Goal: Information Seeking & Learning: Find specific fact

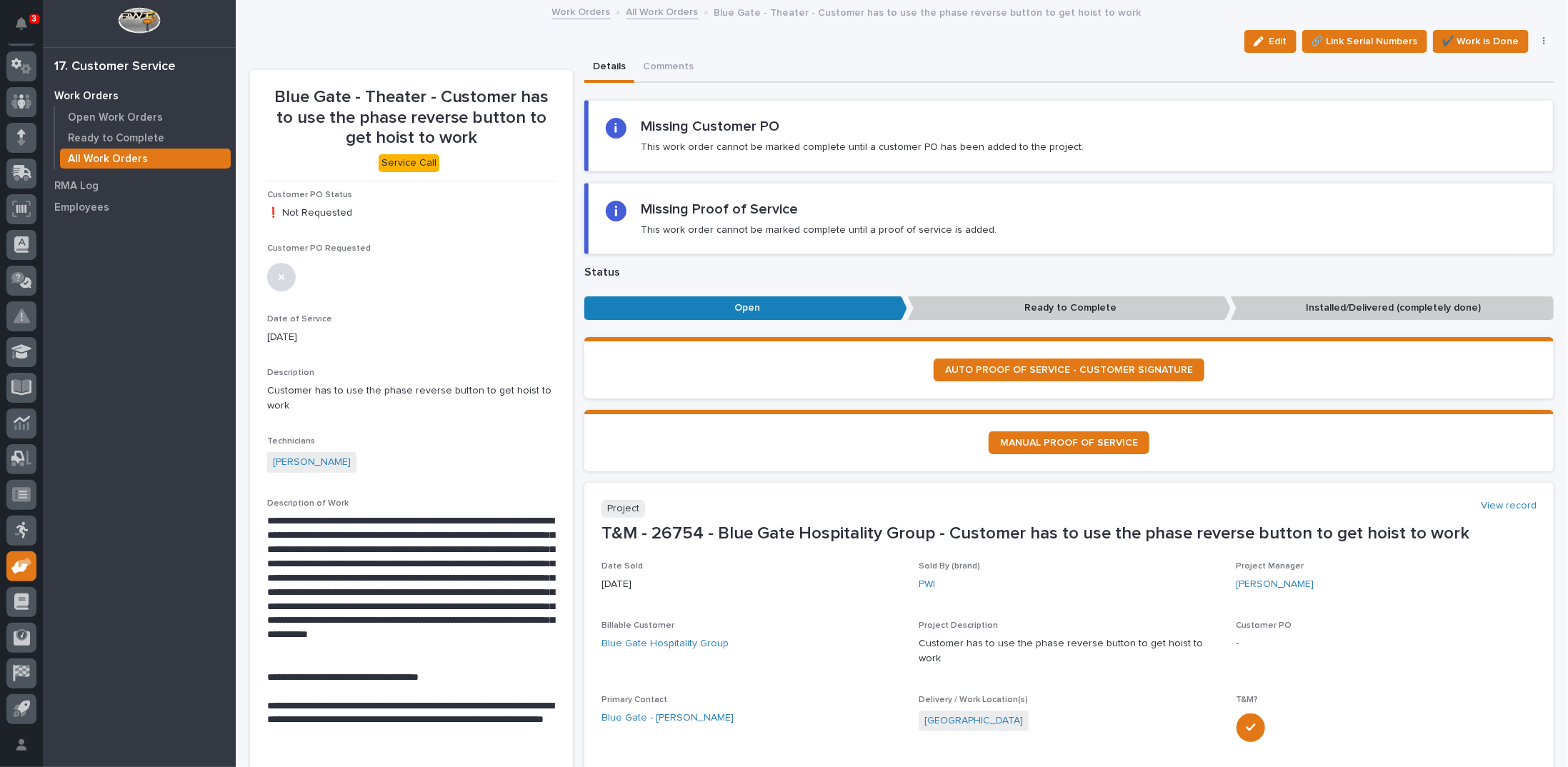
click at [637, 10] on link "All Work Orders" at bounding box center [661, 11] width 72 height 16
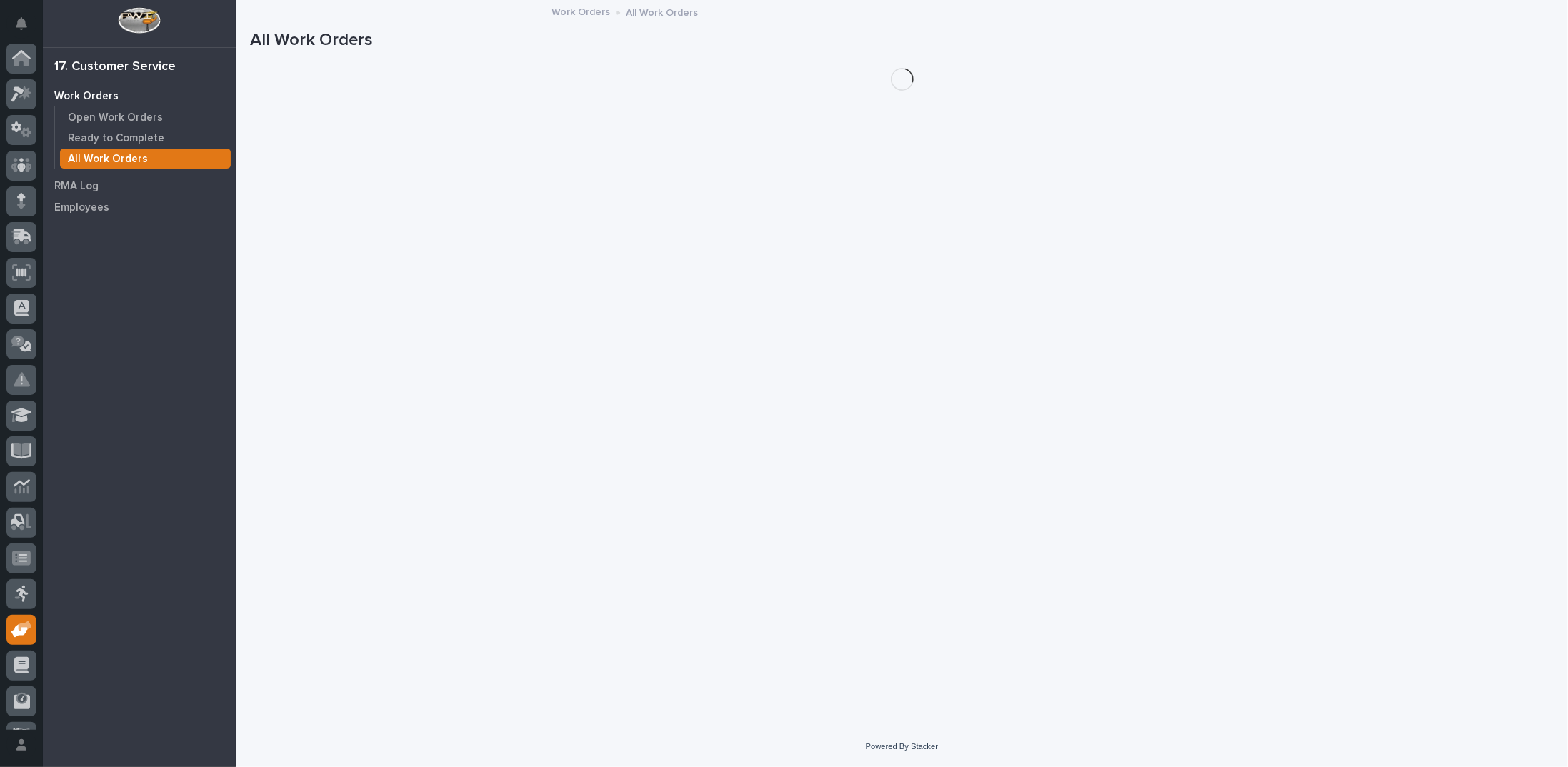
scroll to position [63, 0]
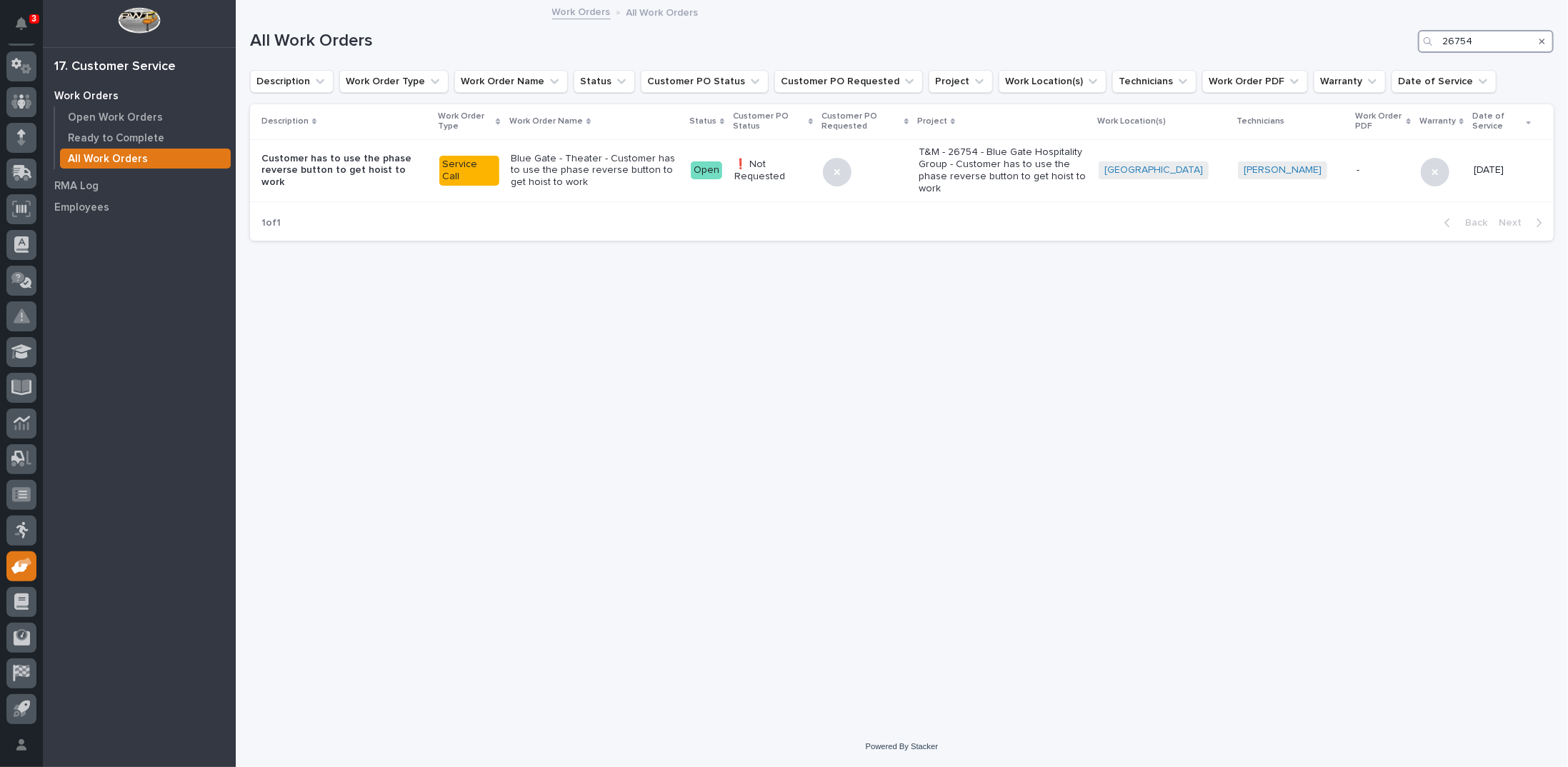
drag, startPoint x: 1495, startPoint y: 39, endPoint x: 1381, endPoint y: 51, distance: 114.6
click at [1381, 51] on div "All Work Orders 26754" at bounding box center [902, 41] width 1304 height 23
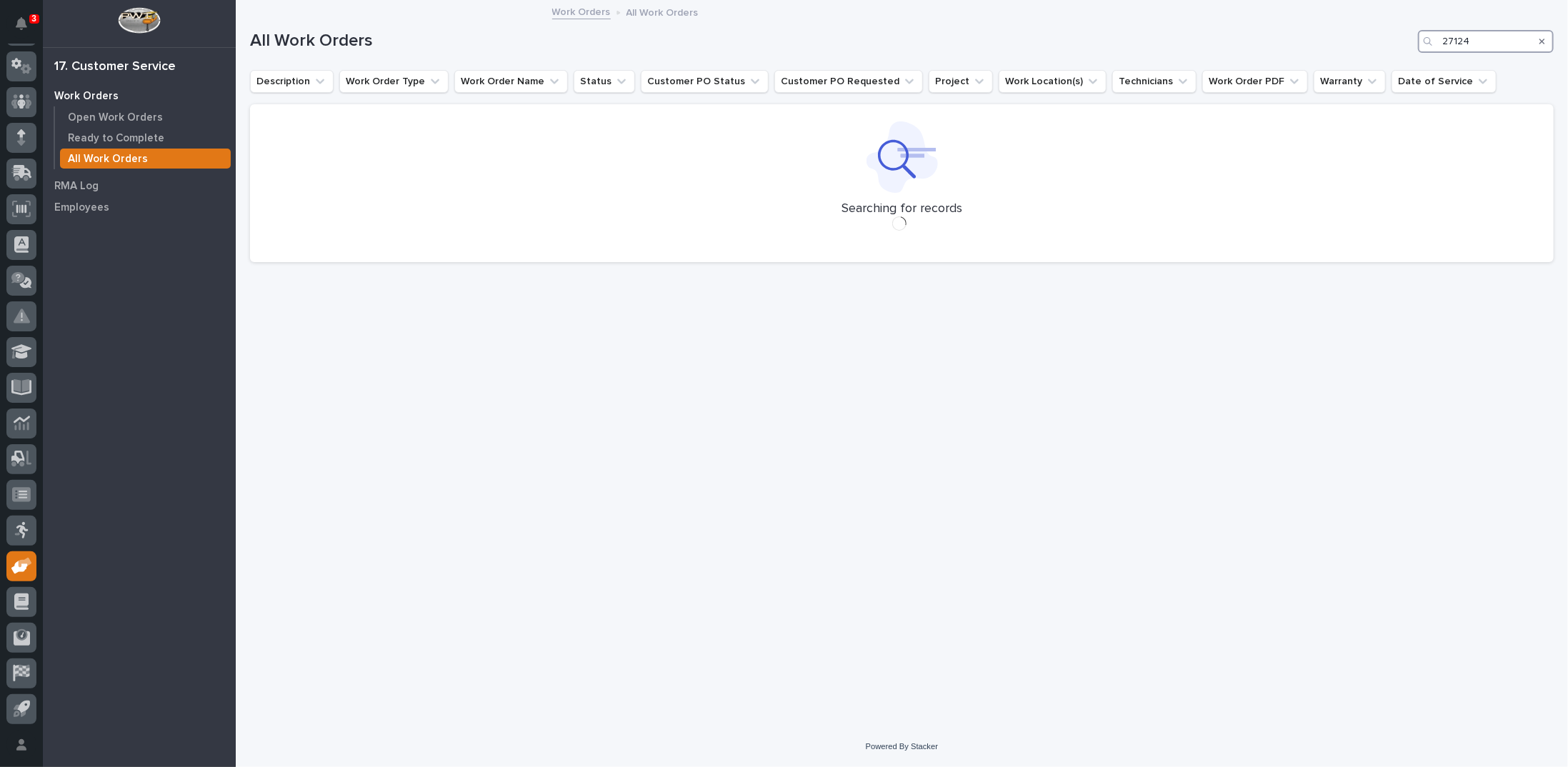
type input "27124"
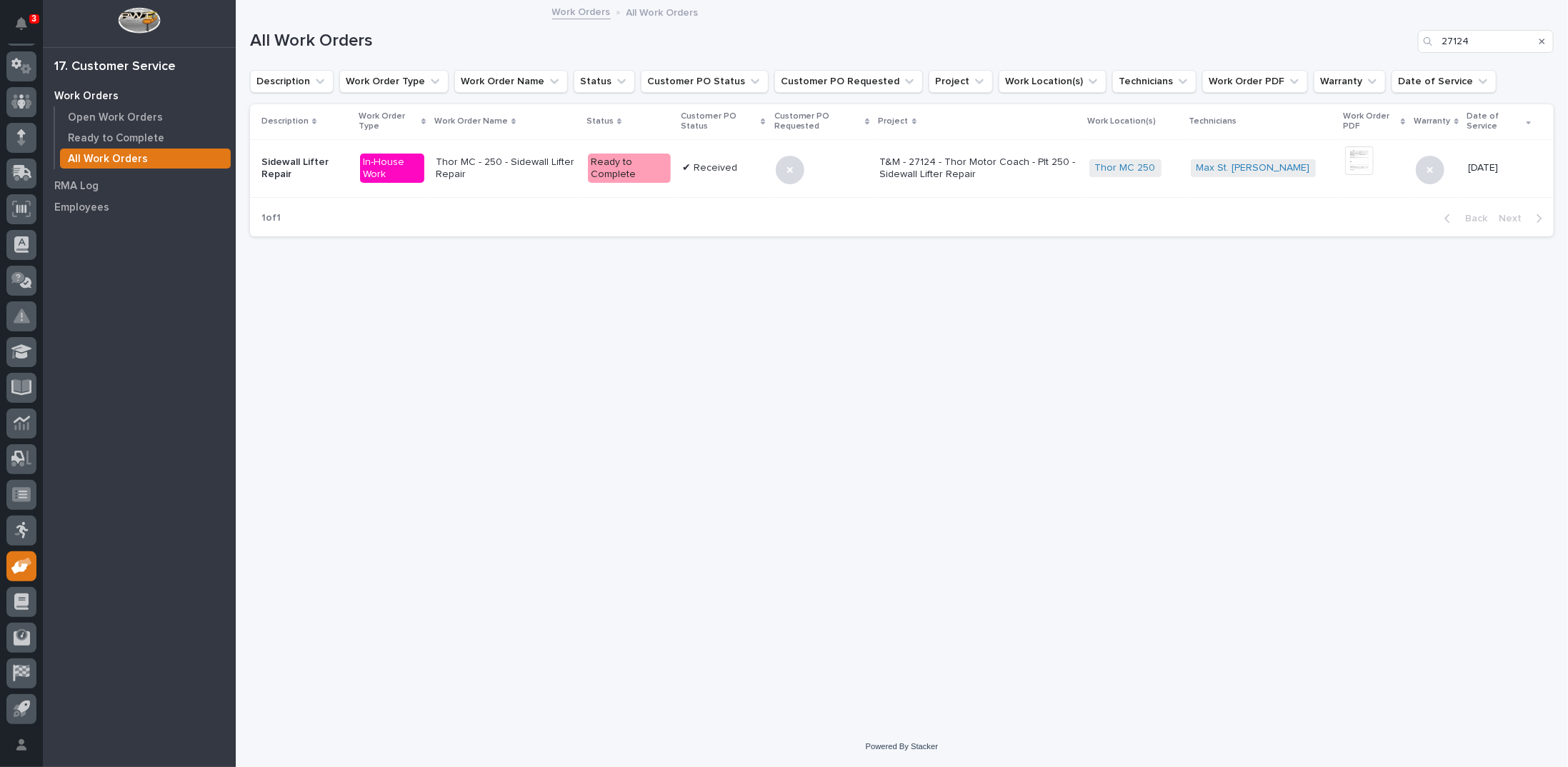
click at [714, 173] on div "✔ Received" at bounding box center [724, 168] width 82 height 24
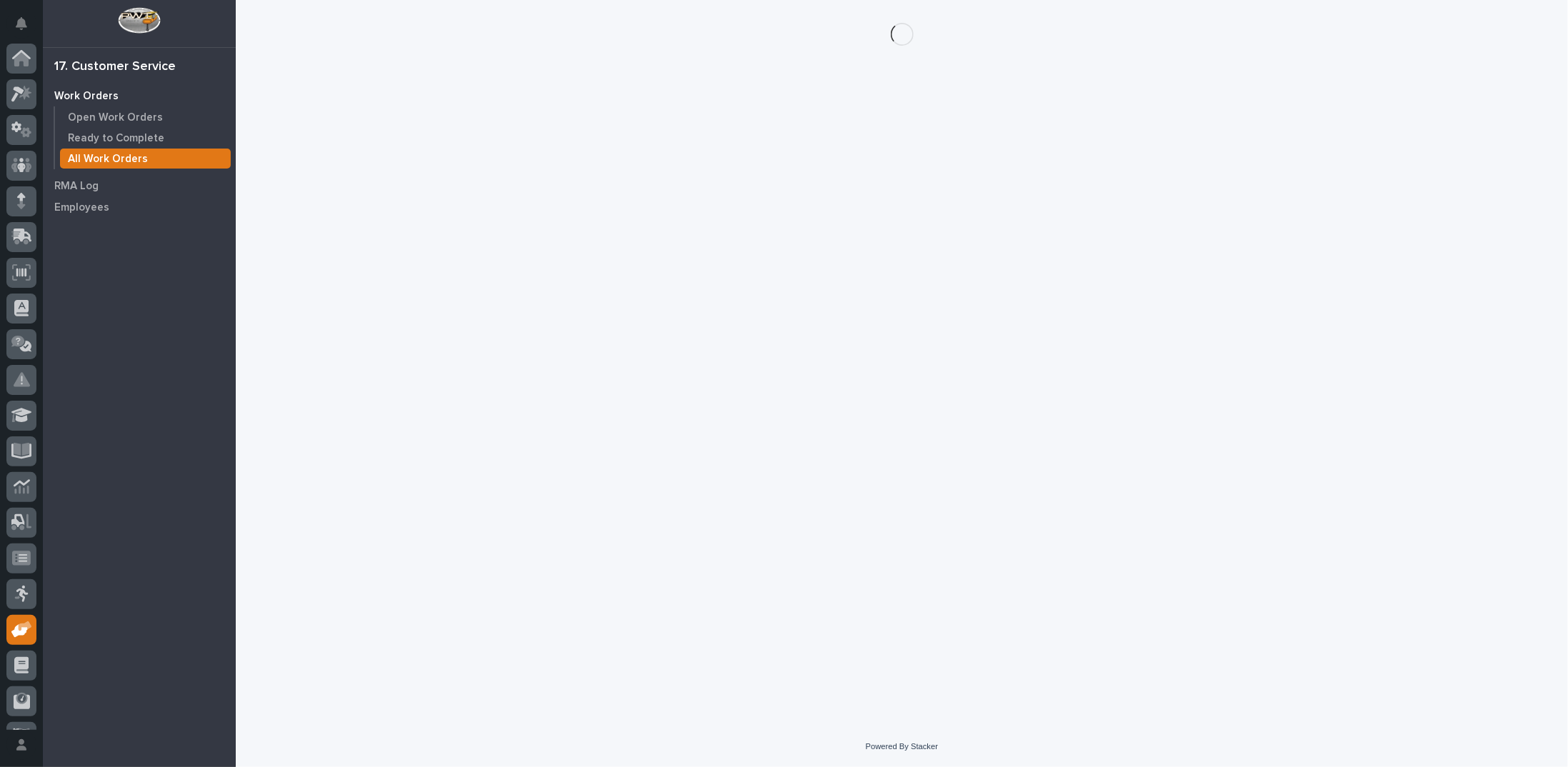
scroll to position [63, 0]
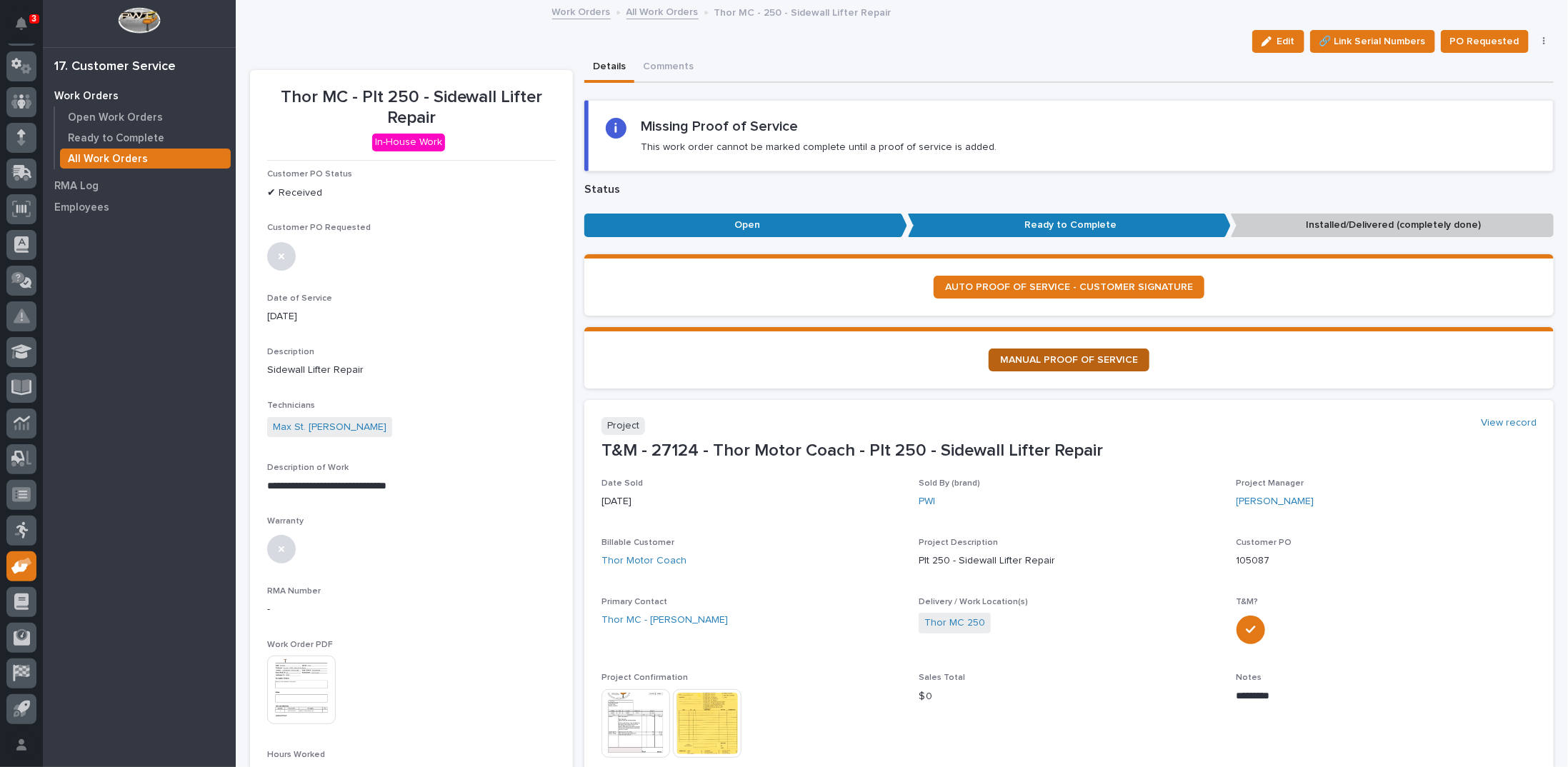
click at [1084, 355] on span "MANUAL PROOF OF SERVICE" at bounding box center [1069, 360] width 138 height 10
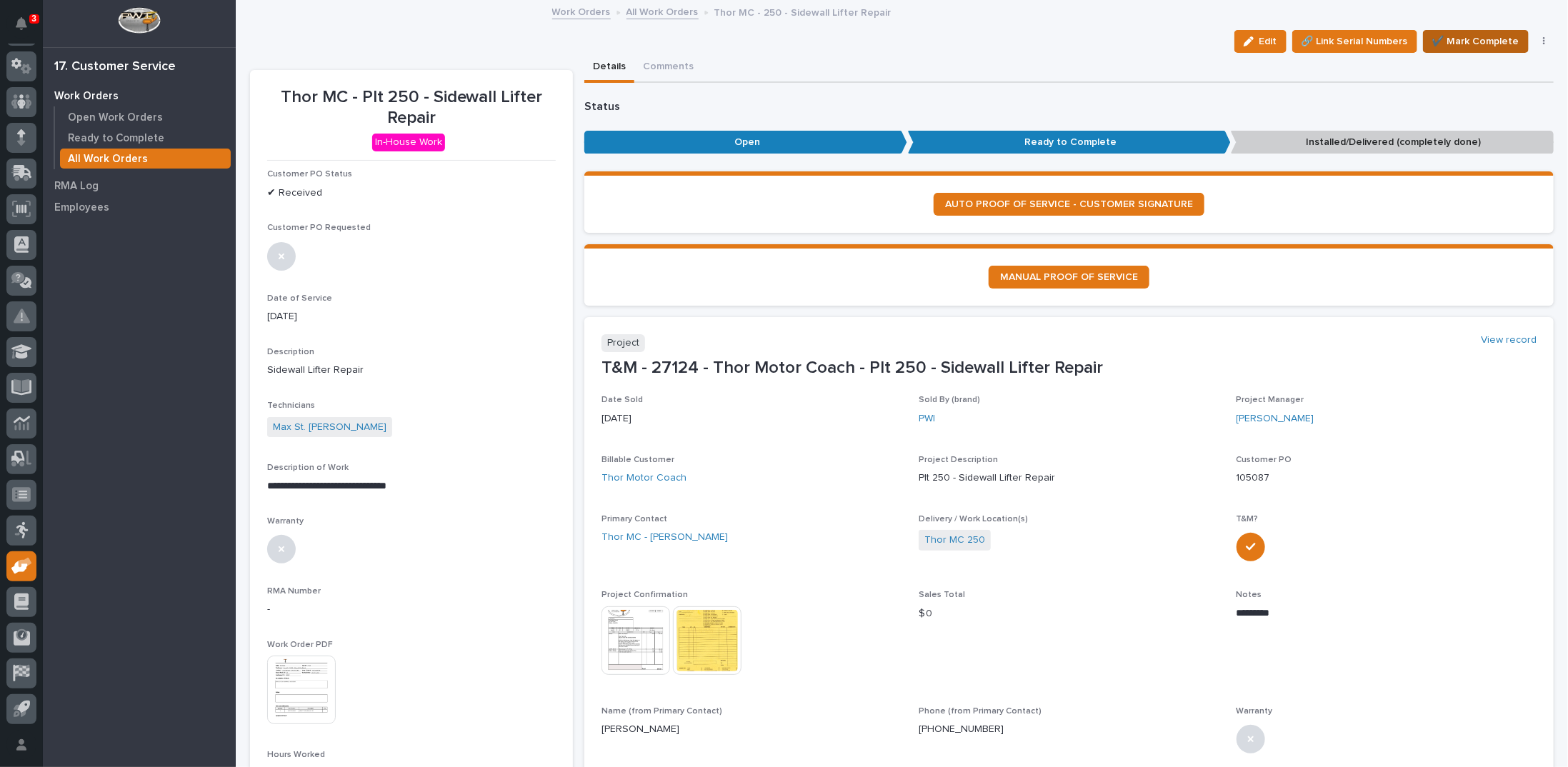
click at [1468, 41] on span "✔️ Mark Complete" at bounding box center [1475, 41] width 87 height 17
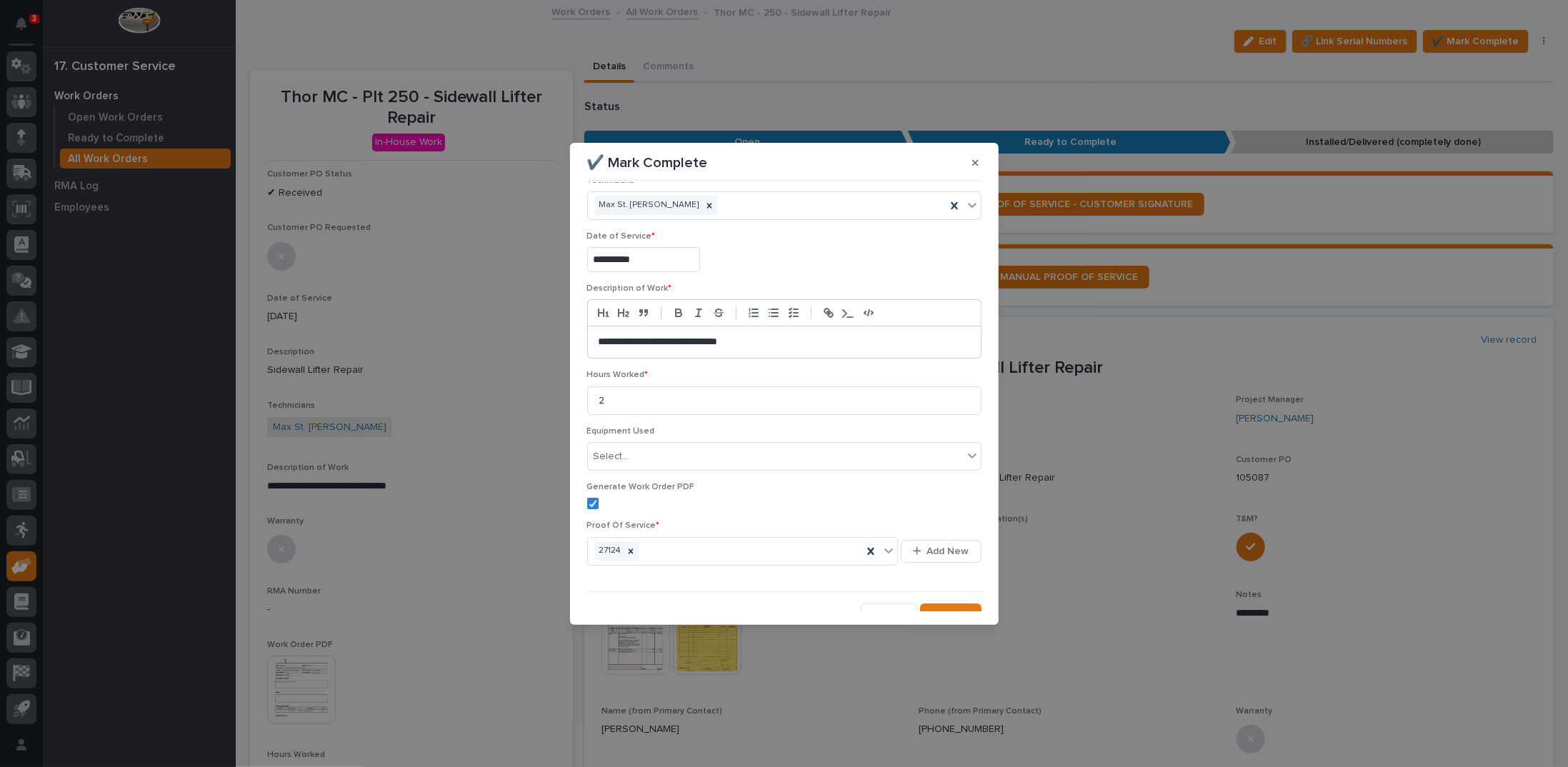
scroll to position [34, 0]
click at [940, 603] on button "Save" at bounding box center [950, 604] width 60 height 23
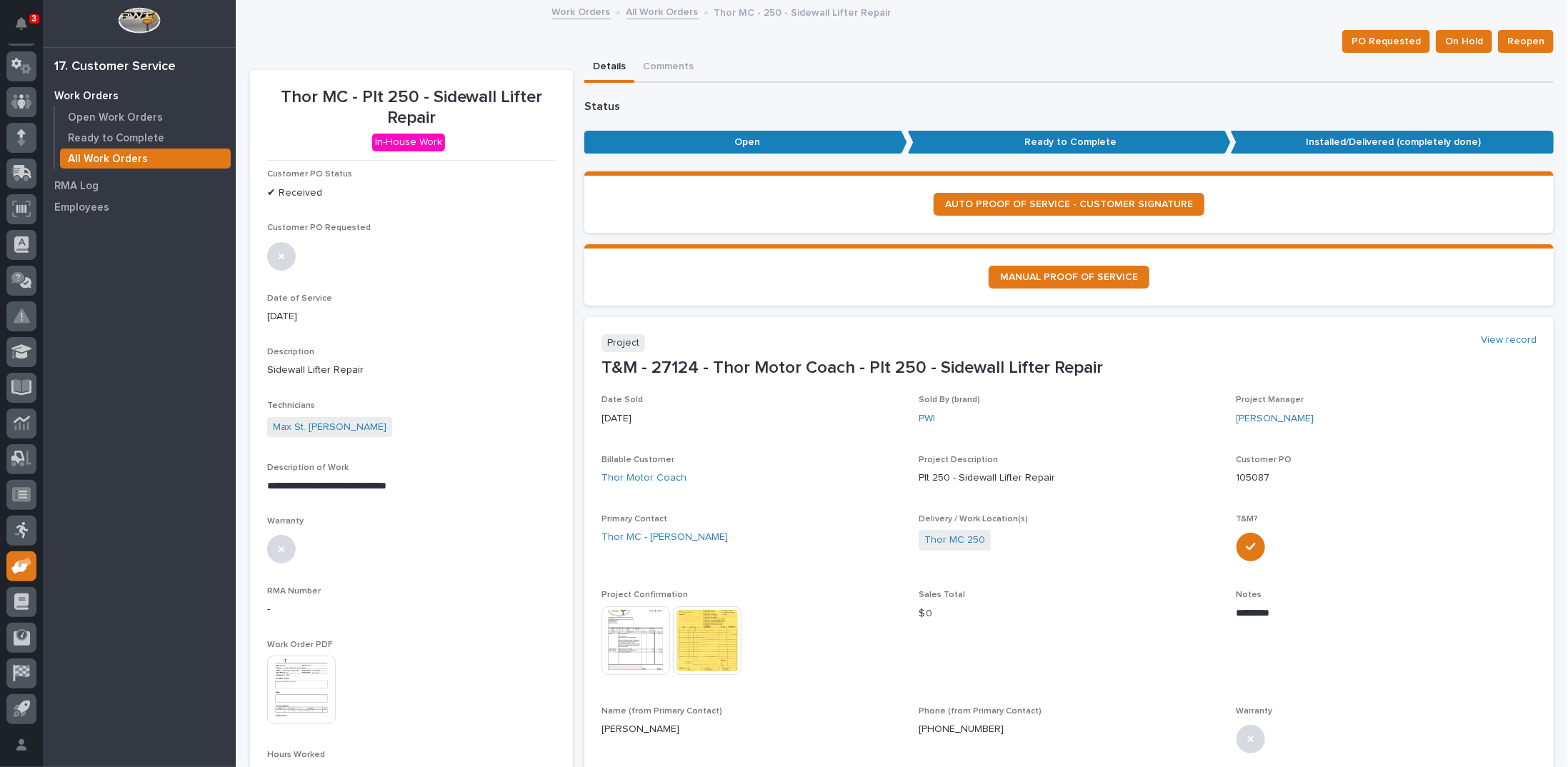
click at [638, 11] on link "All Work Orders" at bounding box center [661, 11] width 72 height 16
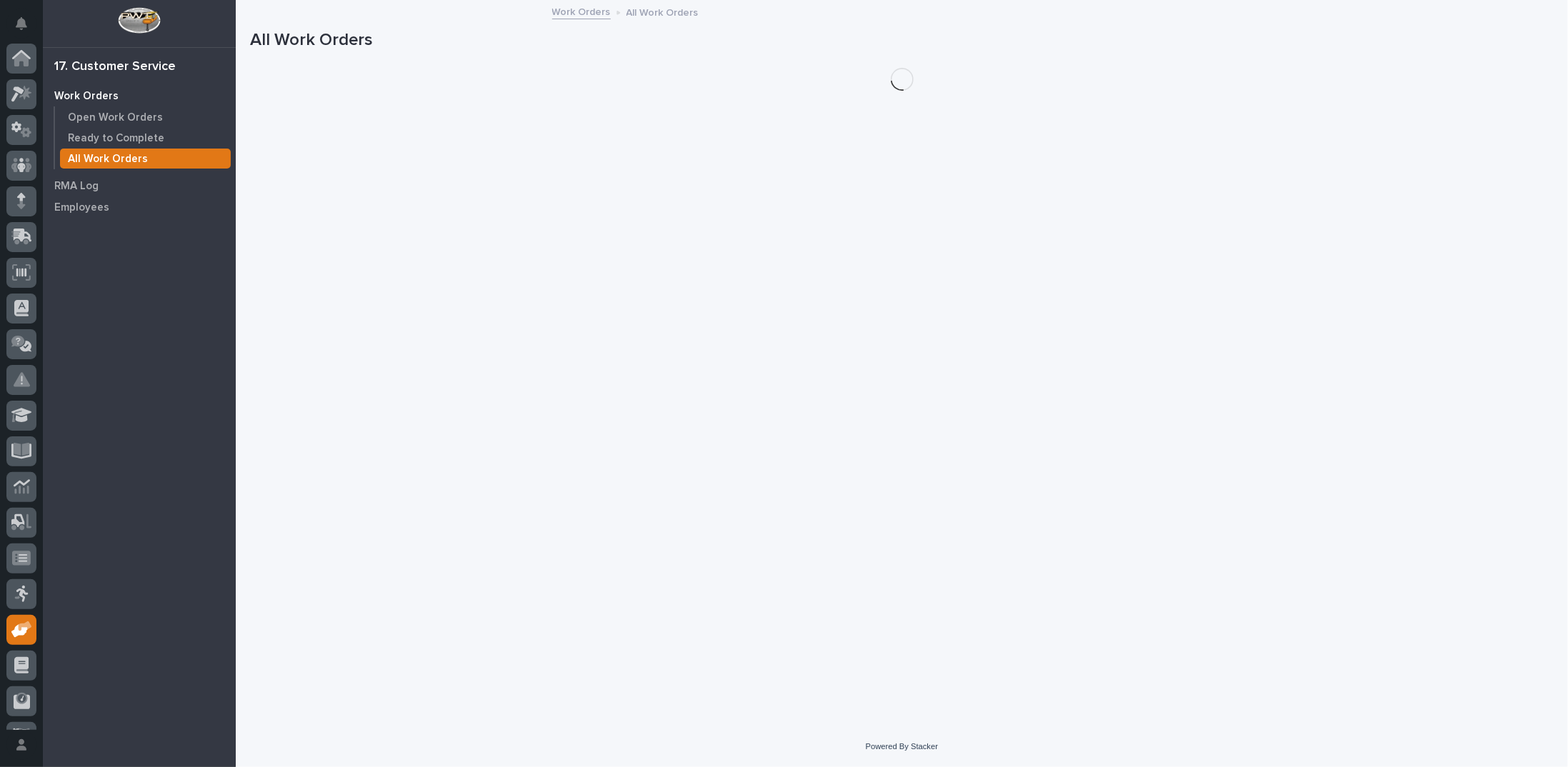
scroll to position [63, 0]
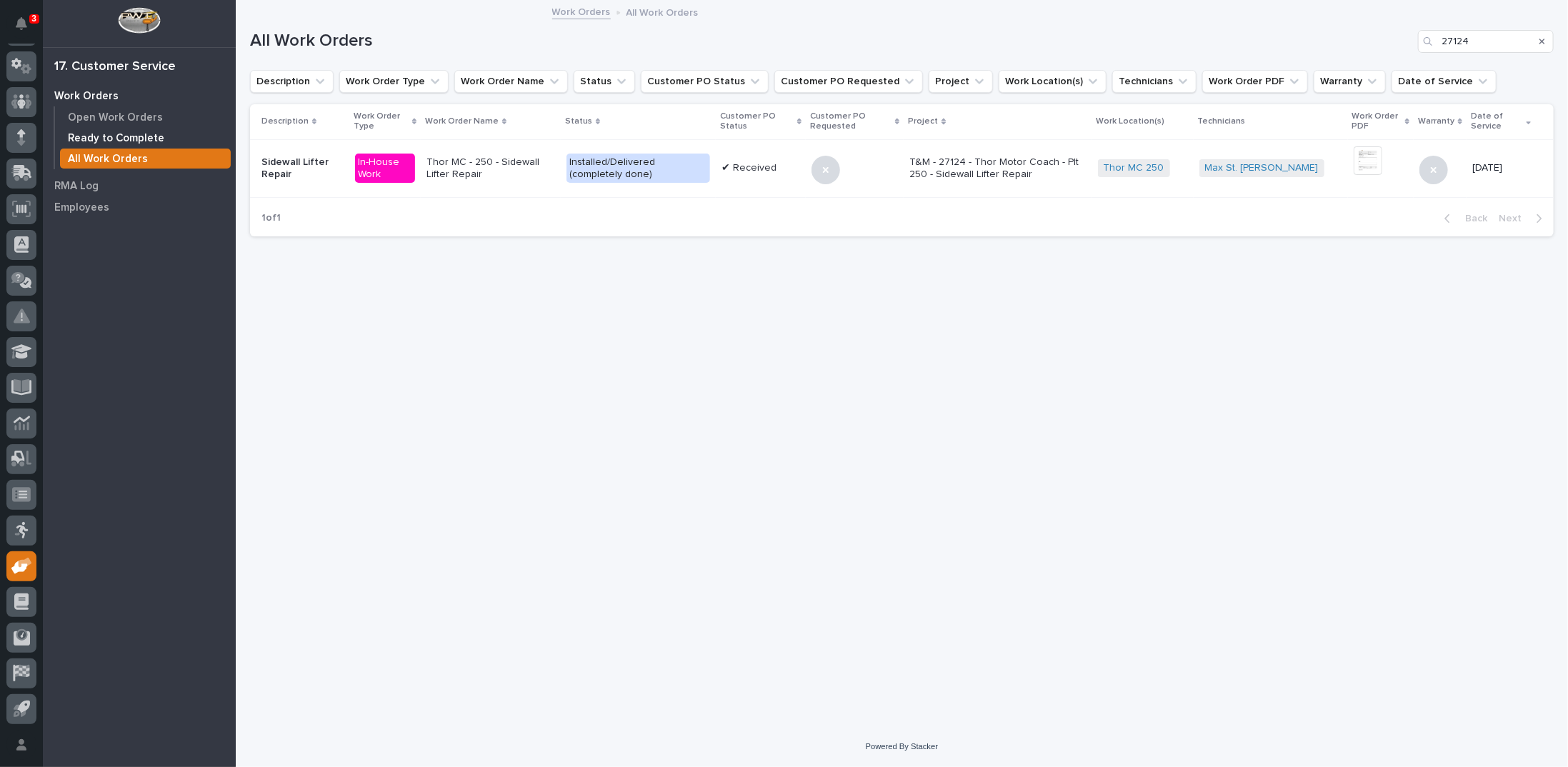
click at [115, 137] on p "Ready to Complete" at bounding box center [116, 138] width 97 height 12
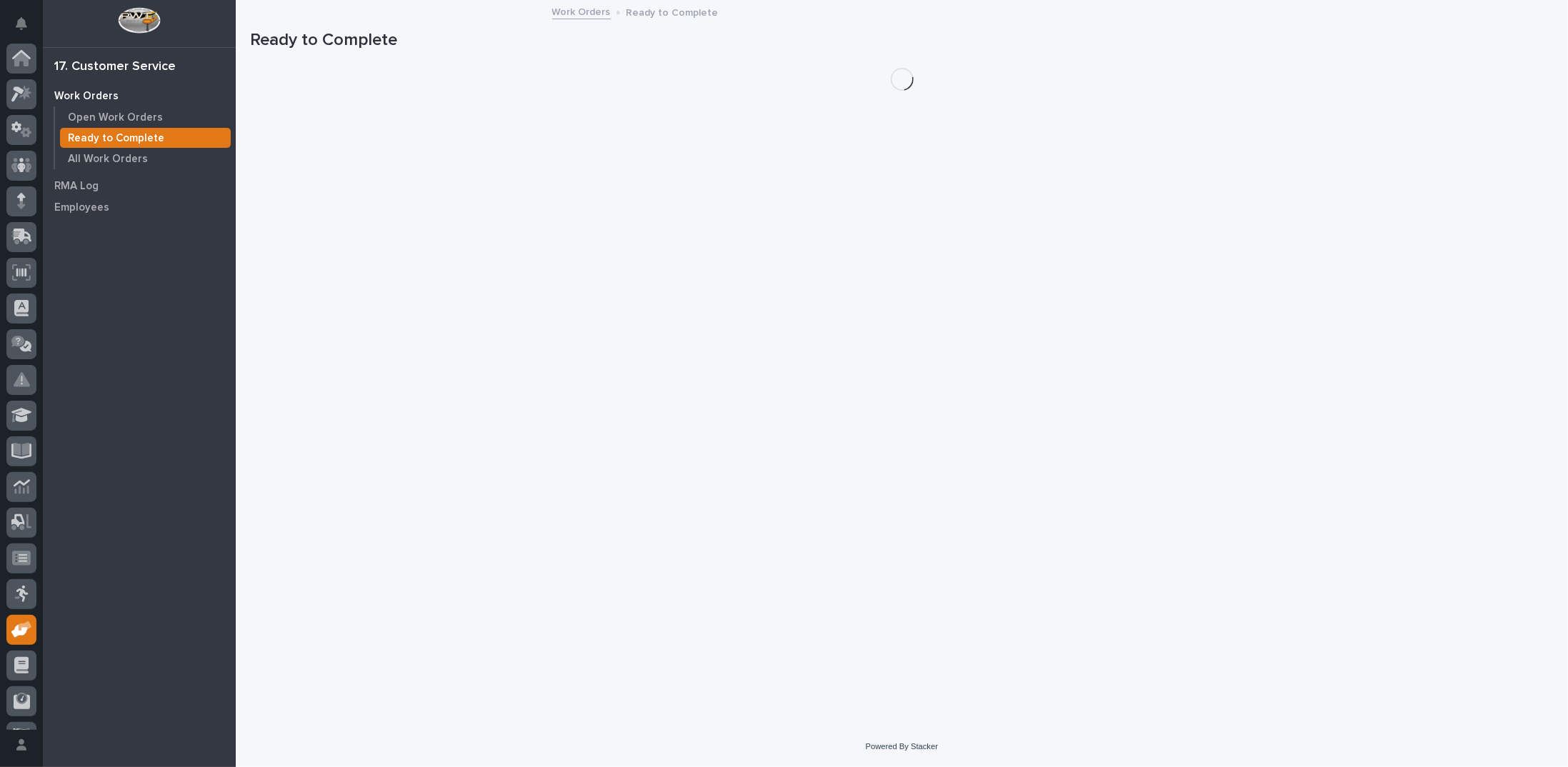
scroll to position [63, 0]
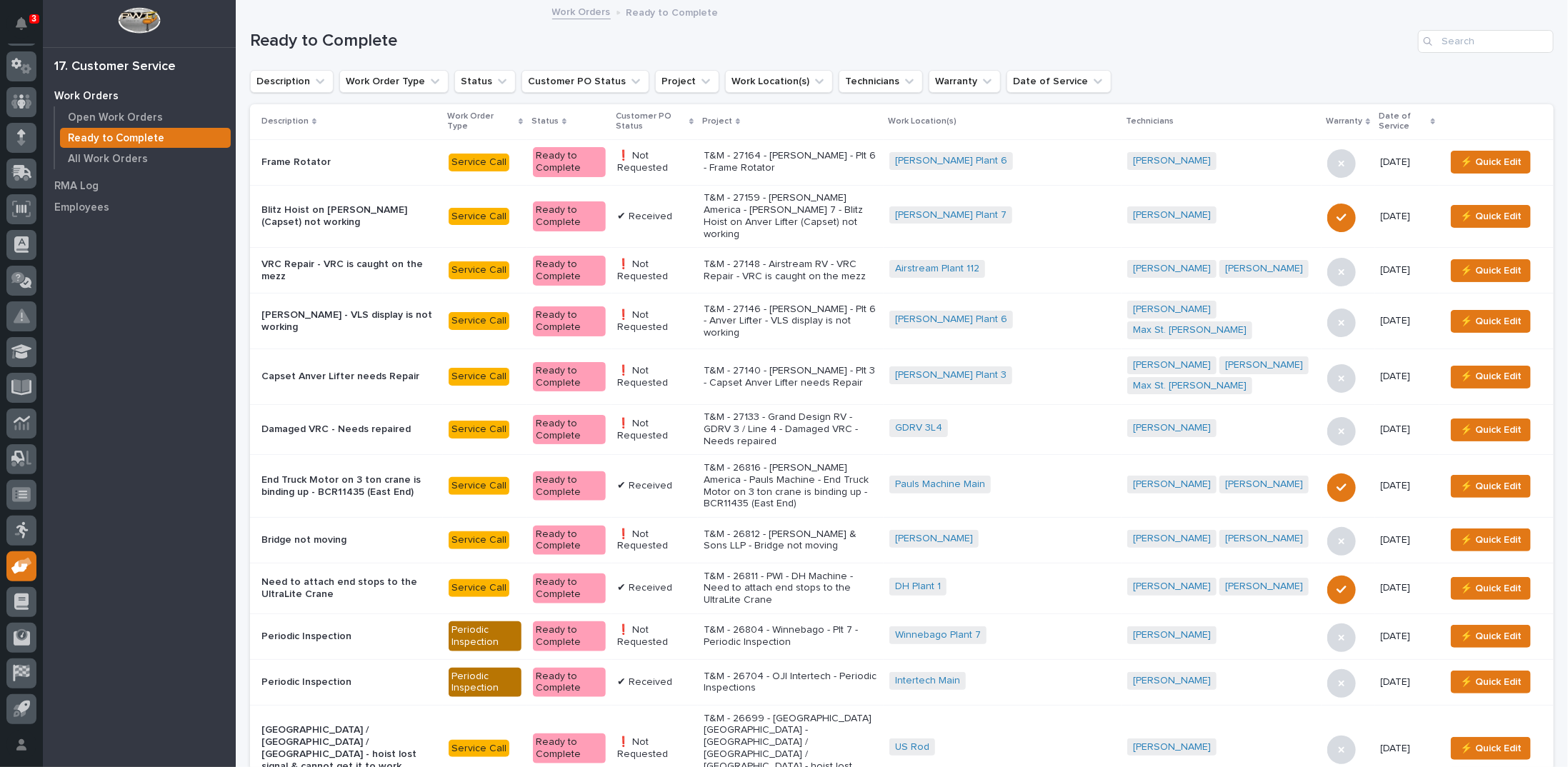
click at [694, 120] on icon at bounding box center [691, 122] width 4 height 7
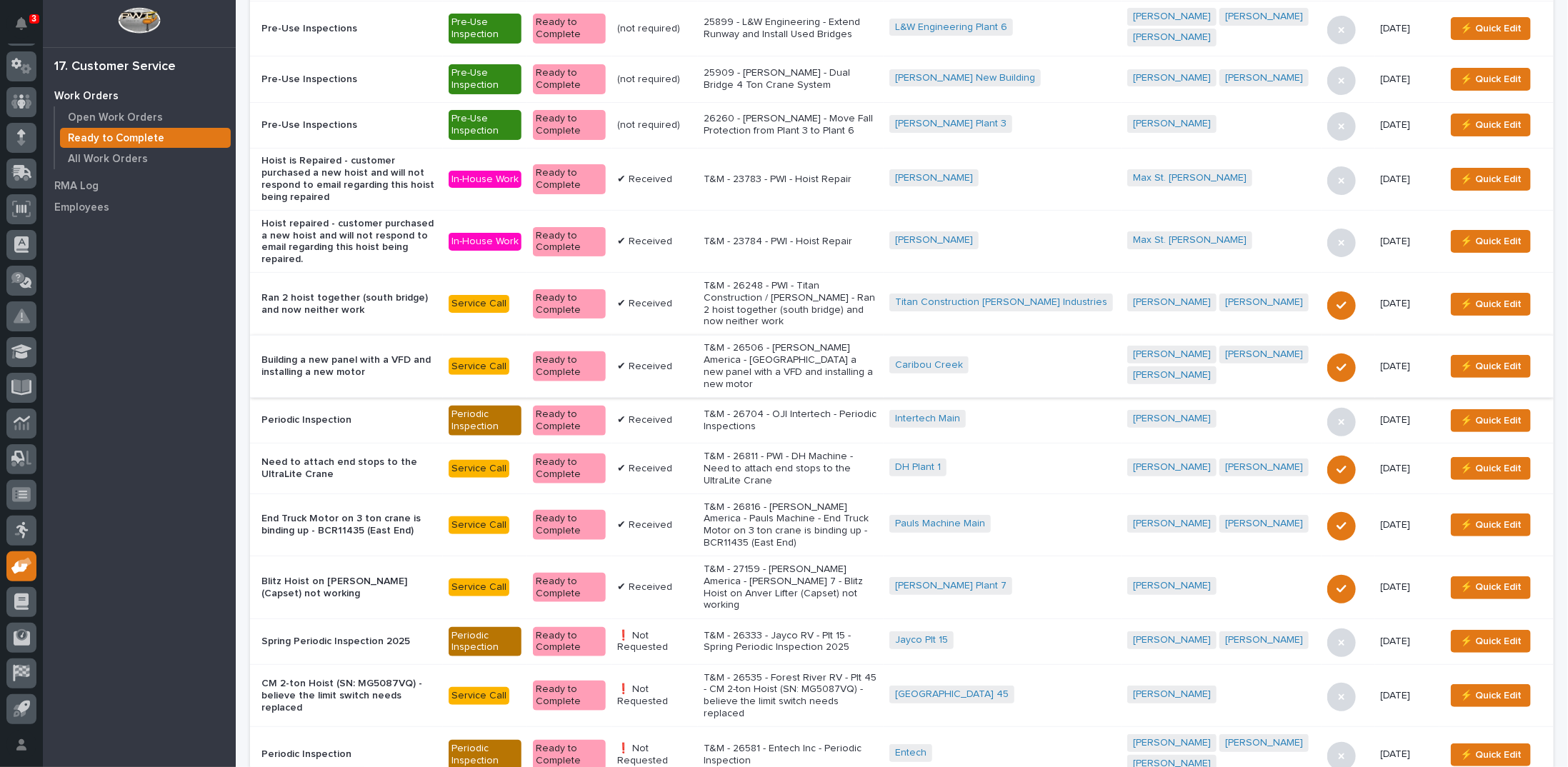
scroll to position [143, 0]
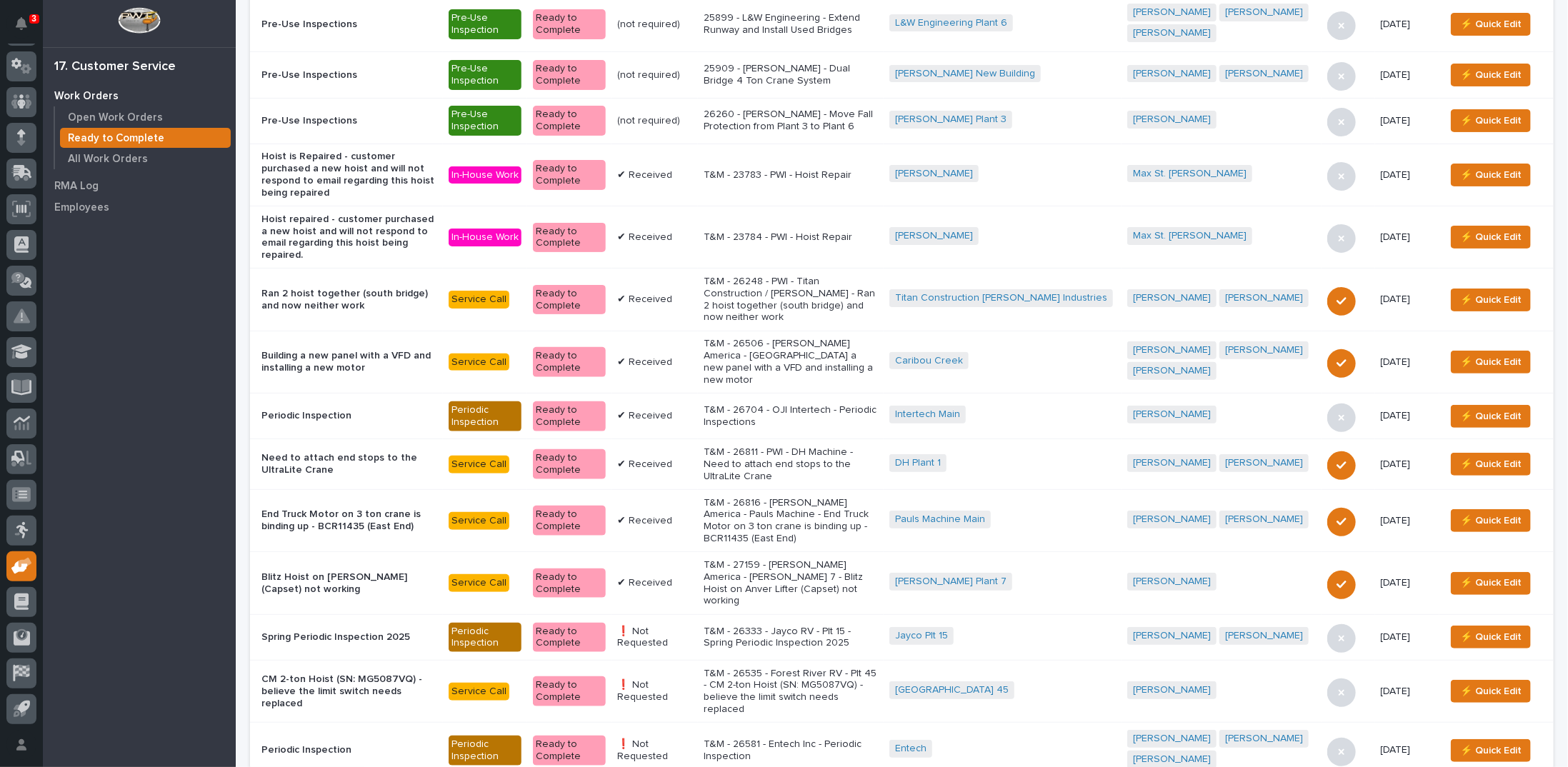
click at [786, 626] on p "T&M - 26333 - Jayco RV - Plt 15 - Spring Periodic Inspection 2025" at bounding box center [791, 638] width 174 height 24
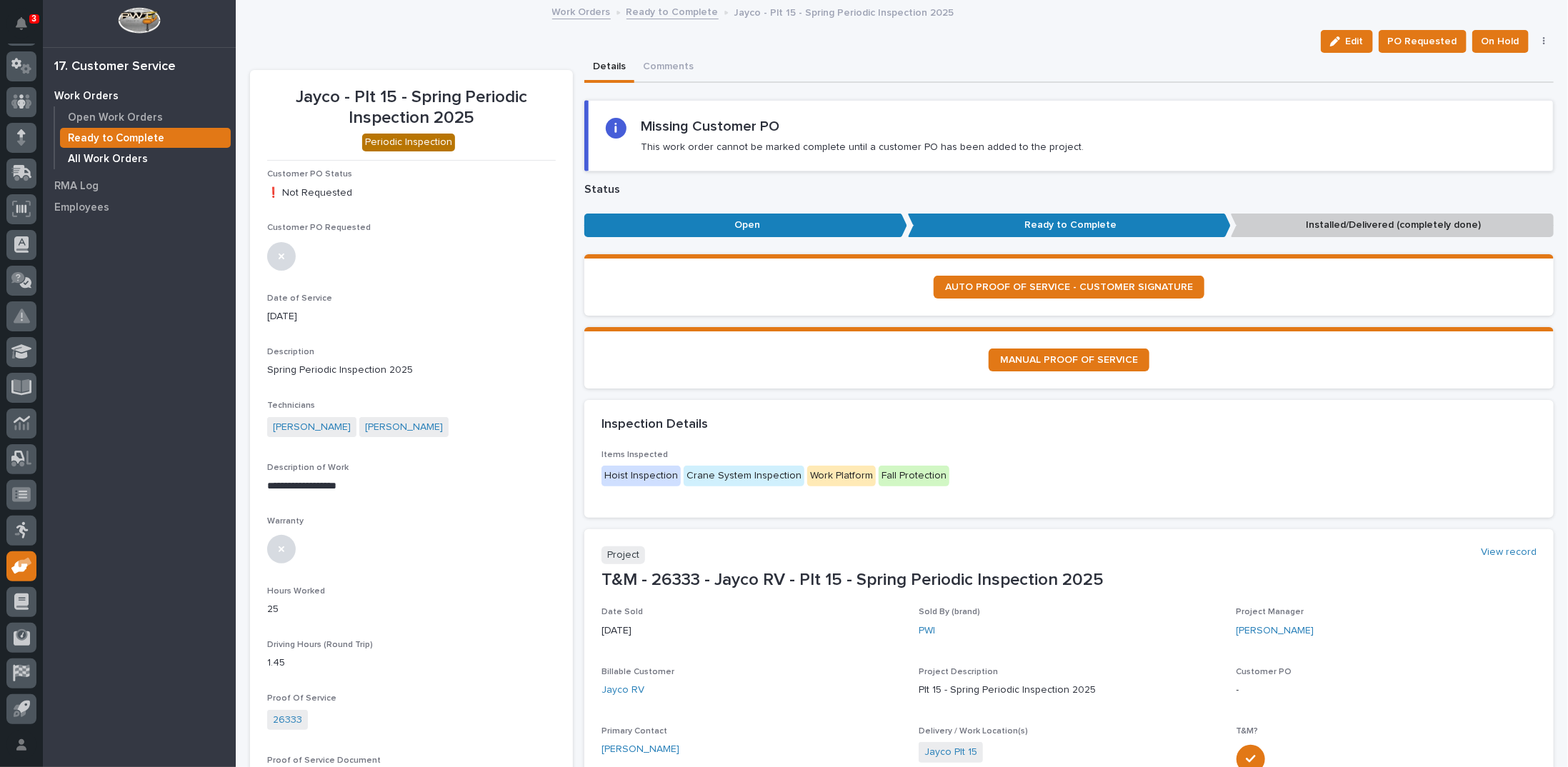
click at [118, 156] on p "All Work Orders" at bounding box center [108, 159] width 80 height 12
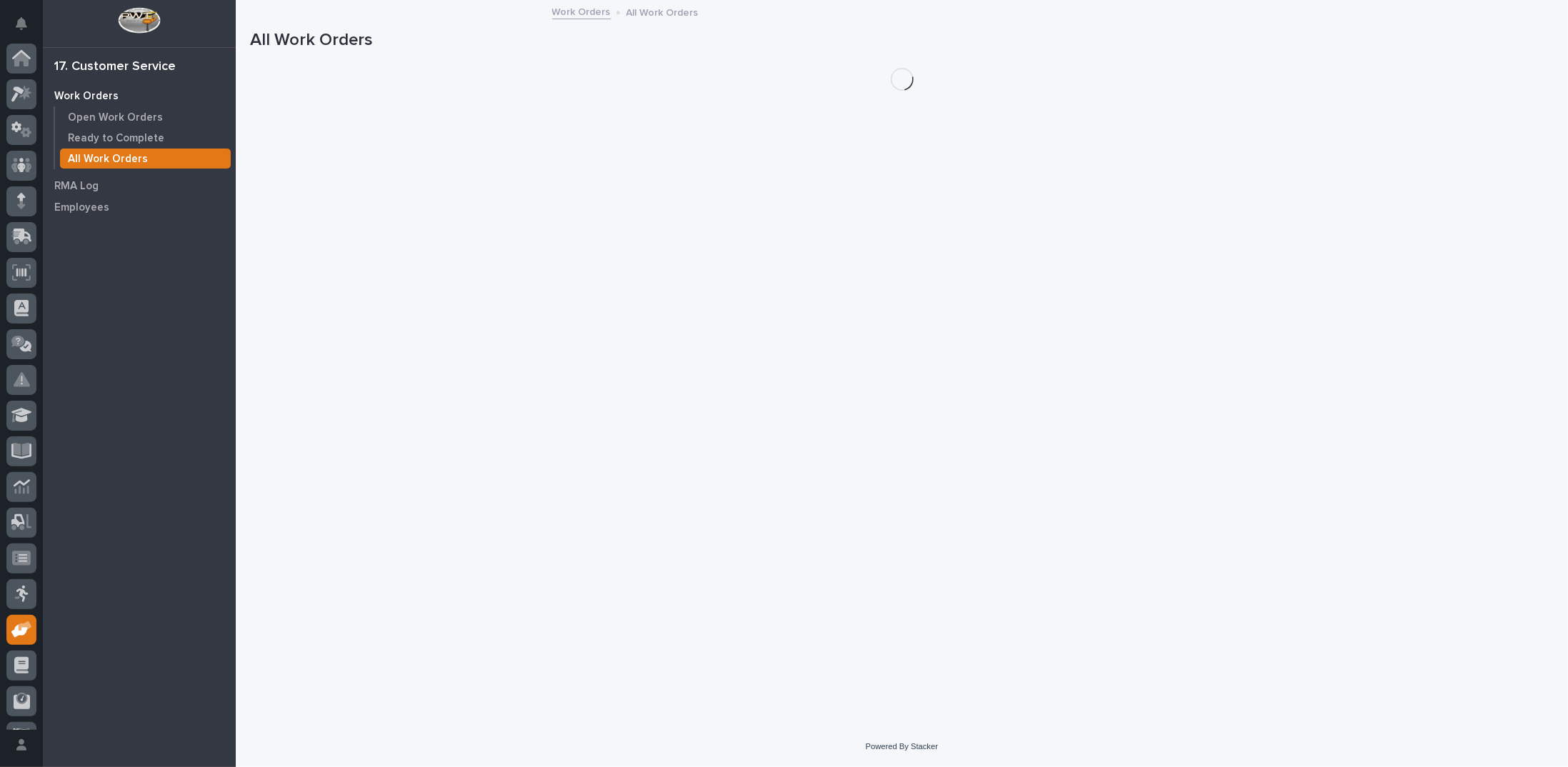
scroll to position [63, 0]
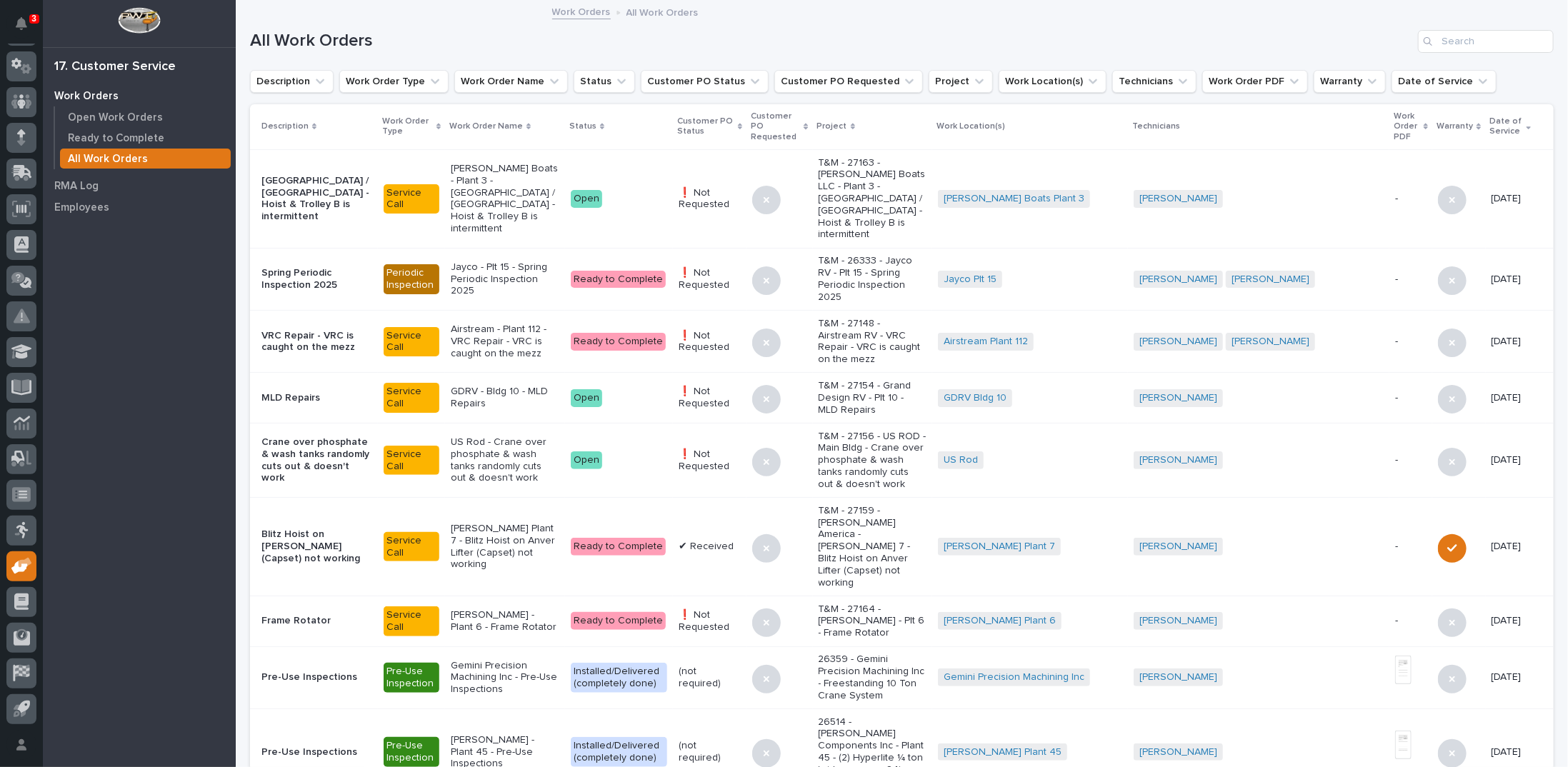
drag, startPoint x: 1059, startPoint y: 79, endPoint x: 1056, endPoint y: 100, distance: 21.2
click at [1086, 79] on icon "Work Location(s)" at bounding box center [1092, 81] width 14 height 14
type input "shed"
click at [1006, 201] on p "Sheds Unlimited" at bounding box center [1060, 198] width 151 height 10
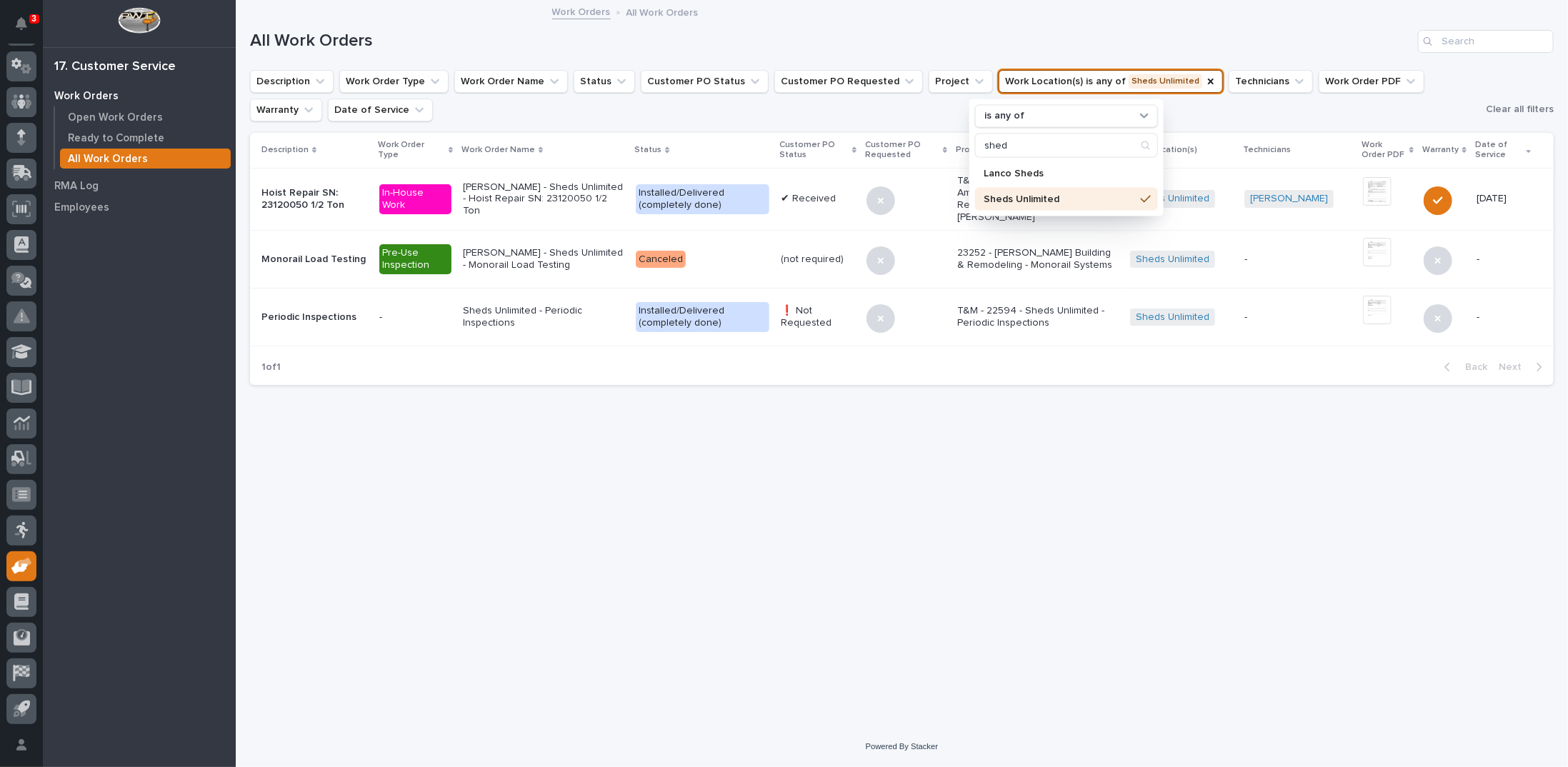
click at [856, 114] on ul "Description Work Order Type Work Order Name Status Customer PO Status Customer …" at bounding box center [864, 96] width 1236 height 57
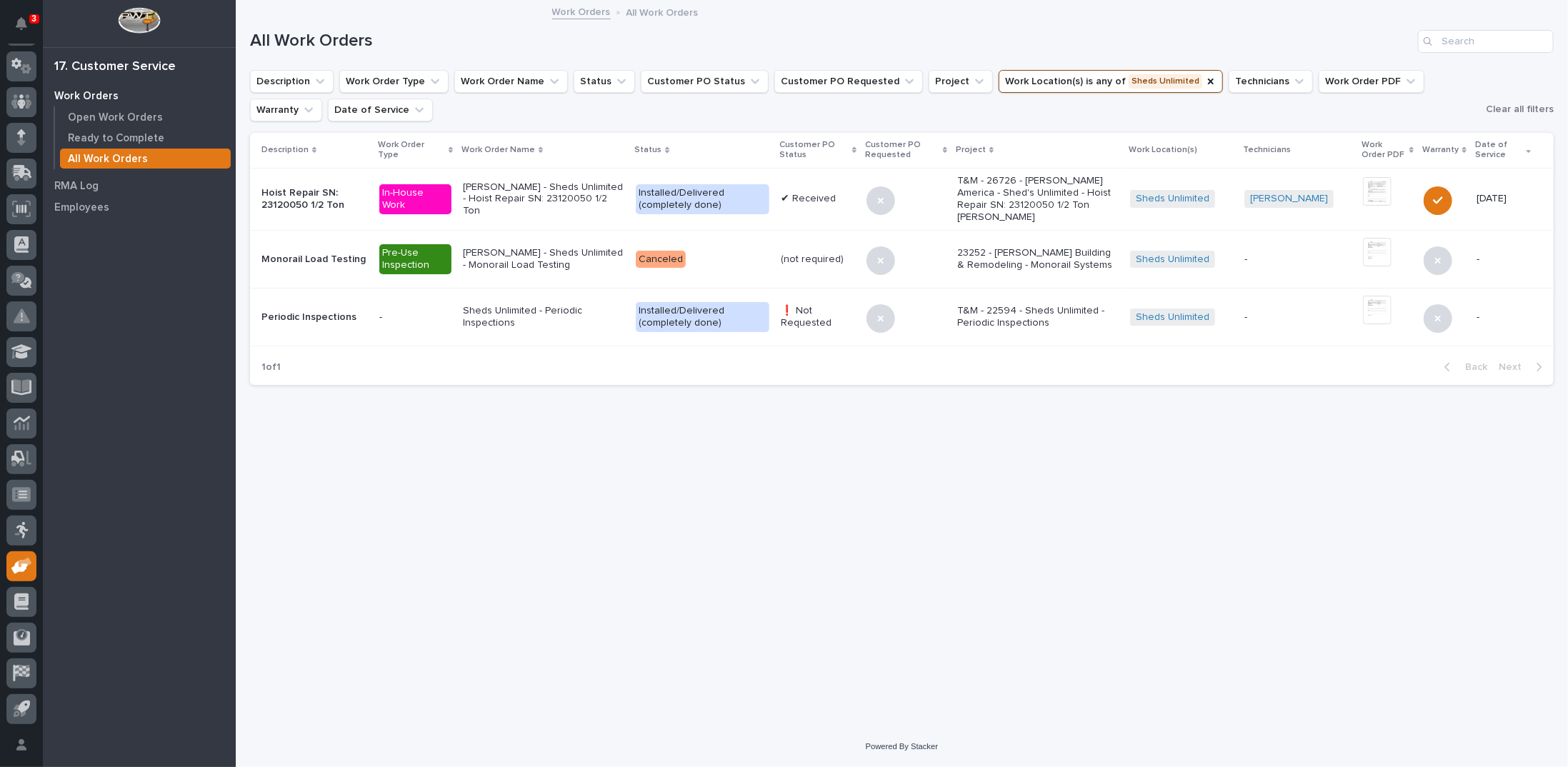
click at [1048, 201] on p "T&M - 26726 - Starke America - Shed's Unlimited - Hoist Repair SN: 23120050 1/2…" at bounding box center [1038, 199] width 162 height 48
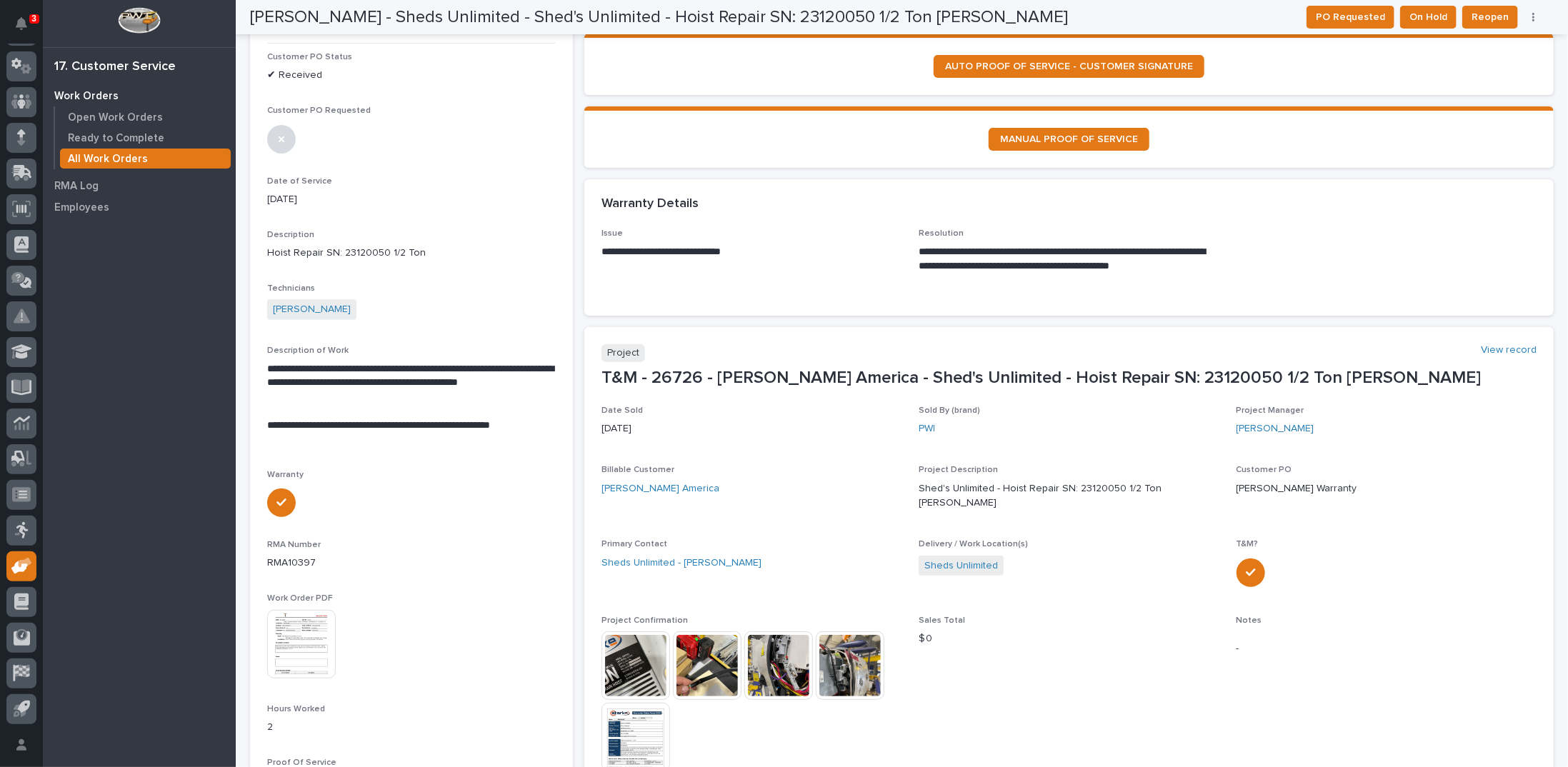
scroll to position [214, 0]
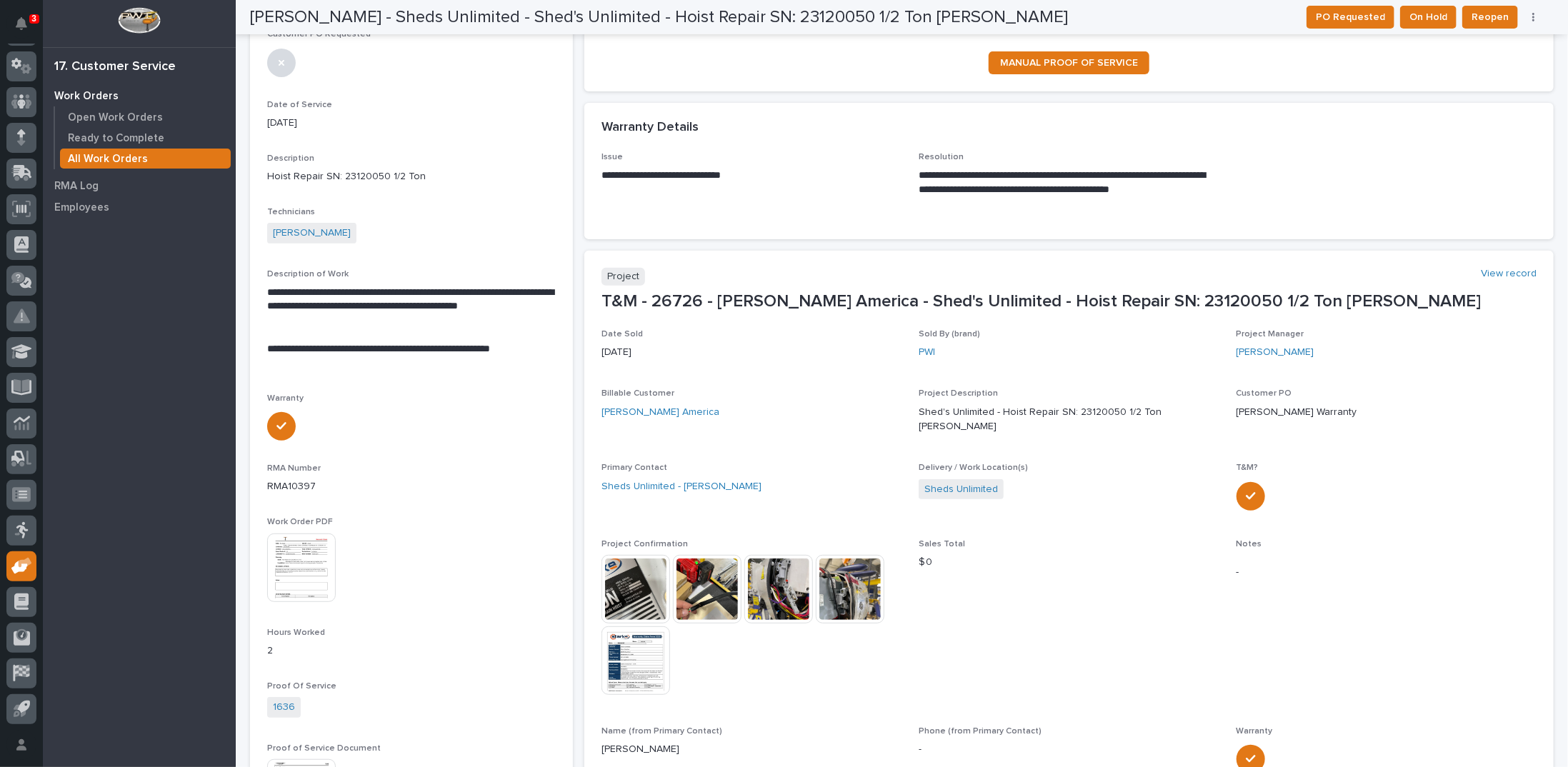
click at [627, 627] on img at bounding box center [636, 661] width 69 height 69
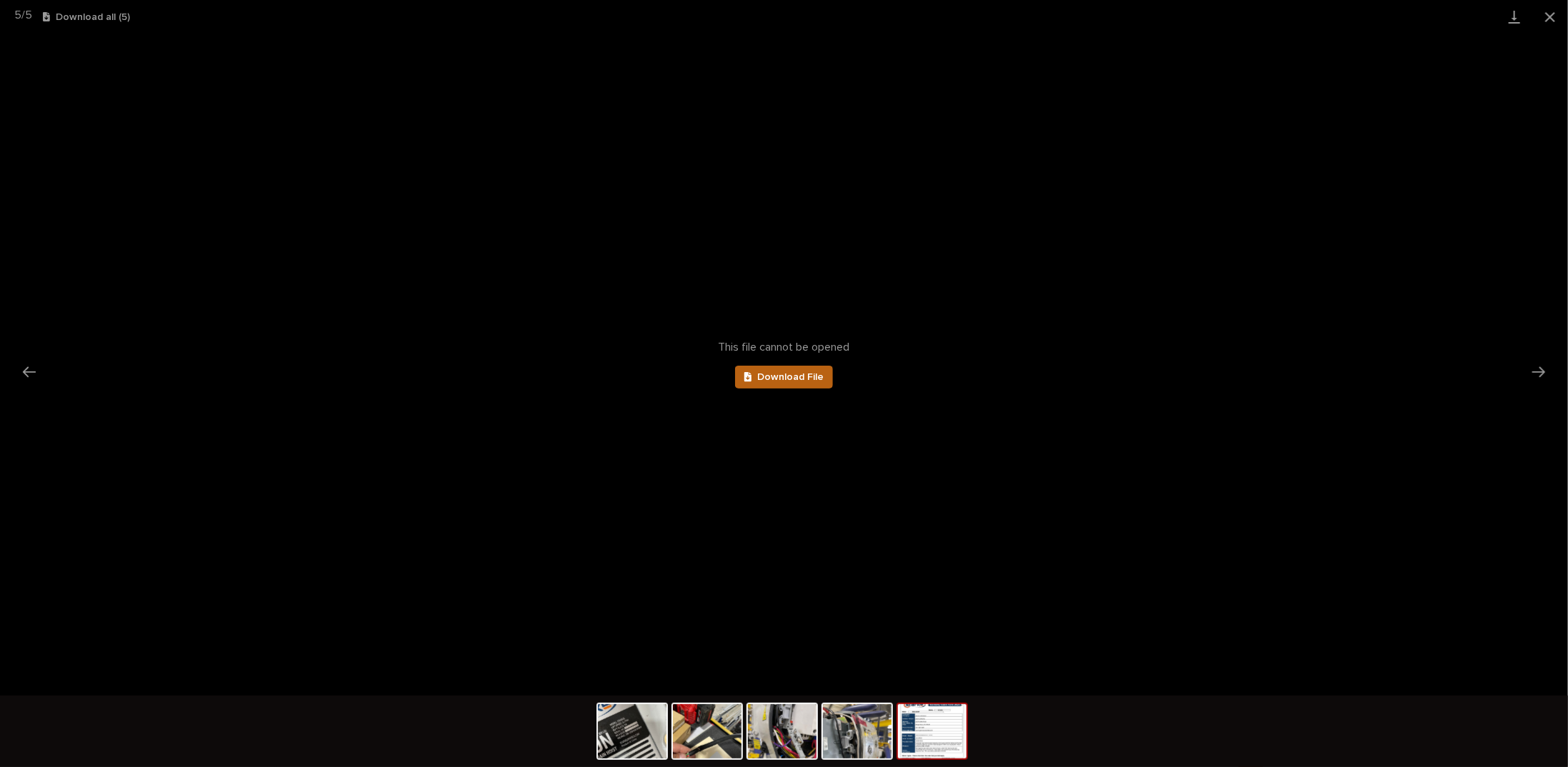
click at [775, 380] on span "Download File" at bounding box center [790, 377] width 66 height 10
click at [617, 733] on img at bounding box center [633, 732] width 69 height 55
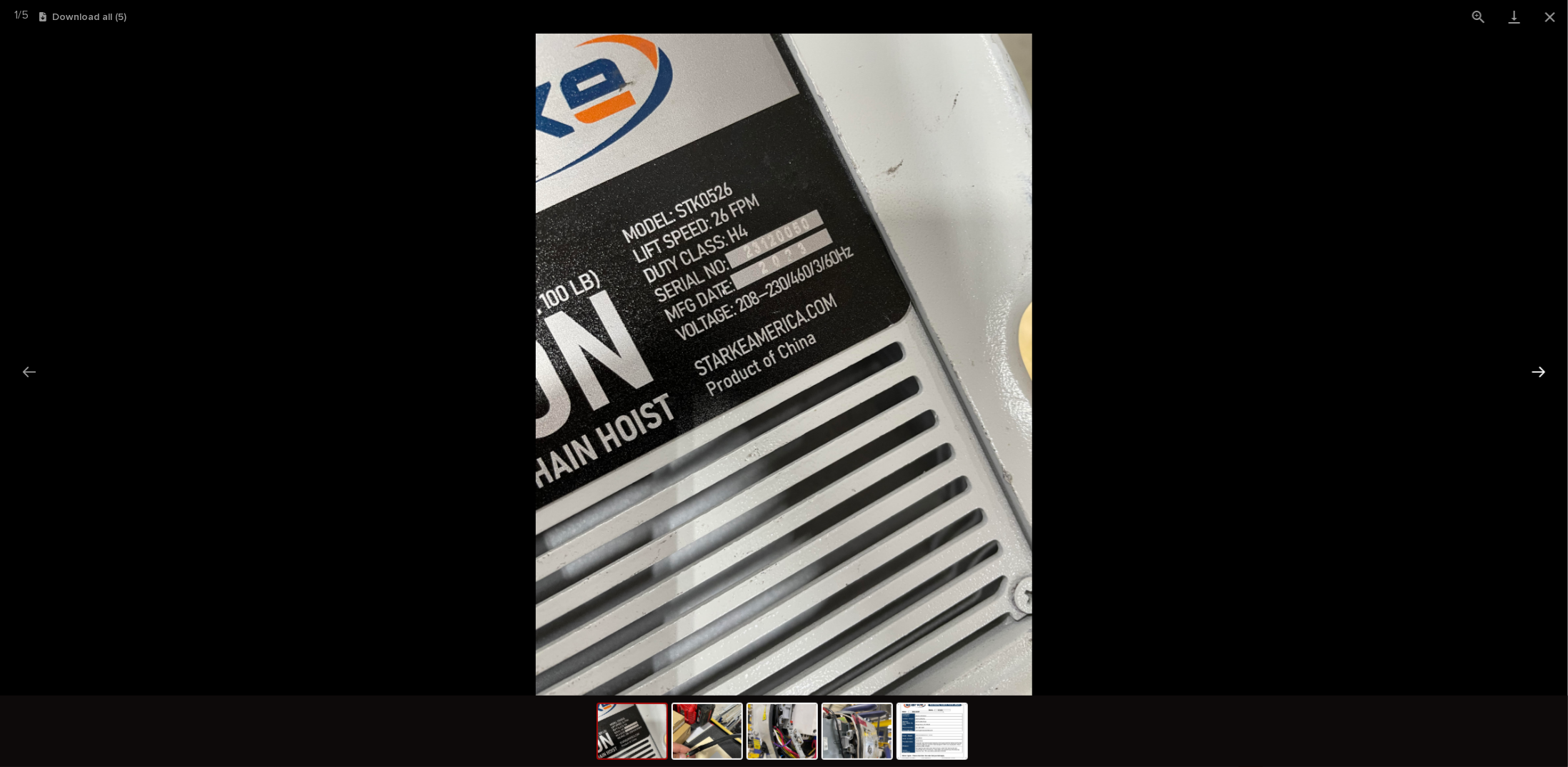
click at [1544, 371] on button "Next slide" at bounding box center [1538, 372] width 30 height 28
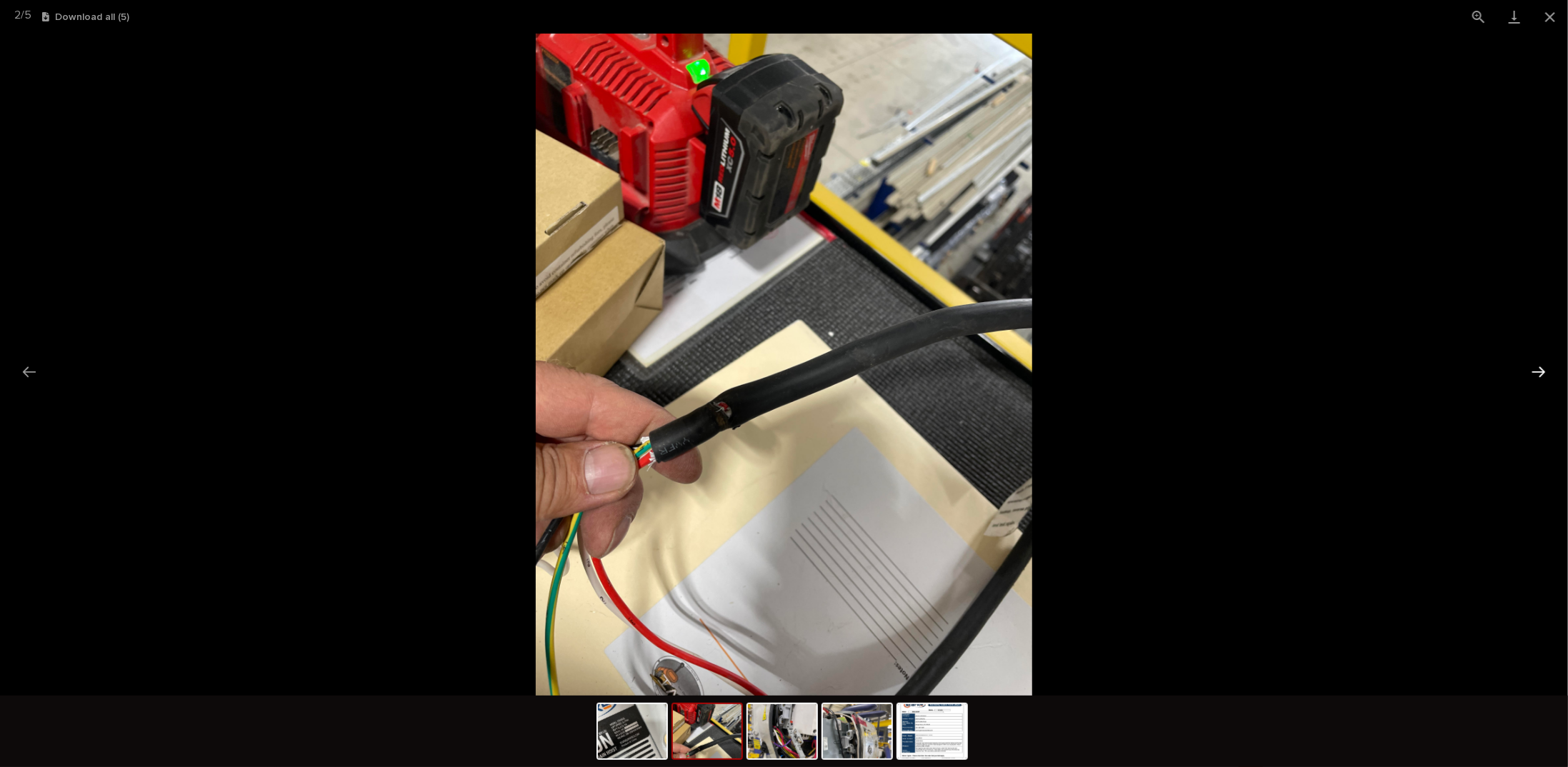
click at [1541, 371] on button "Next slide" at bounding box center [1538, 372] width 30 height 28
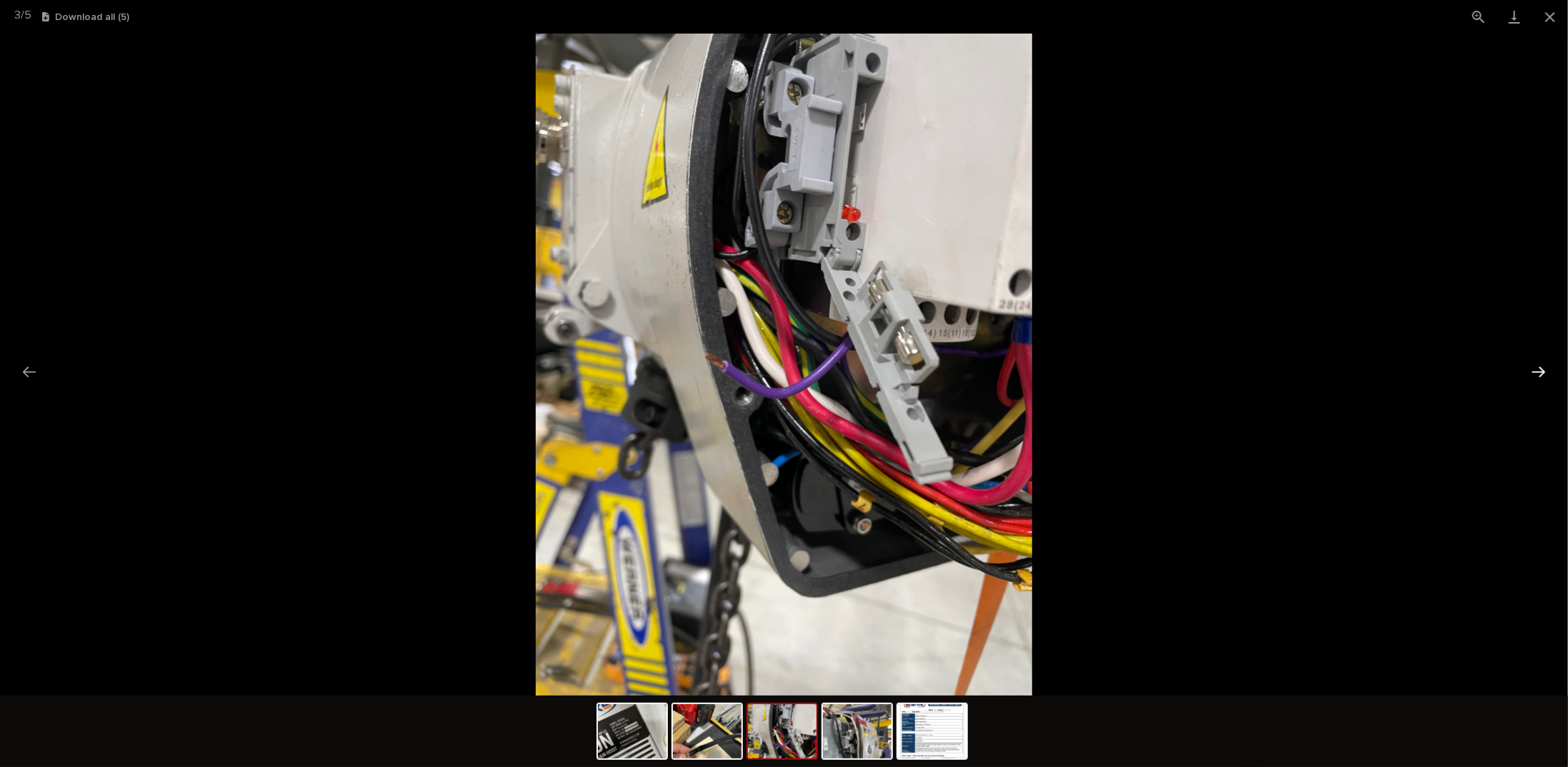
click at [1540, 372] on button "Next slide" at bounding box center [1538, 372] width 30 height 28
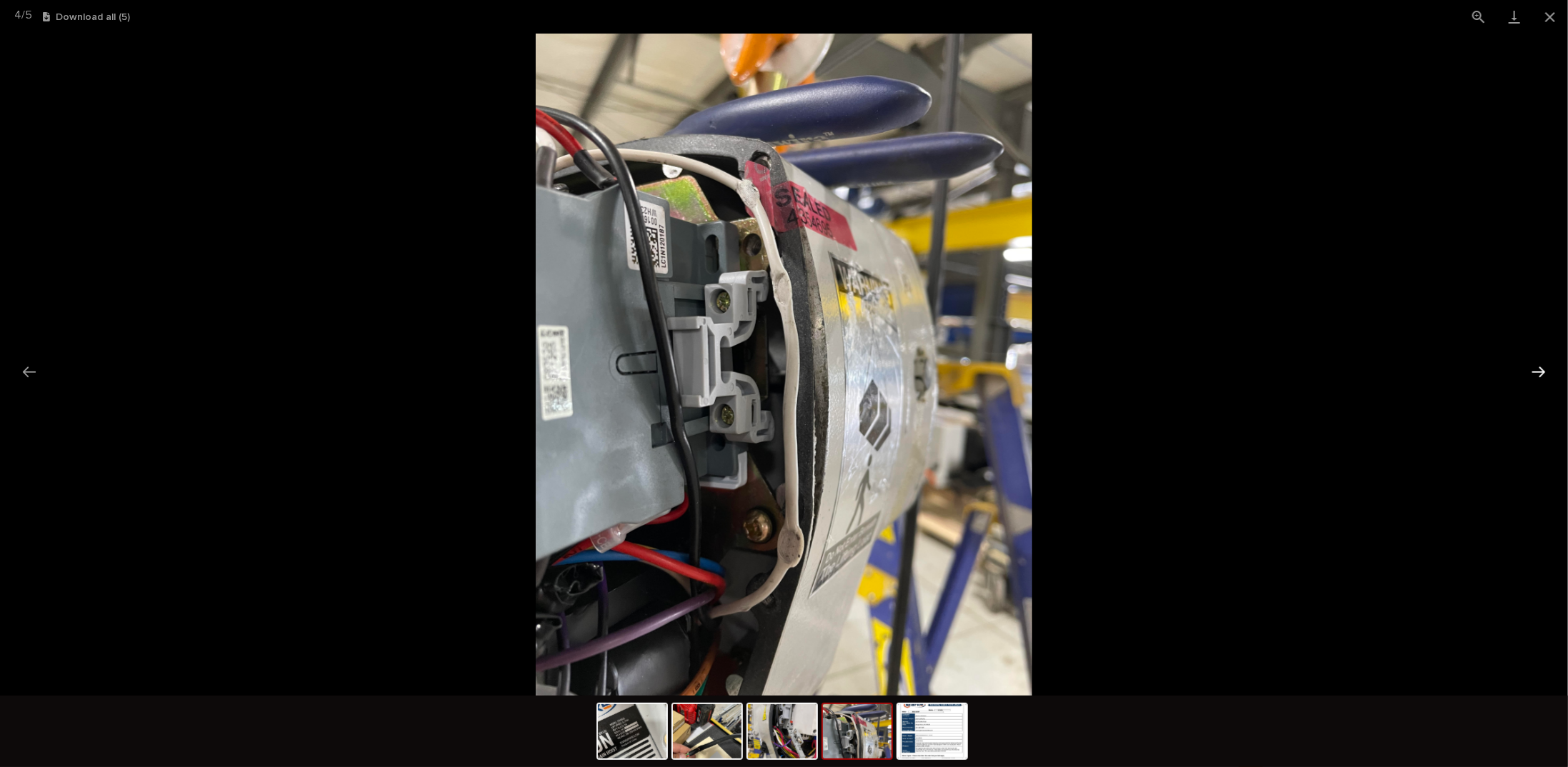
click at [1541, 368] on button "Next slide" at bounding box center [1538, 372] width 30 height 28
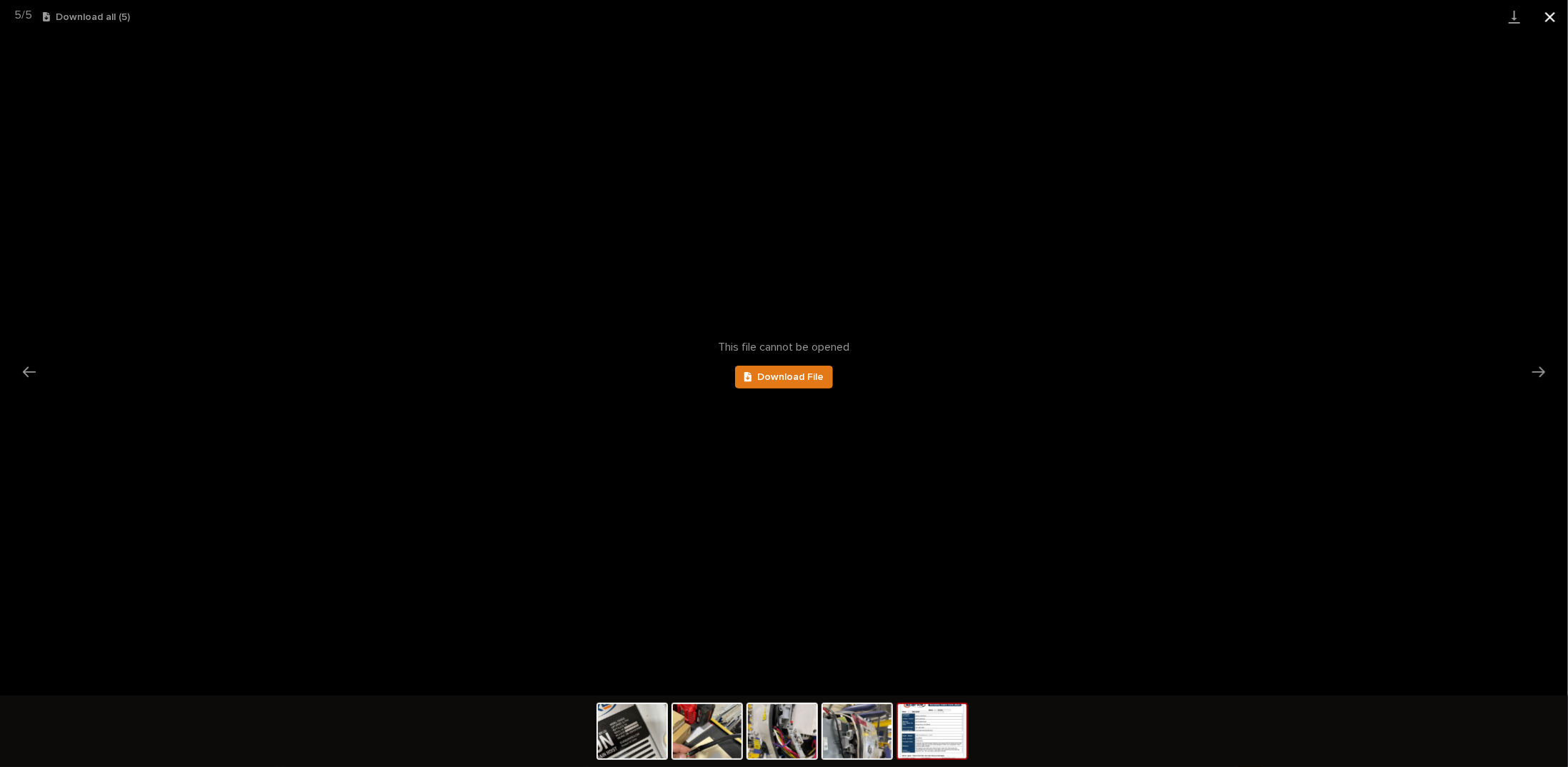
click at [1552, 16] on button "Close gallery" at bounding box center [1550, 16] width 35 height 34
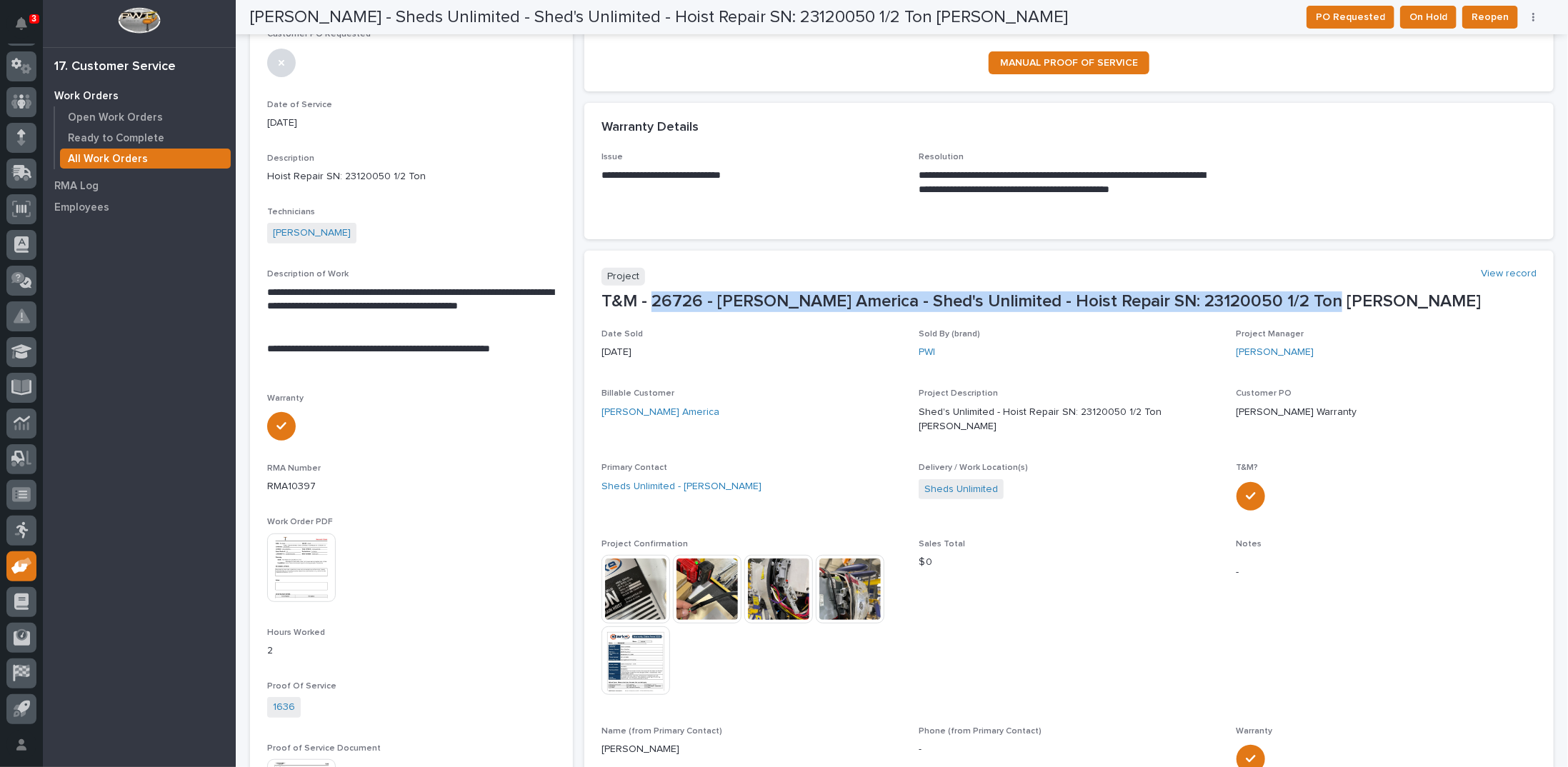
drag, startPoint x: 647, startPoint y: 300, endPoint x: 1305, endPoint y: 297, distance: 658.0
click at [1305, 297] on p "T&M - 26726 - Starke America - Shed's Unlimited - Hoist Repair SN: 23120050 1/2…" at bounding box center [1068, 302] width 935 height 21
copy p "26726 - Starke America - Shed's Unlimited - Hoist Repair SN: 23120050 1/2 Ton S…"
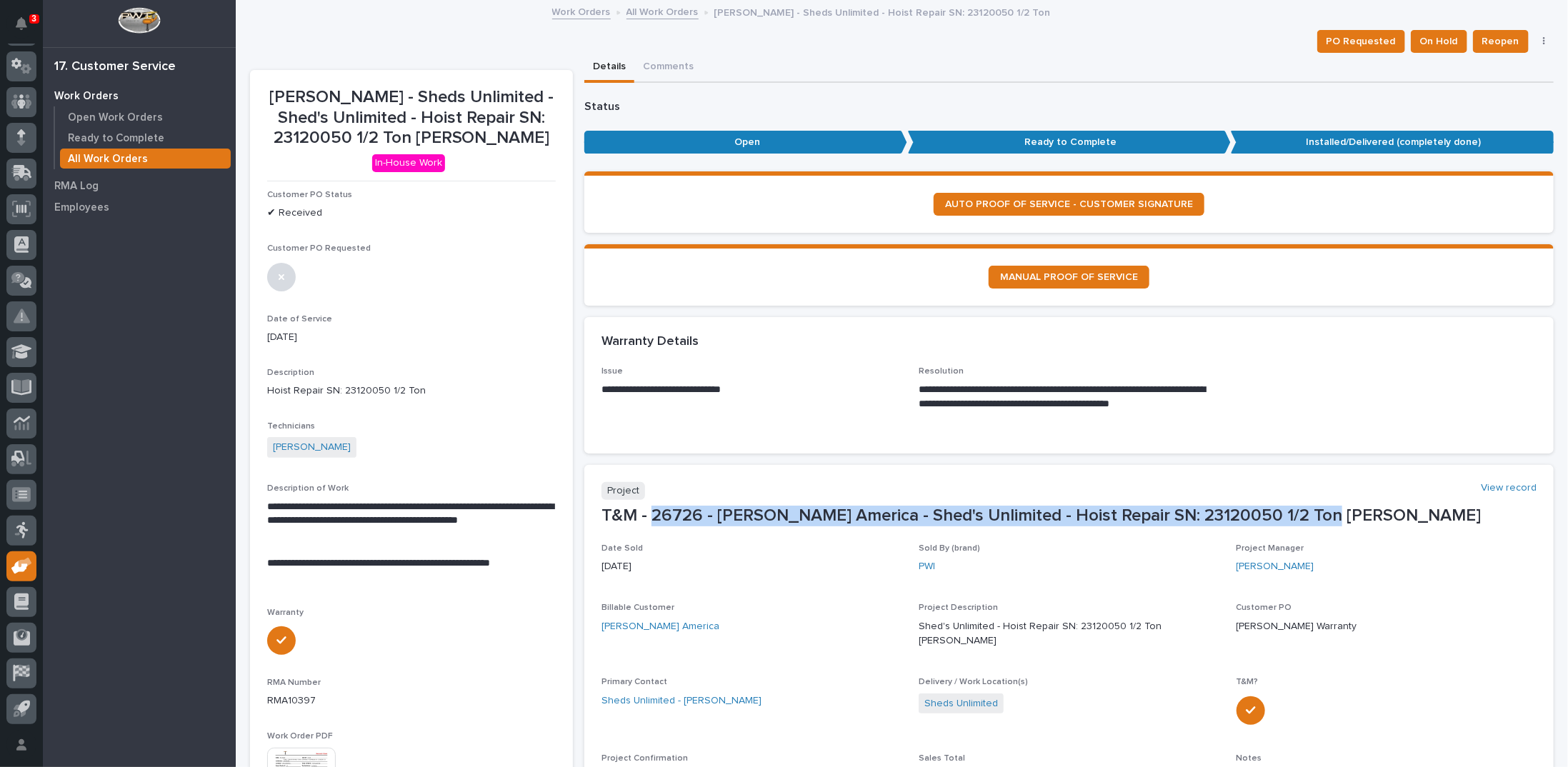
click at [640, 12] on link "All Work Orders" at bounding box center [661, 11] width 72 height 16
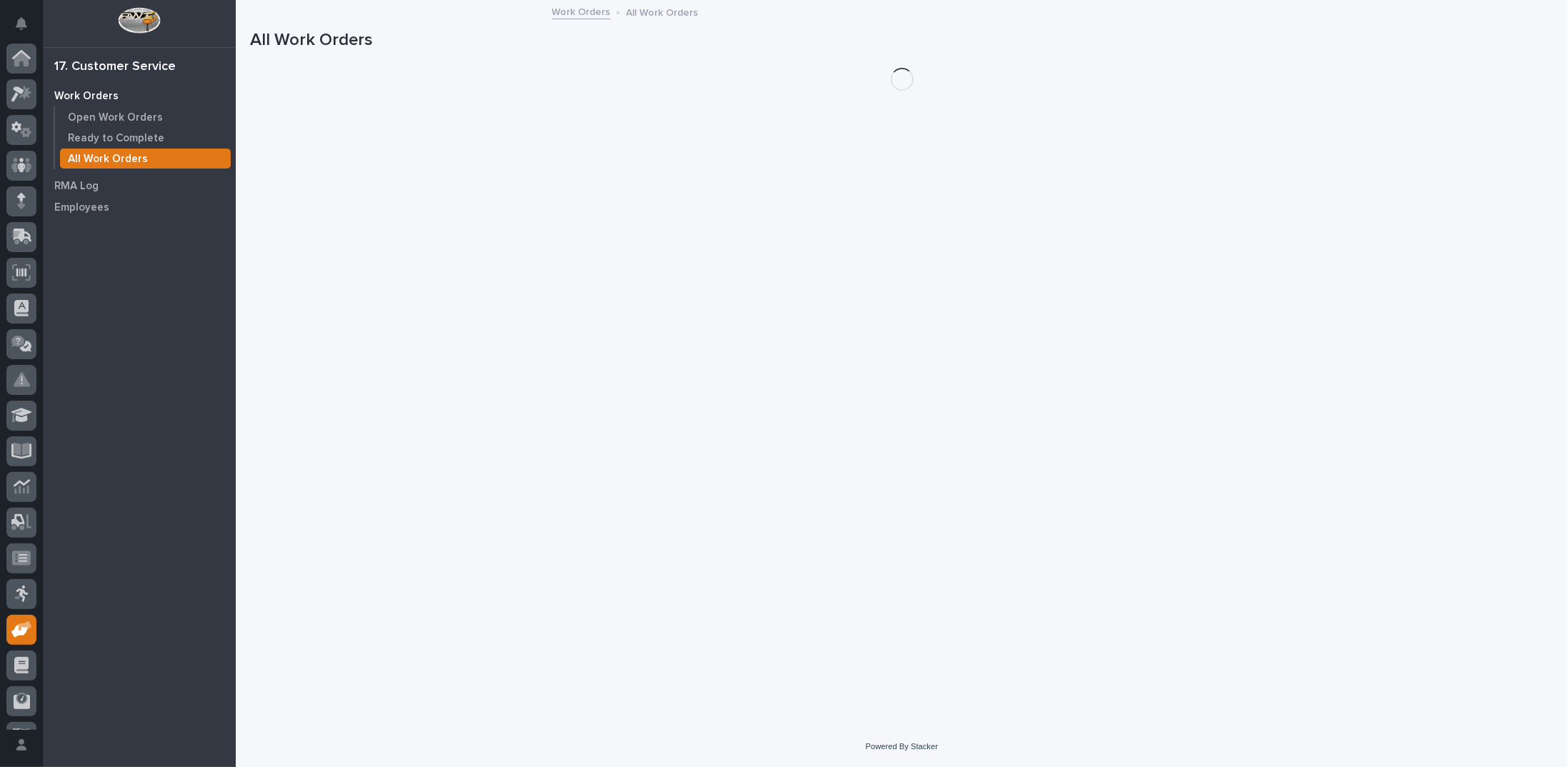
scroll to position [63, 0]
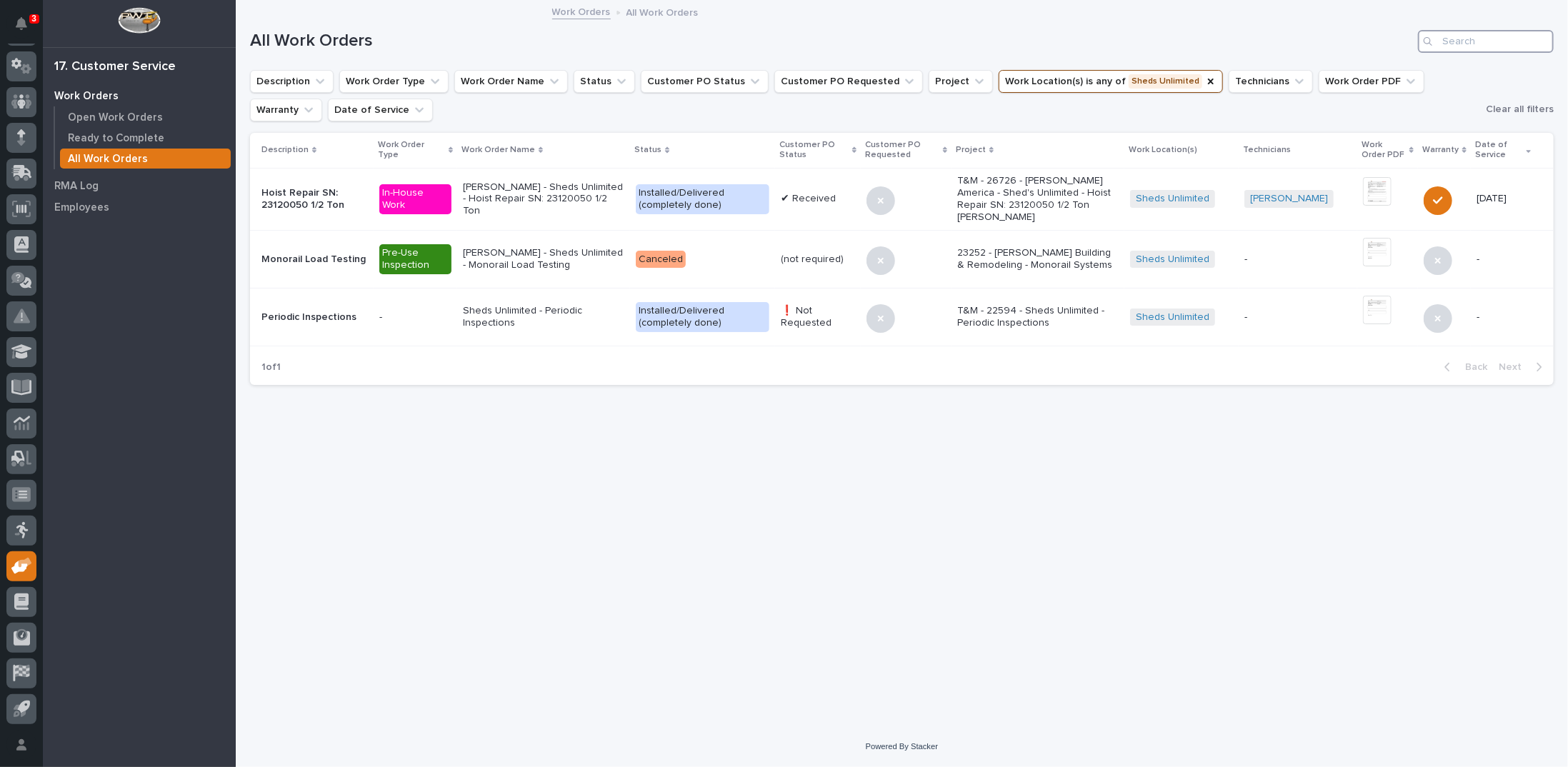
click at [1452, 41] on input "Search" at bounding box center [1486, 41] width 136 height 23
click at [1158, 83] on button "Work Location(s) is any of Sheds Unlimited" at bounding box center [1110, 81] width 224 height 23
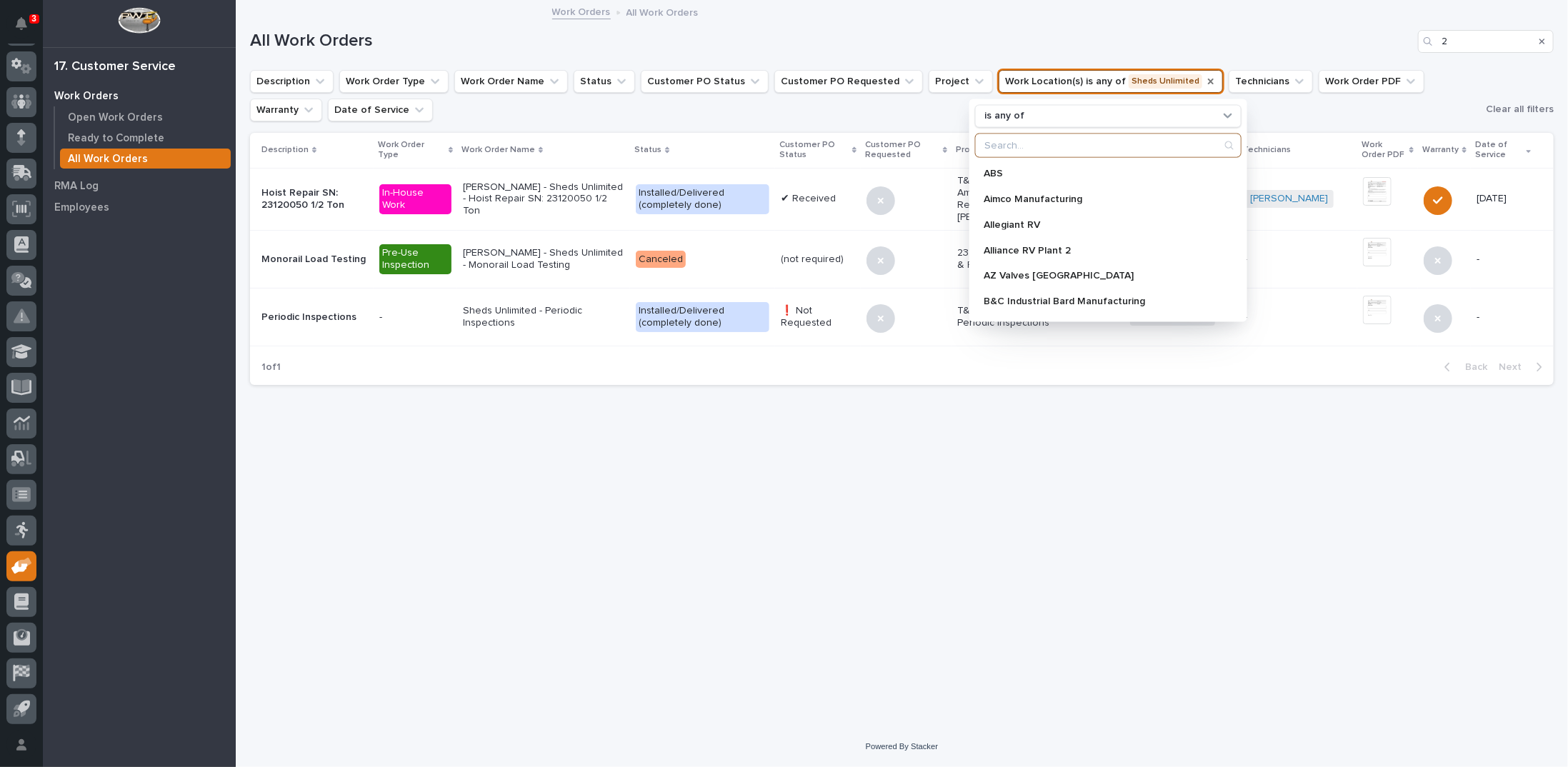
click at [1205, 80] on icon "Work Location(s)" at bounding box center [1211, 81] width 11 height 11
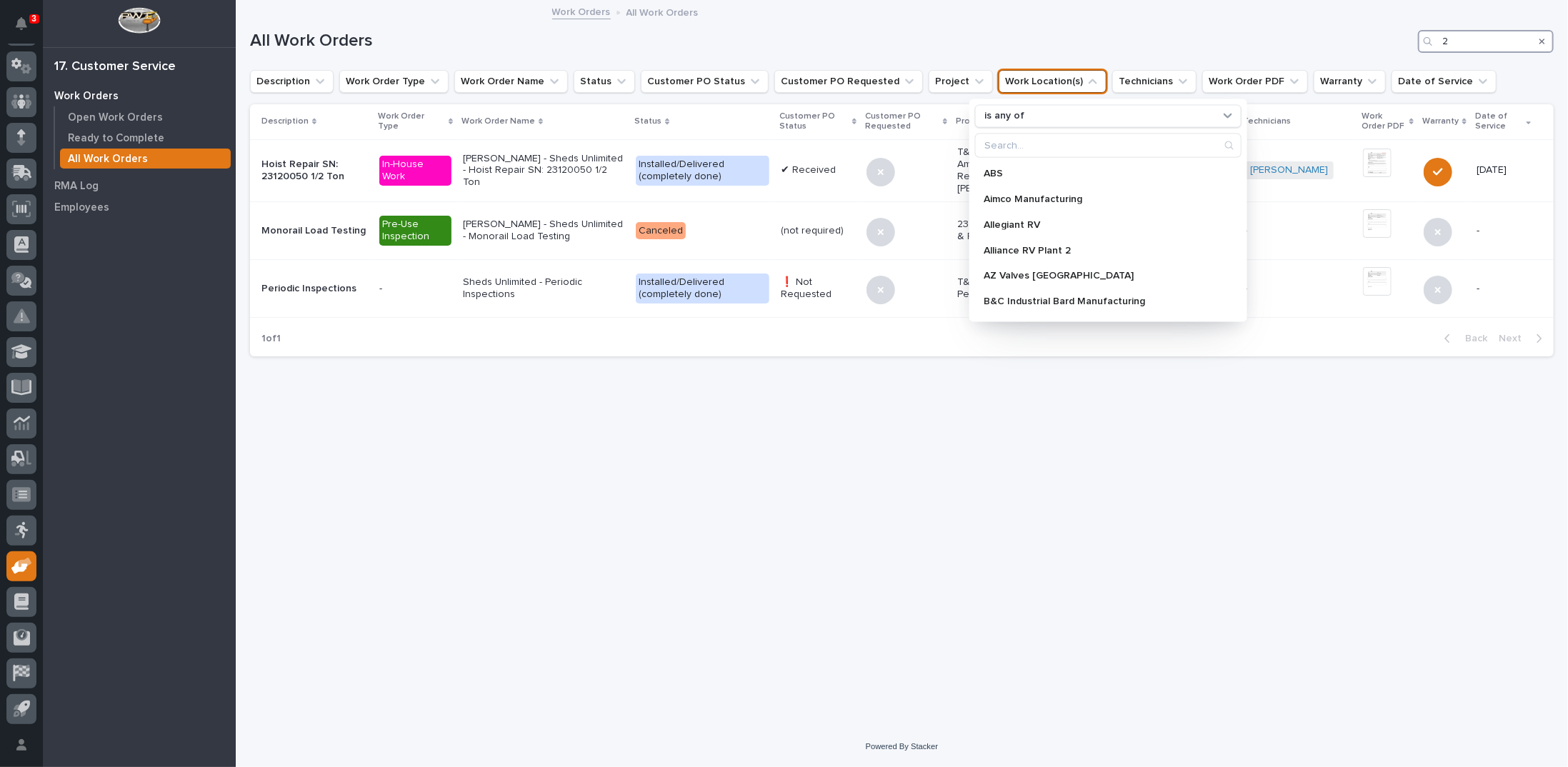
click at [1454, 38] on input "2" at bounding box center [1486, 41] width 136 height 23
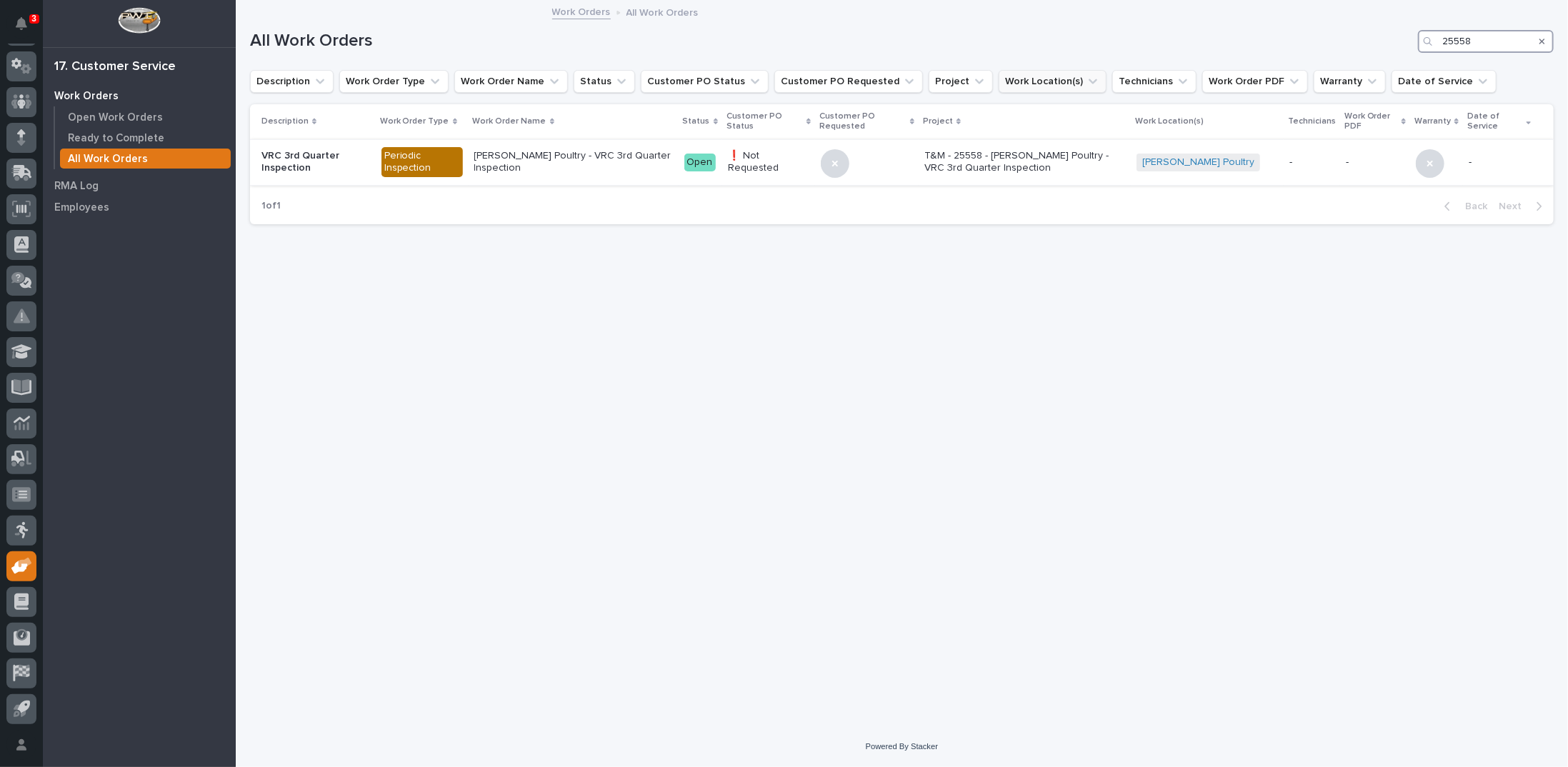
type input "25558"
click at [586, 160] on p "Miller Poultry - VRC 3rd Quarter Inspection" at bounding box center [573, 162] width 198 height 24
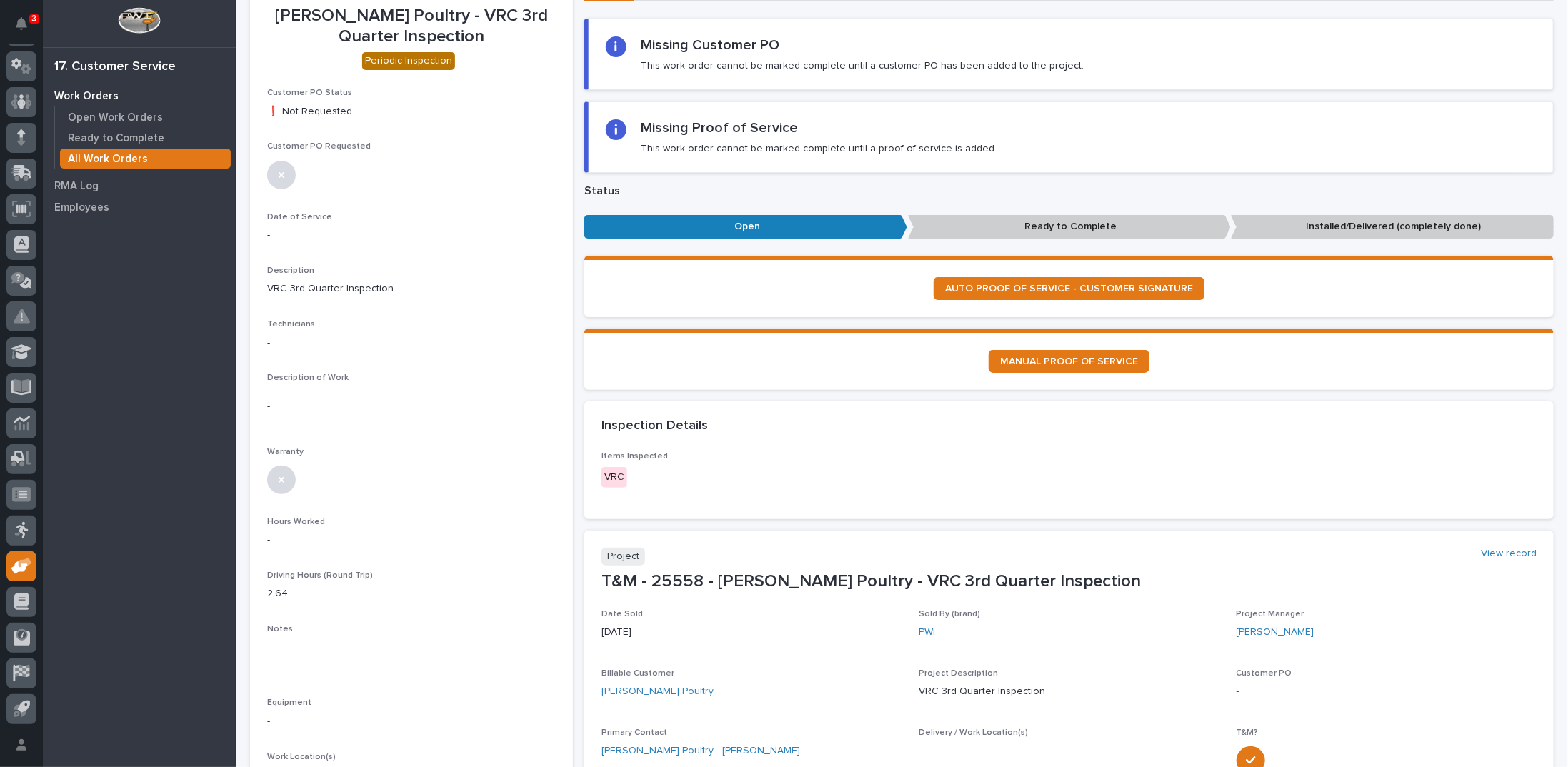
scroll to position [143, 0]
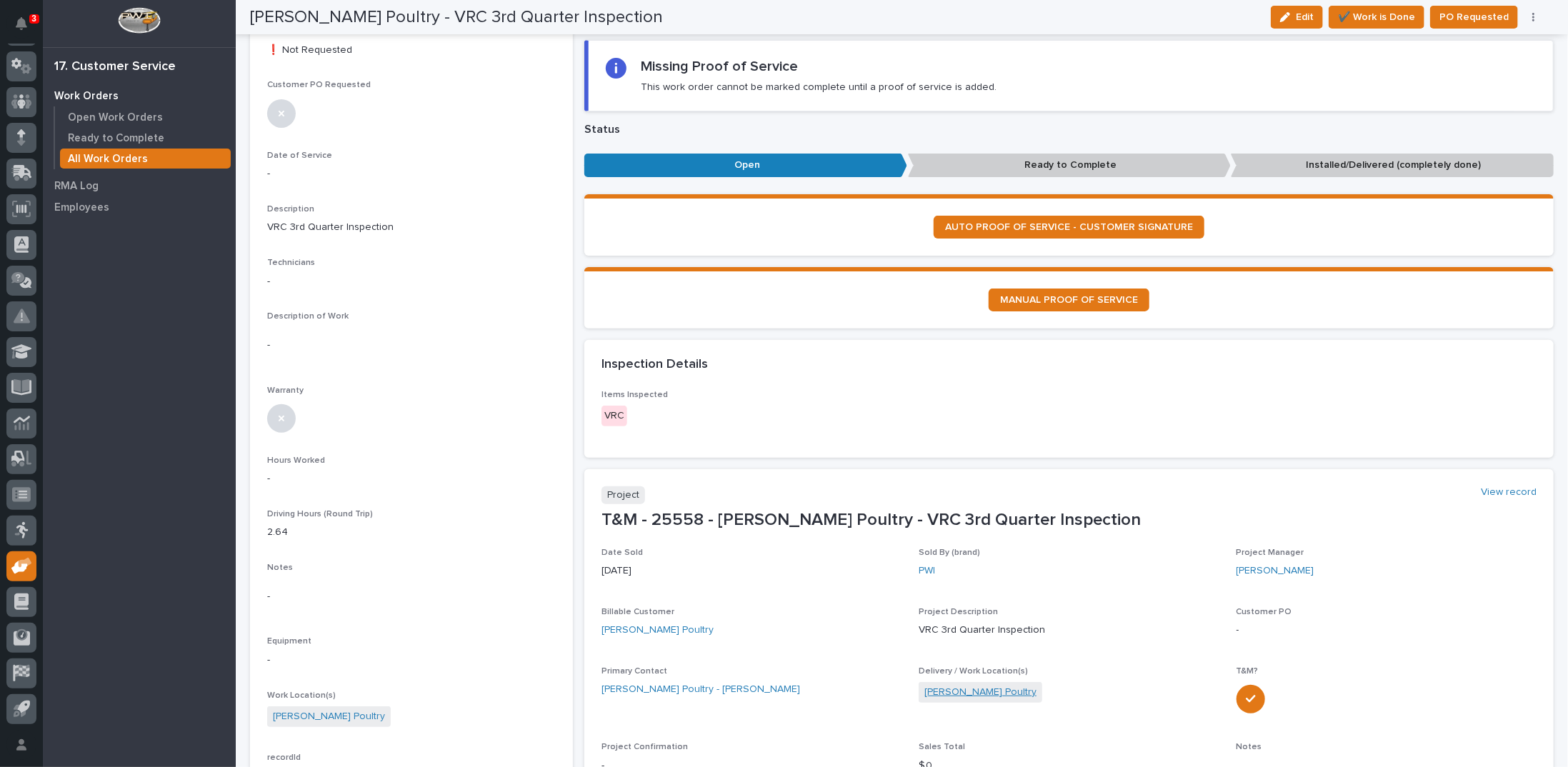
click at [958, 688] on link "Miller Poultry" at bounding box center [980, 693] width 112 height 15
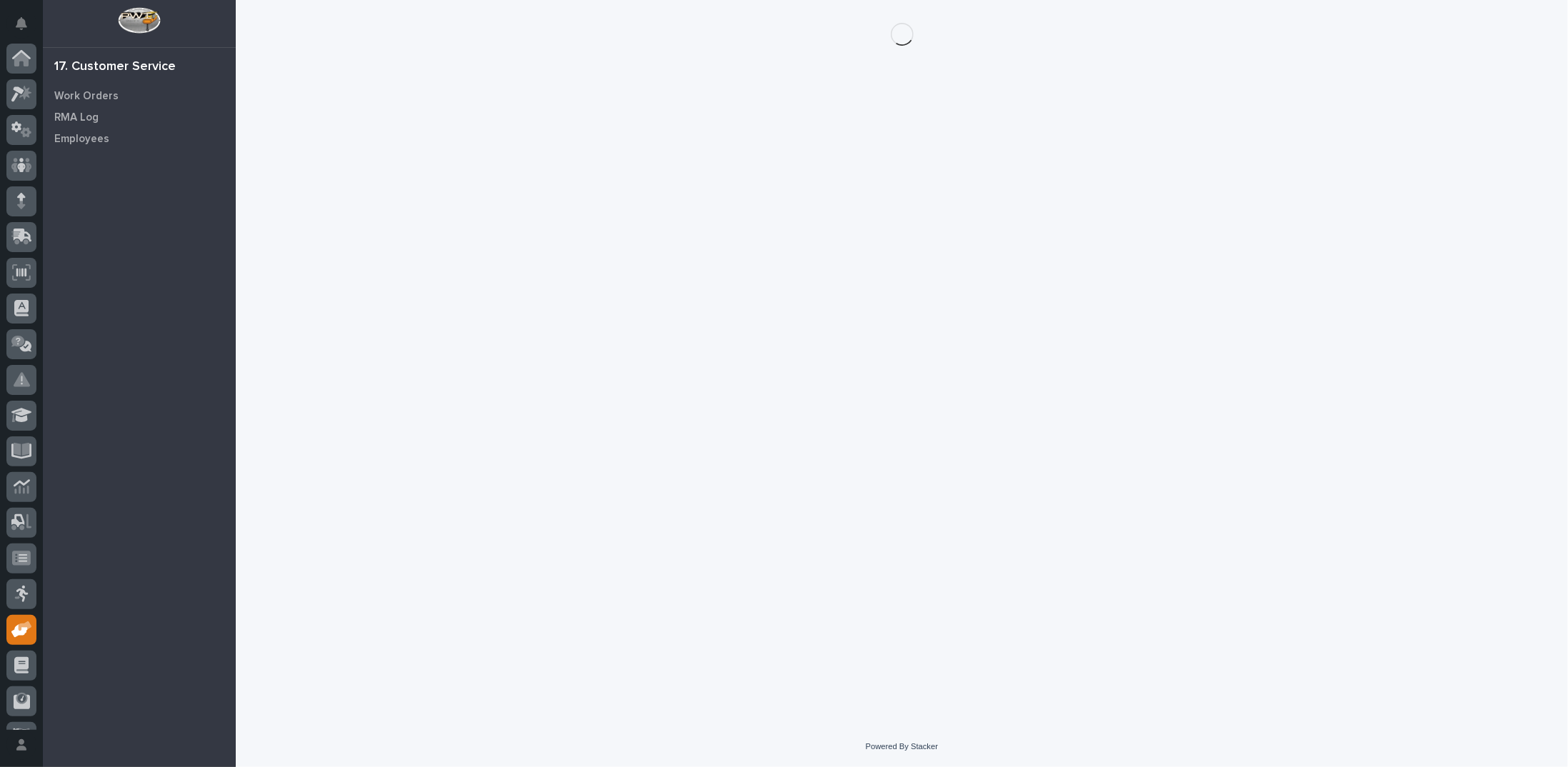
scroll to position [63, 0]
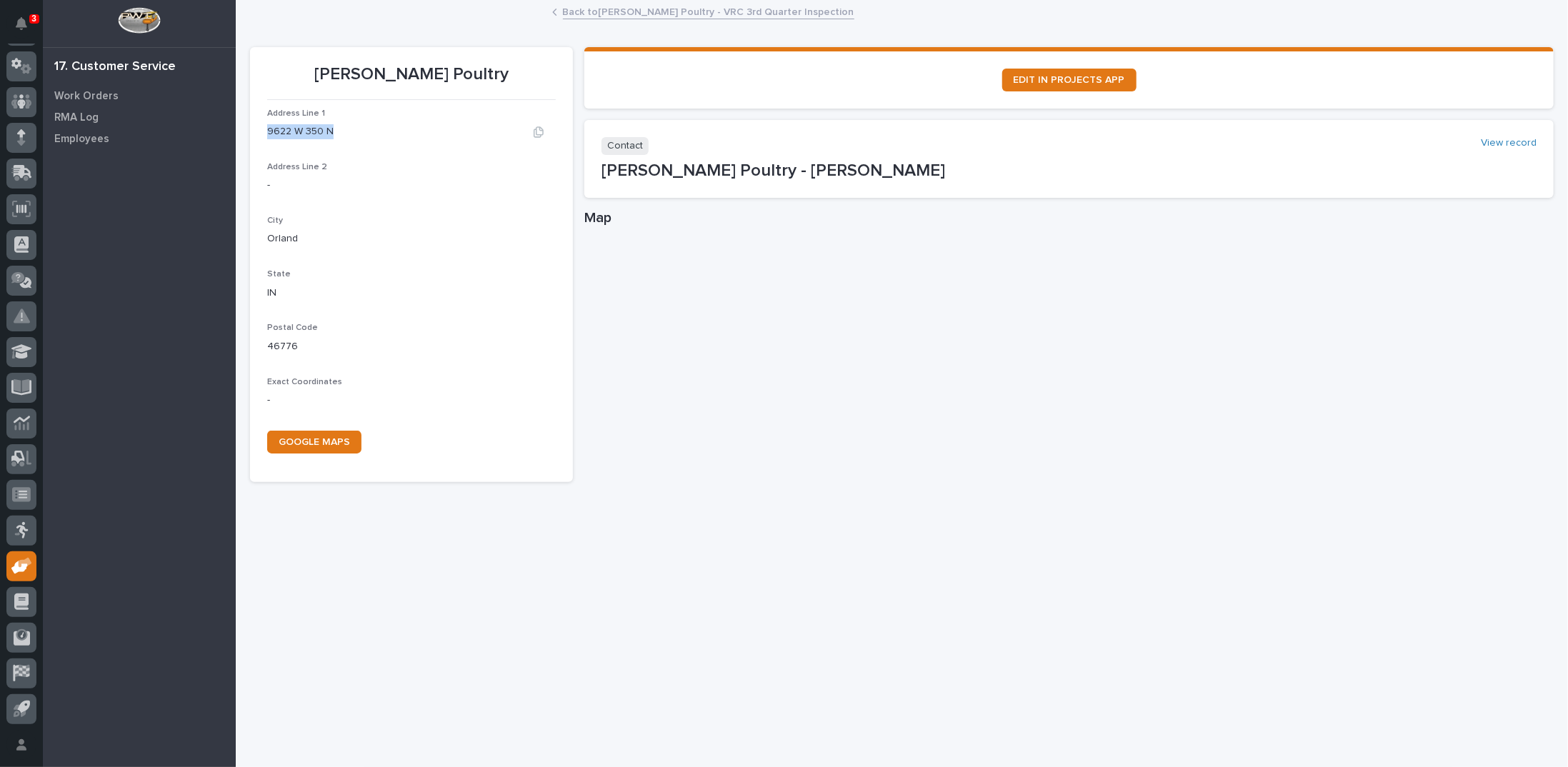
drag, startPoint x: 269, startPoint y: 129, endPoint x: 333, endPoint y: 128, distance: 64.0
click at [333, 128] on div "9622 W 350 N" at bounding box center [411, 132] width 288 height 15
copy p "9622 W 350 N"
click at [633, 21] on div "Back to Miller Poultry - VRC 3rd Quarter Inspection" at bounding box center [902, 12] width 714 height 20
click at [629, 12] on link "Back to Miller Poultry - VRC 3rd Quarter Inspection" at bounding box center [708, 11] width 291 height 16
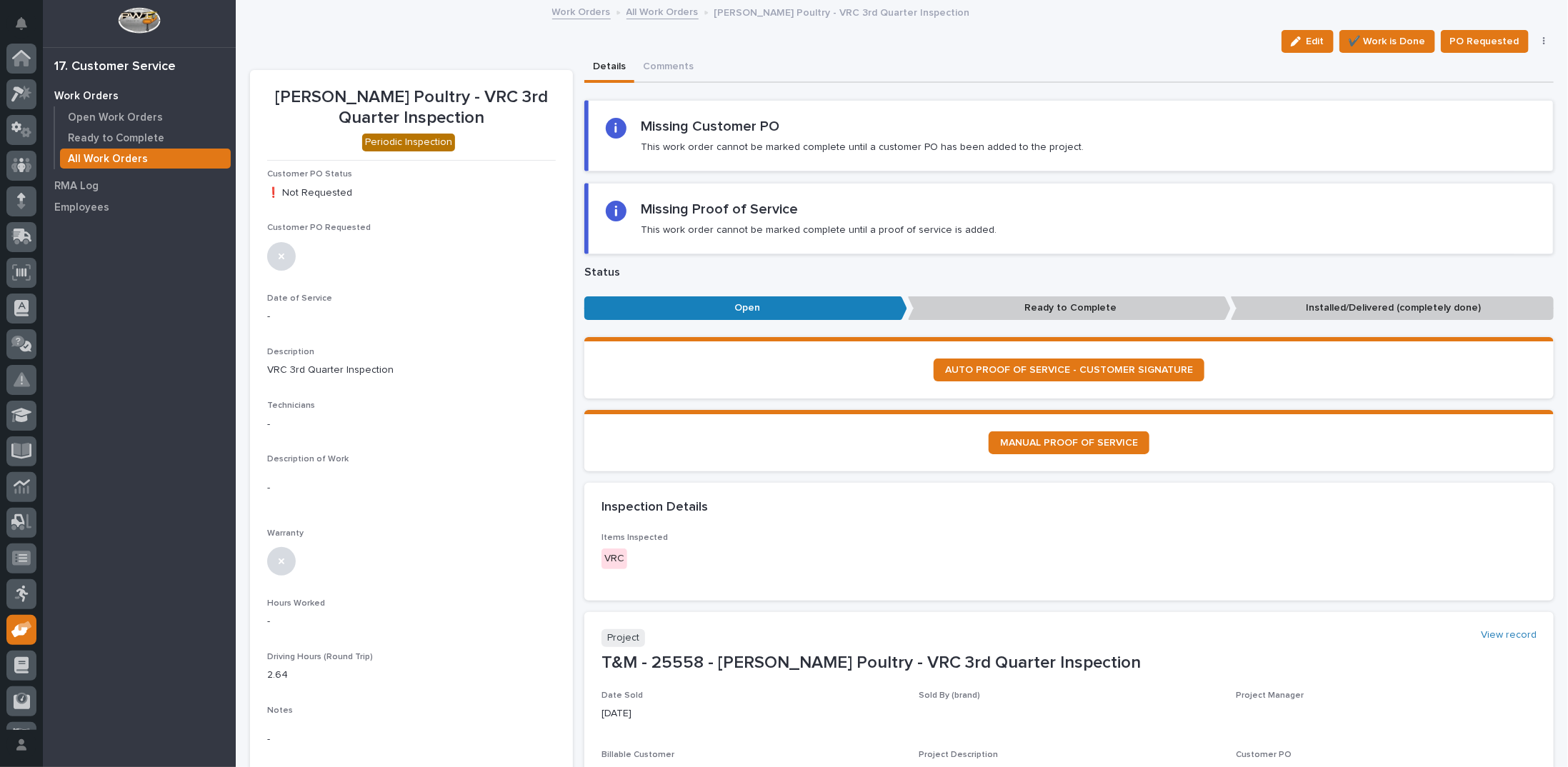
scroll to position [63, 0]
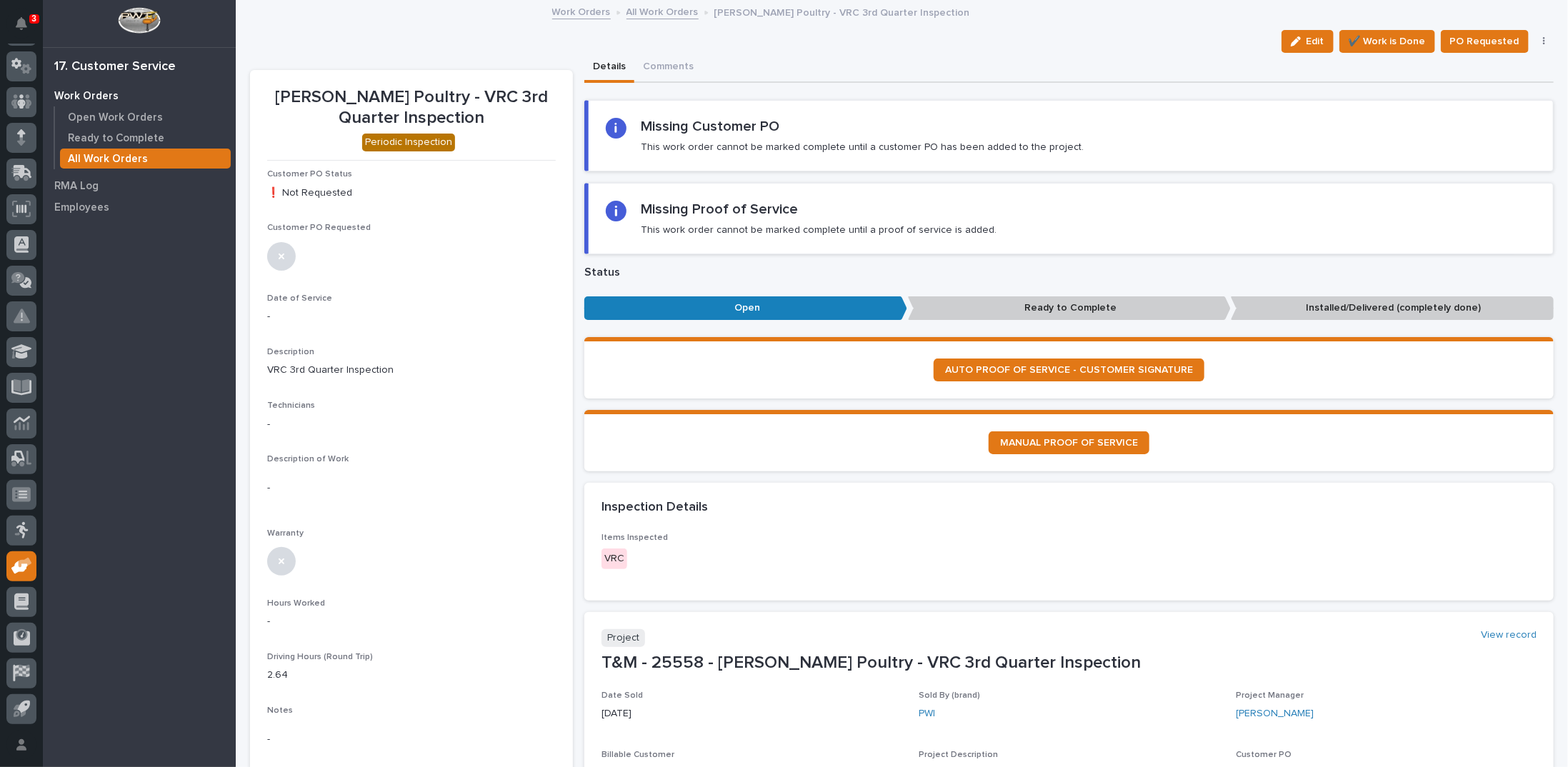
click at [638, 12] on link "All Work Orders" at bounding box center [661, 11] width 72 height 16
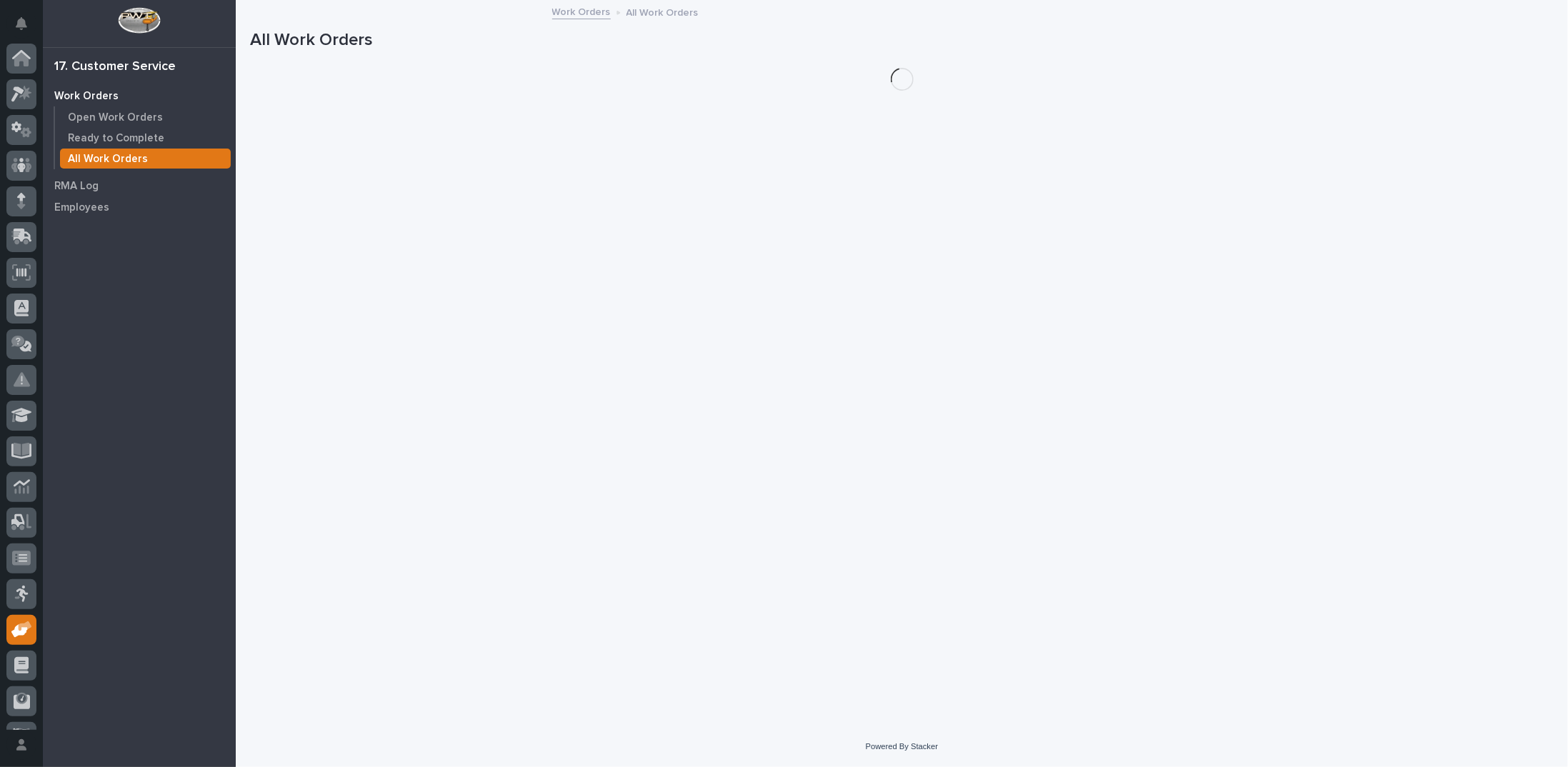
scroll to position [63, 0]
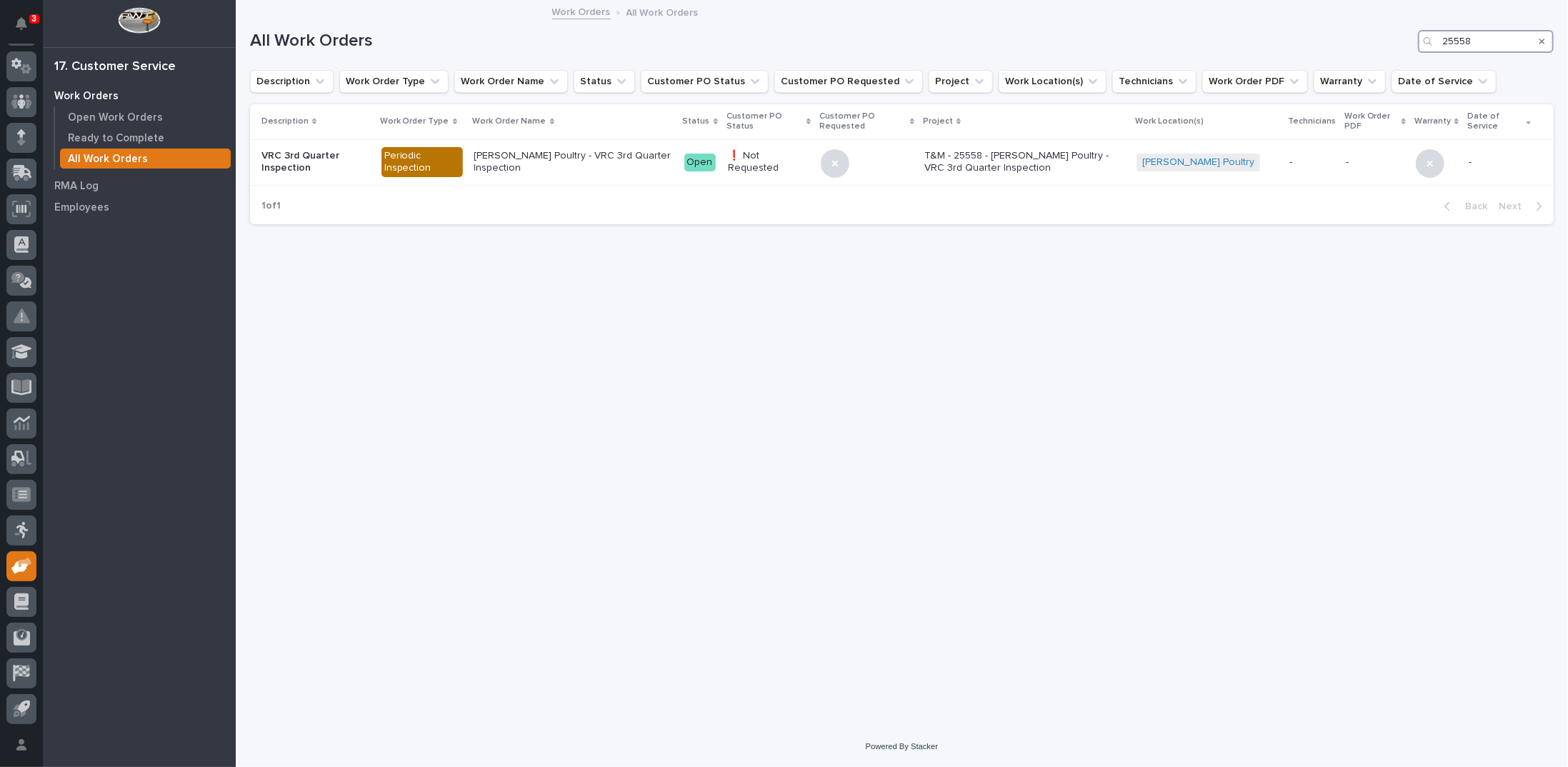
drag, startPoint x: 1454, startPoint y: 41, endPoint x: 1315, endPoint y: 44, distance: 139.0
click at [1315, 46] on div "All Work Orders 25558" at bounding box center [902, 41] width 1304 height 23
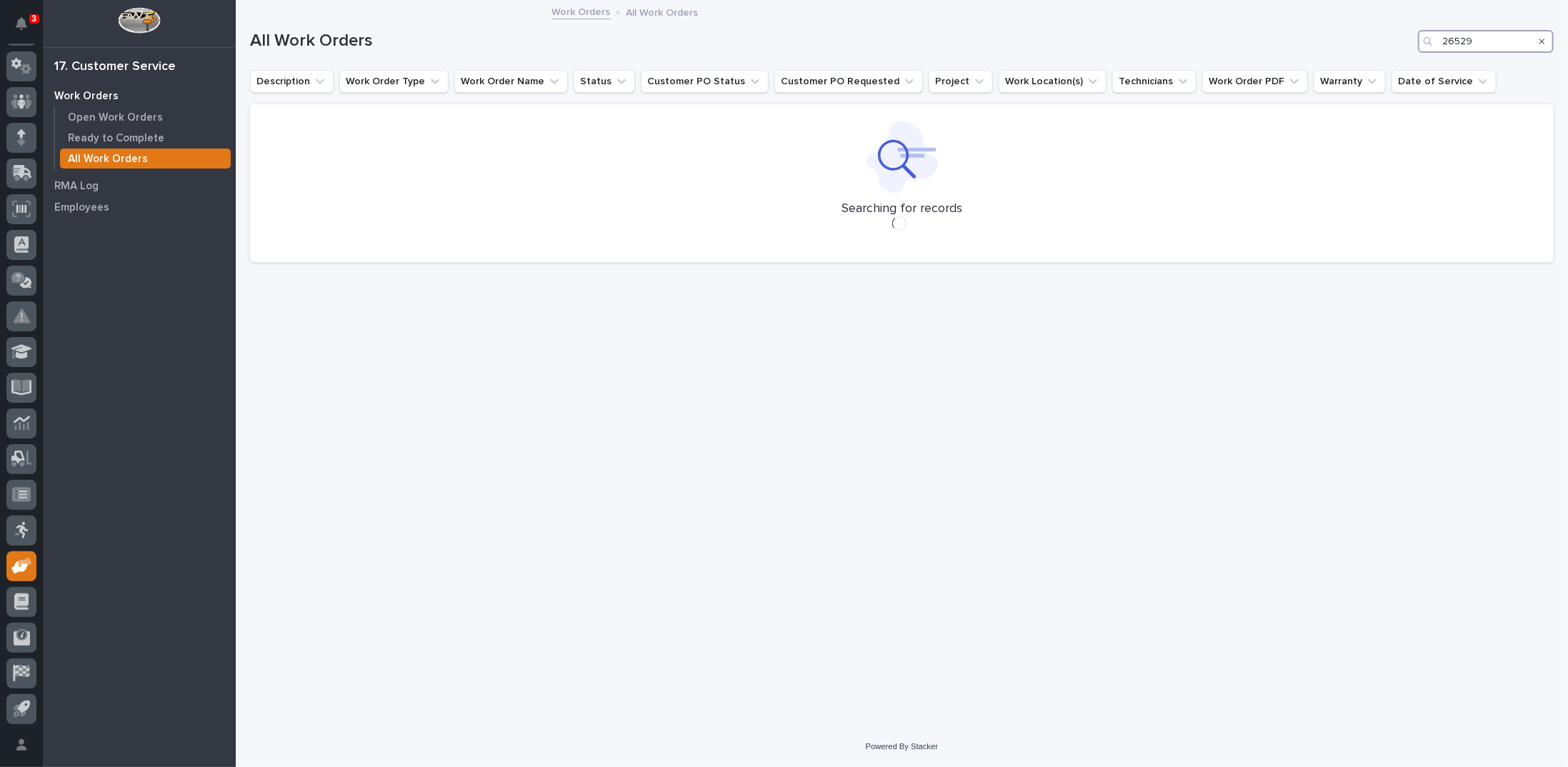
type input "26529"
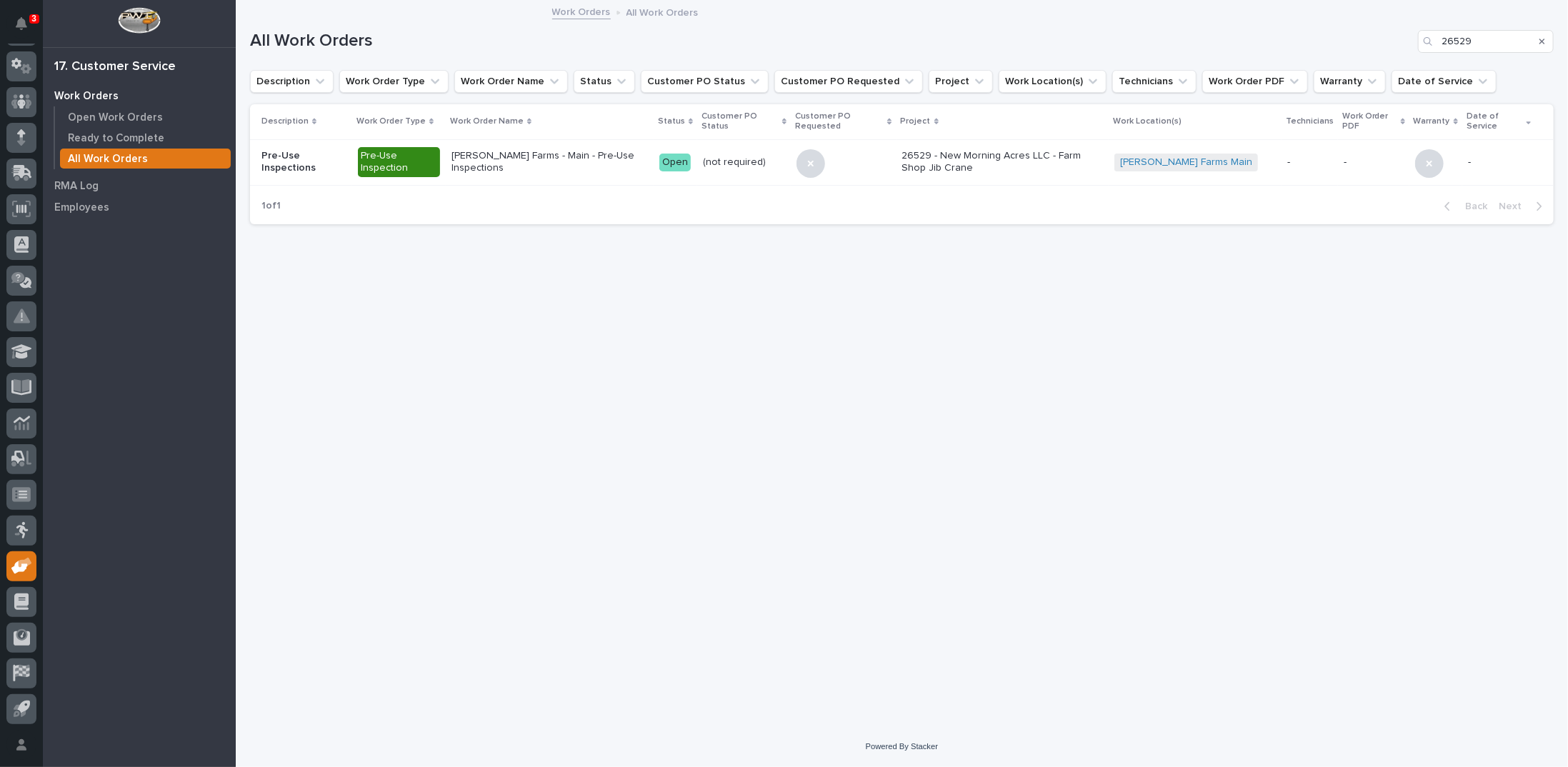
click at [935, 155] on p "26529 - New Morning Acres LLC - Farm Shop Jib Crane" at bounding box center [1003, 162] width 201 height 24
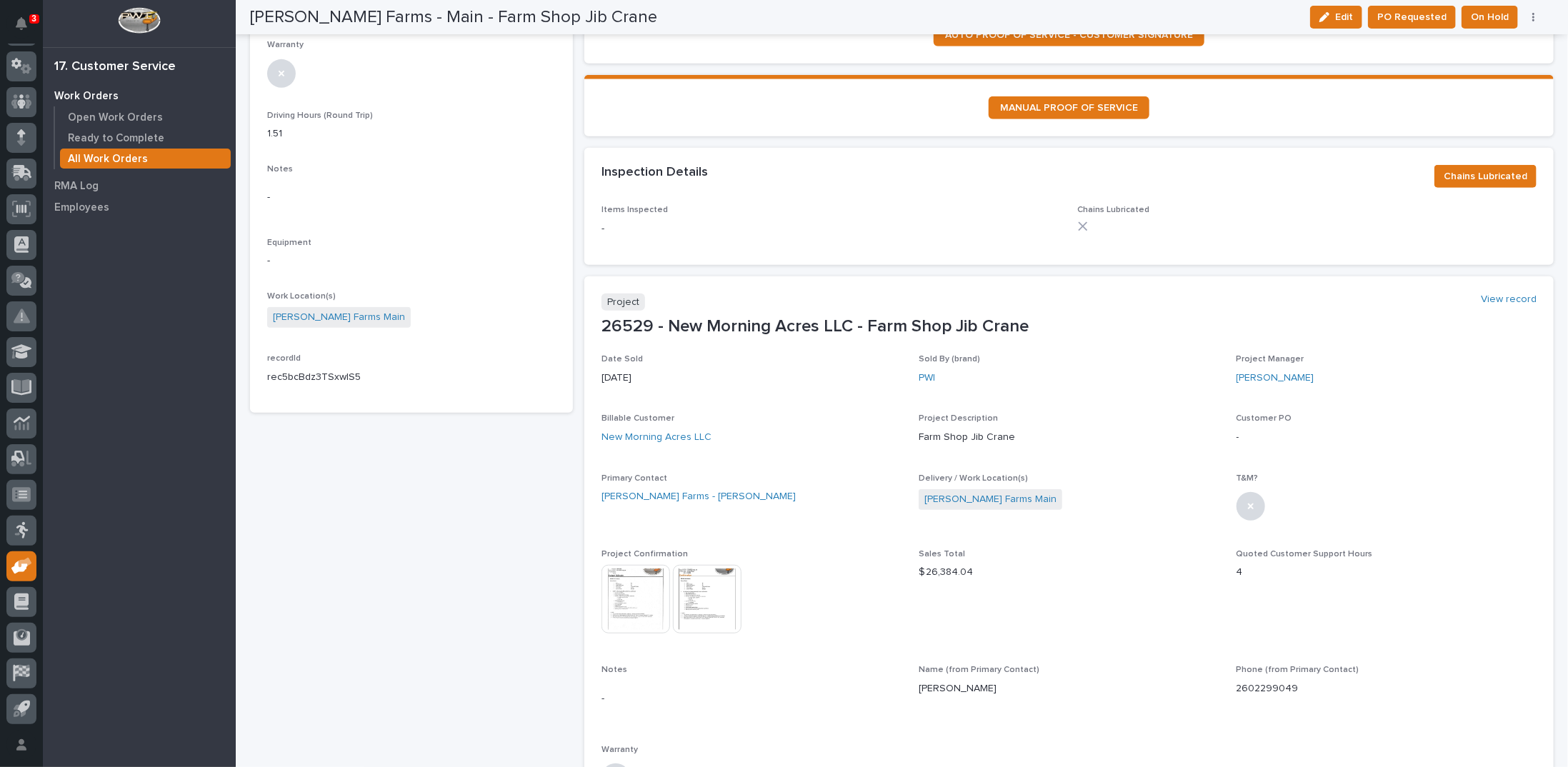
scroll to position [429, 0]
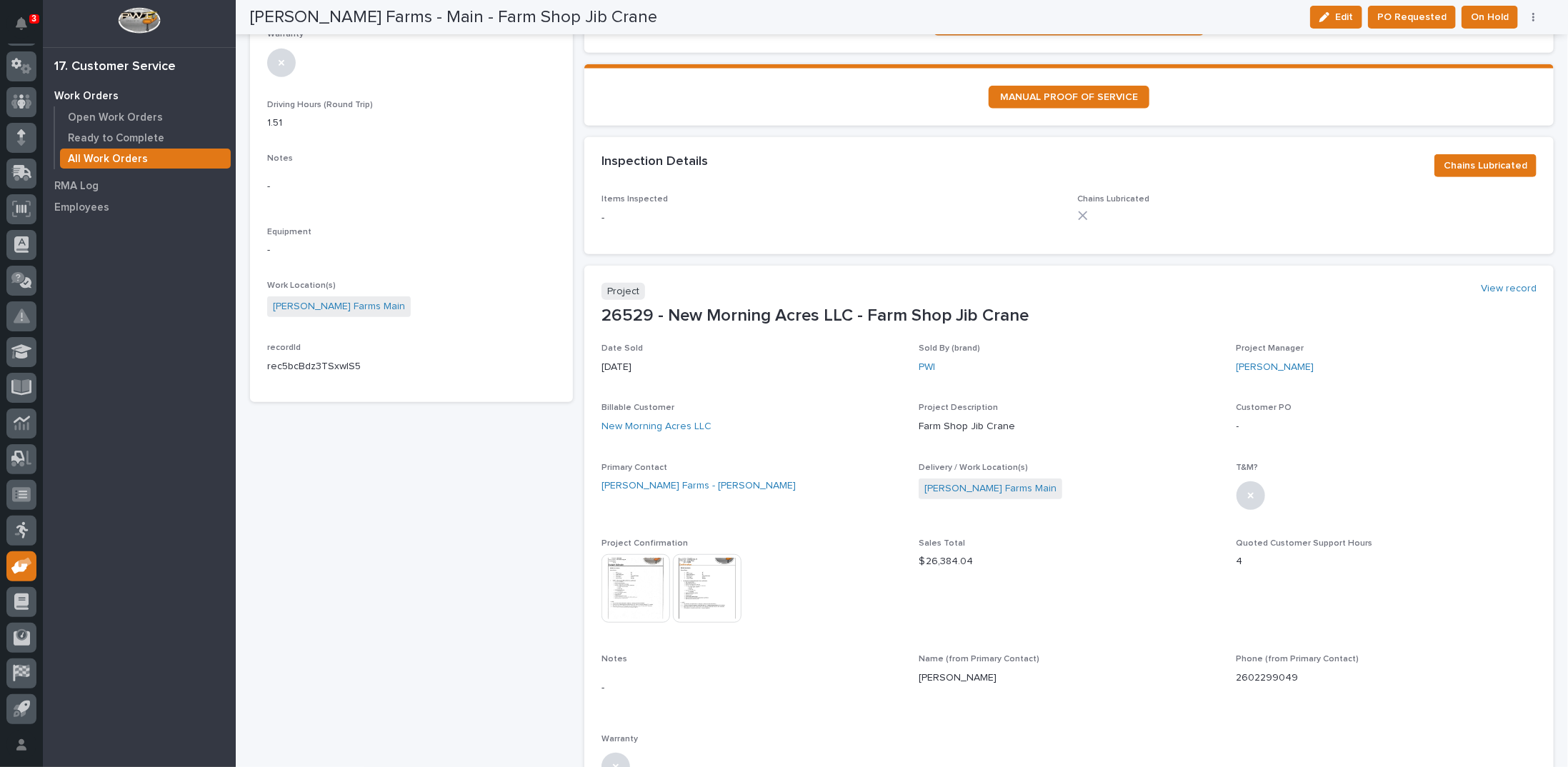
click at [636, 575] on img at bounding box center [636, 589] width 69 height 69
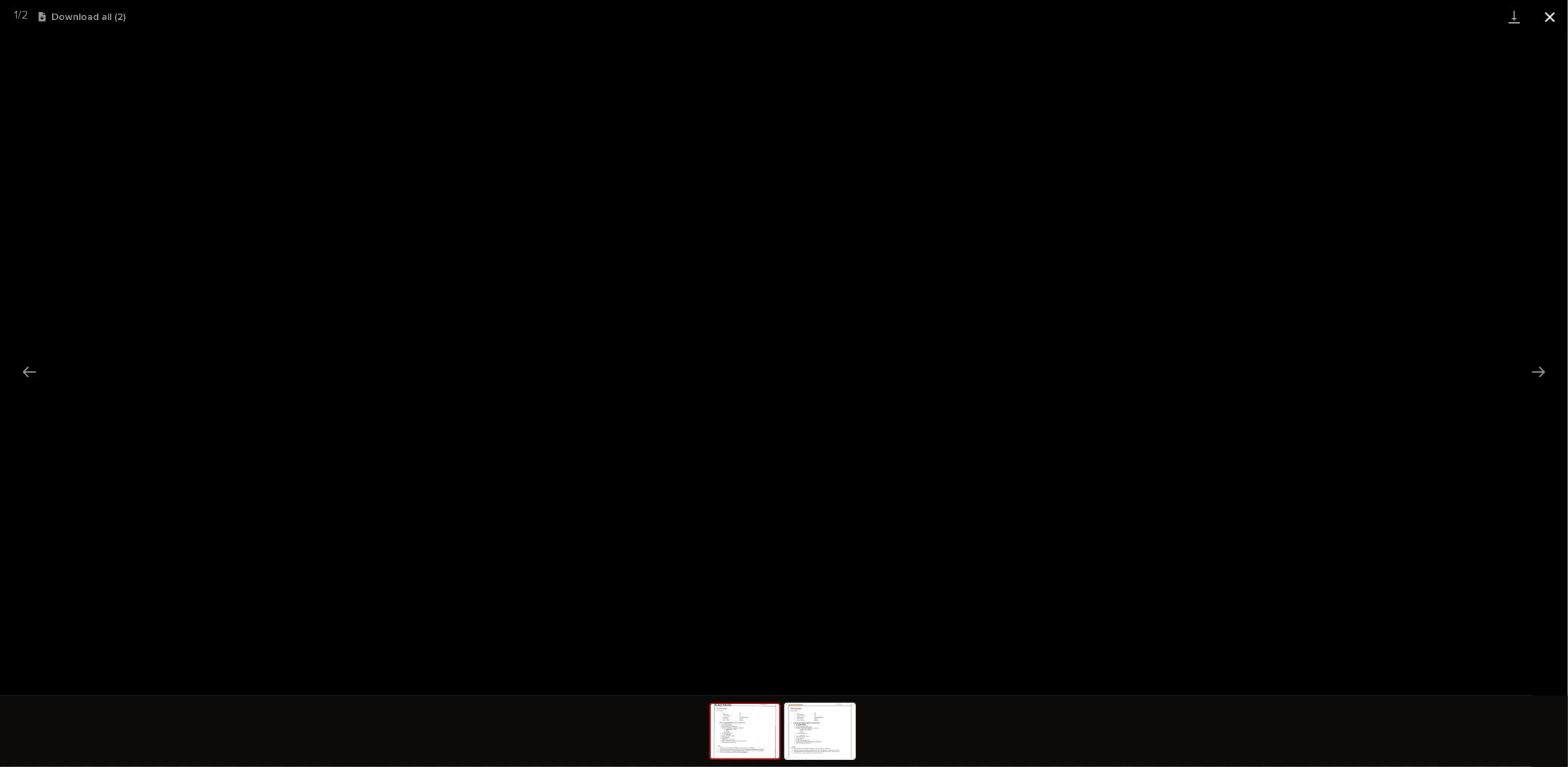
click at [1552, 18] on button "Close gallery" at bounding box center [1550, 16] width 35 height 34
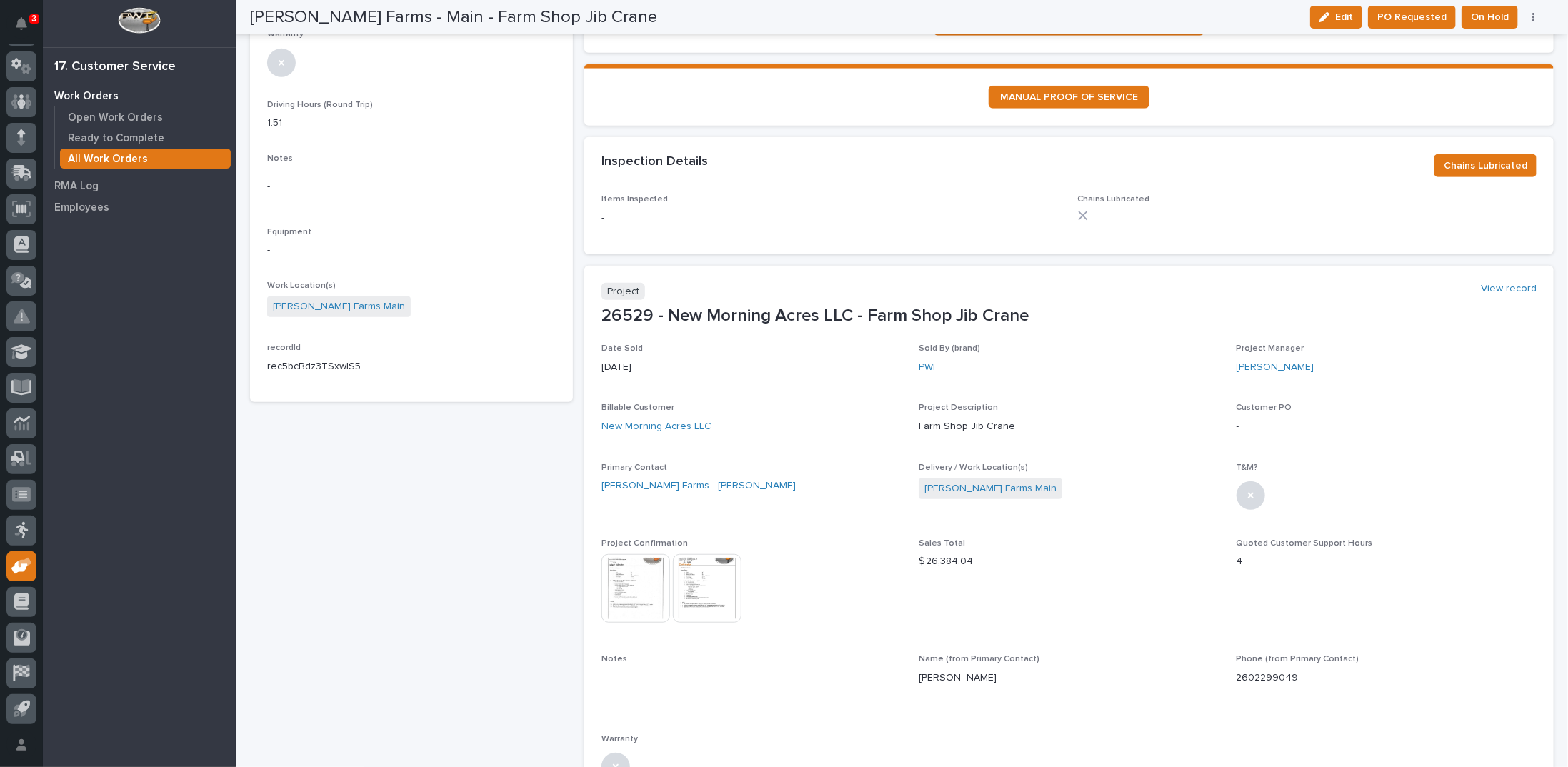
click at [715, 570] on img at bounding box center [707, 589] width 69 height 69
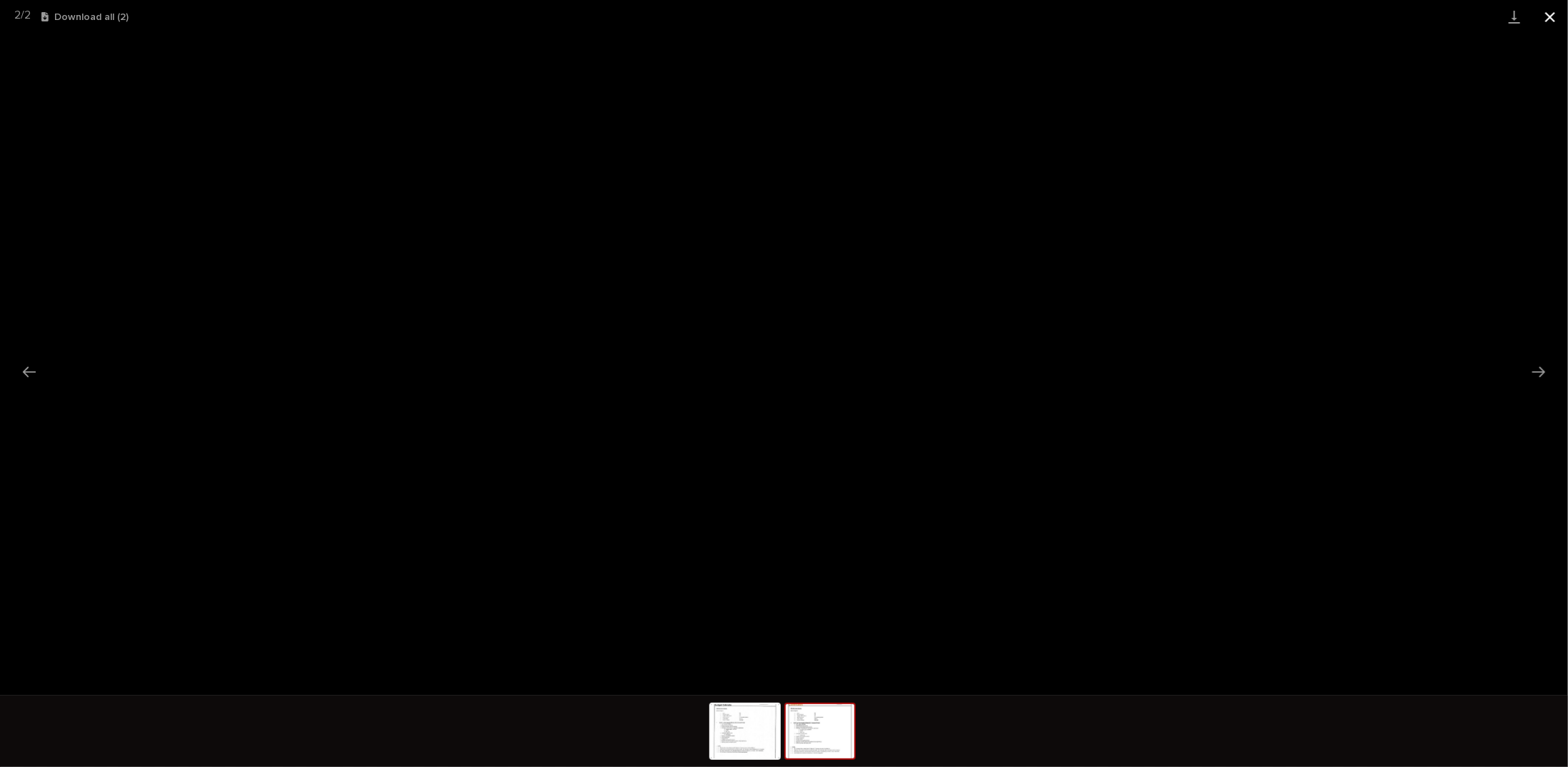
click at [1550, 17] on button "Close gallery" at bounding box center [1550, 16] width 35 height 34
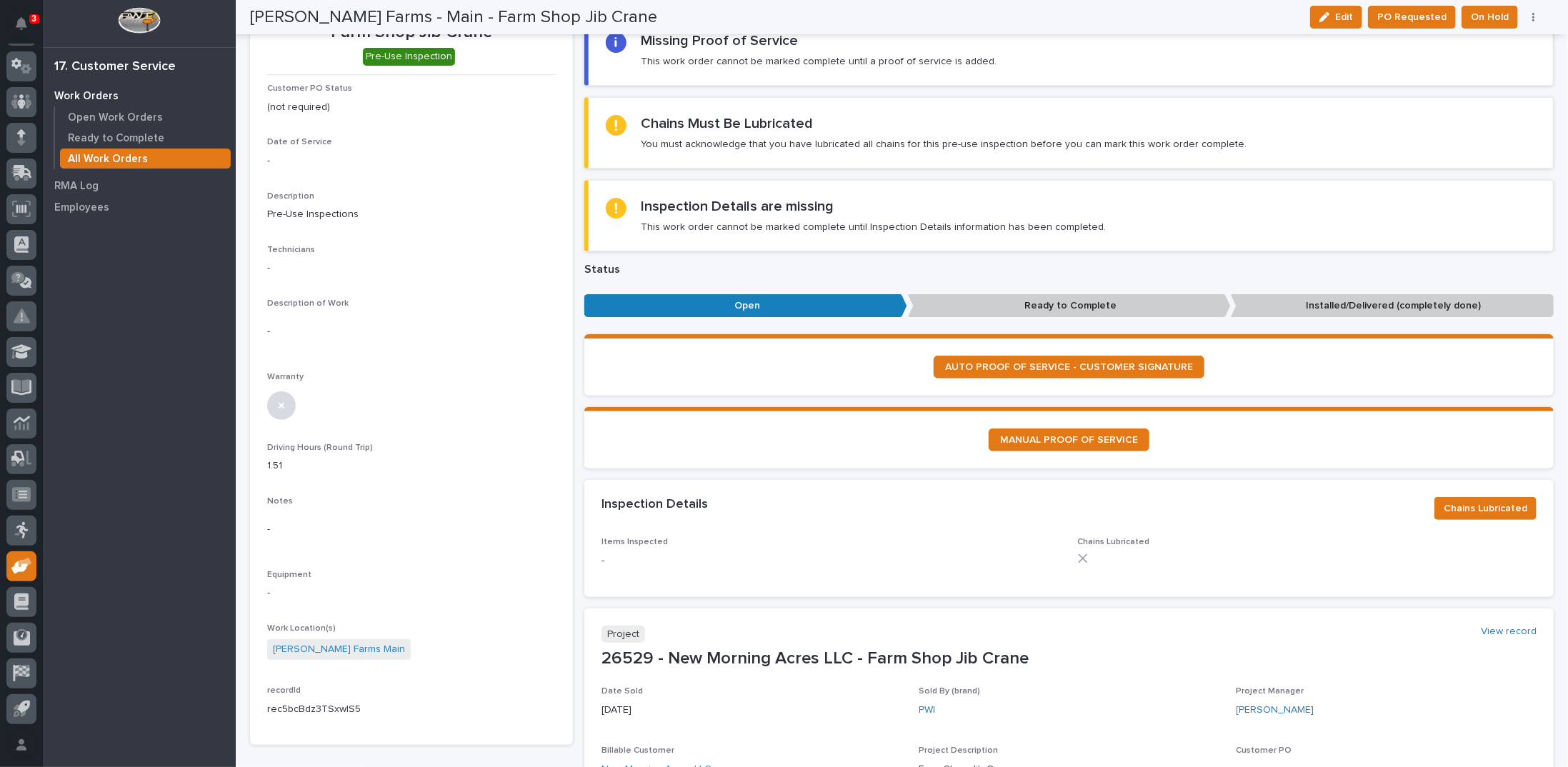
scroll to position [0, 0]
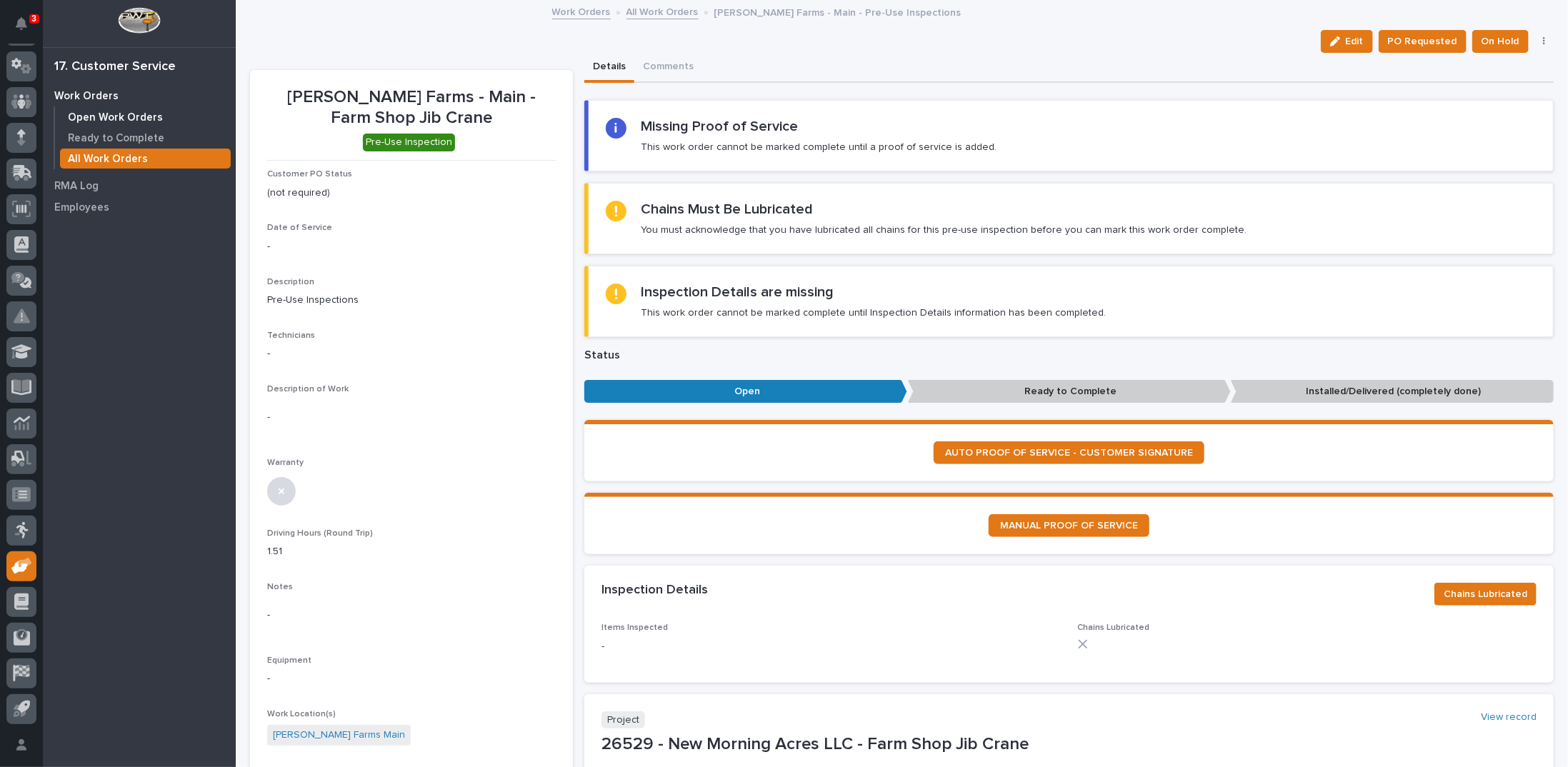
click at [131, 111] on div "Open Work Orders" at bounding box center [146, 117] width 170 height 20
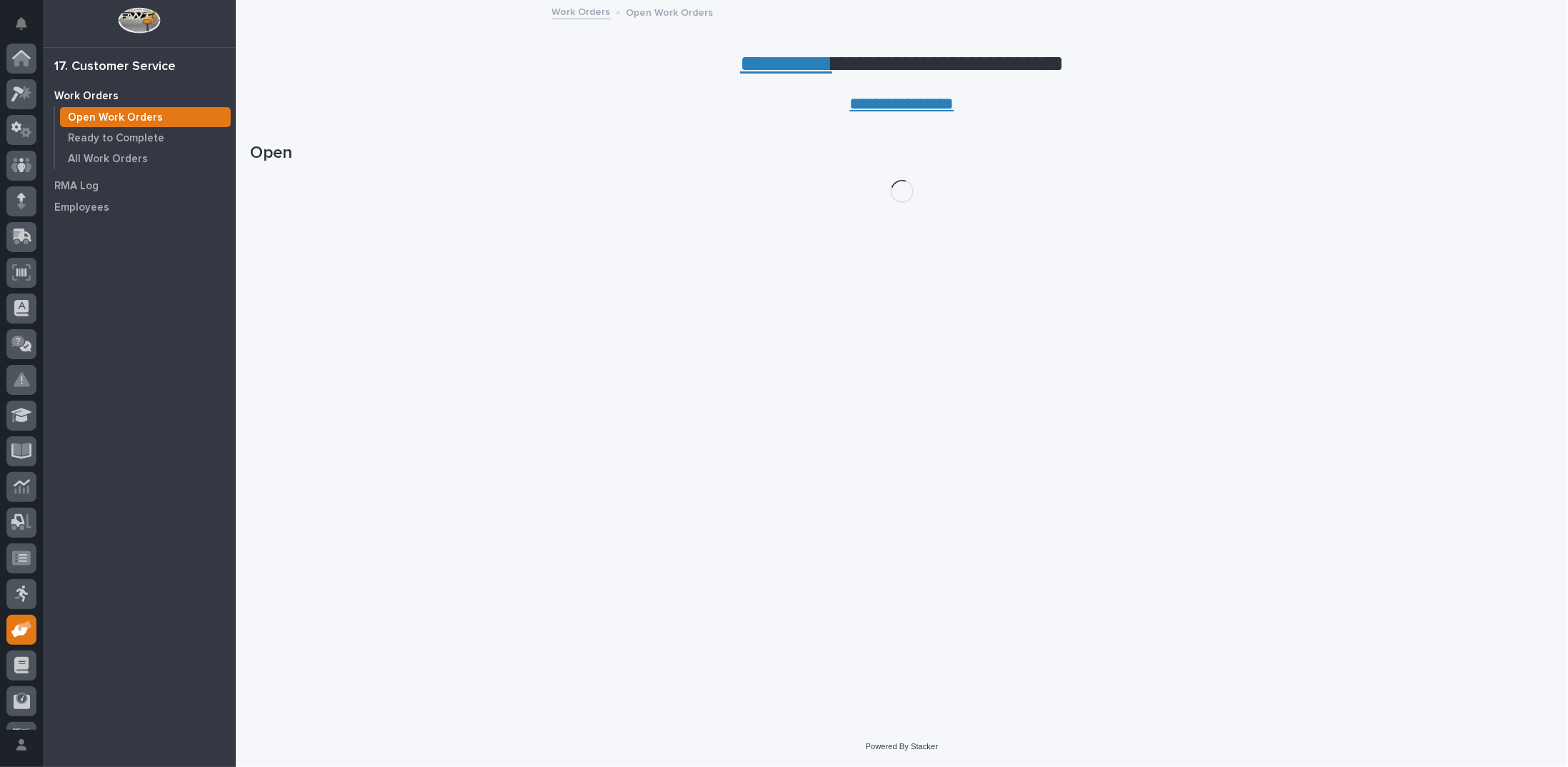
scroll to position [63, 0]
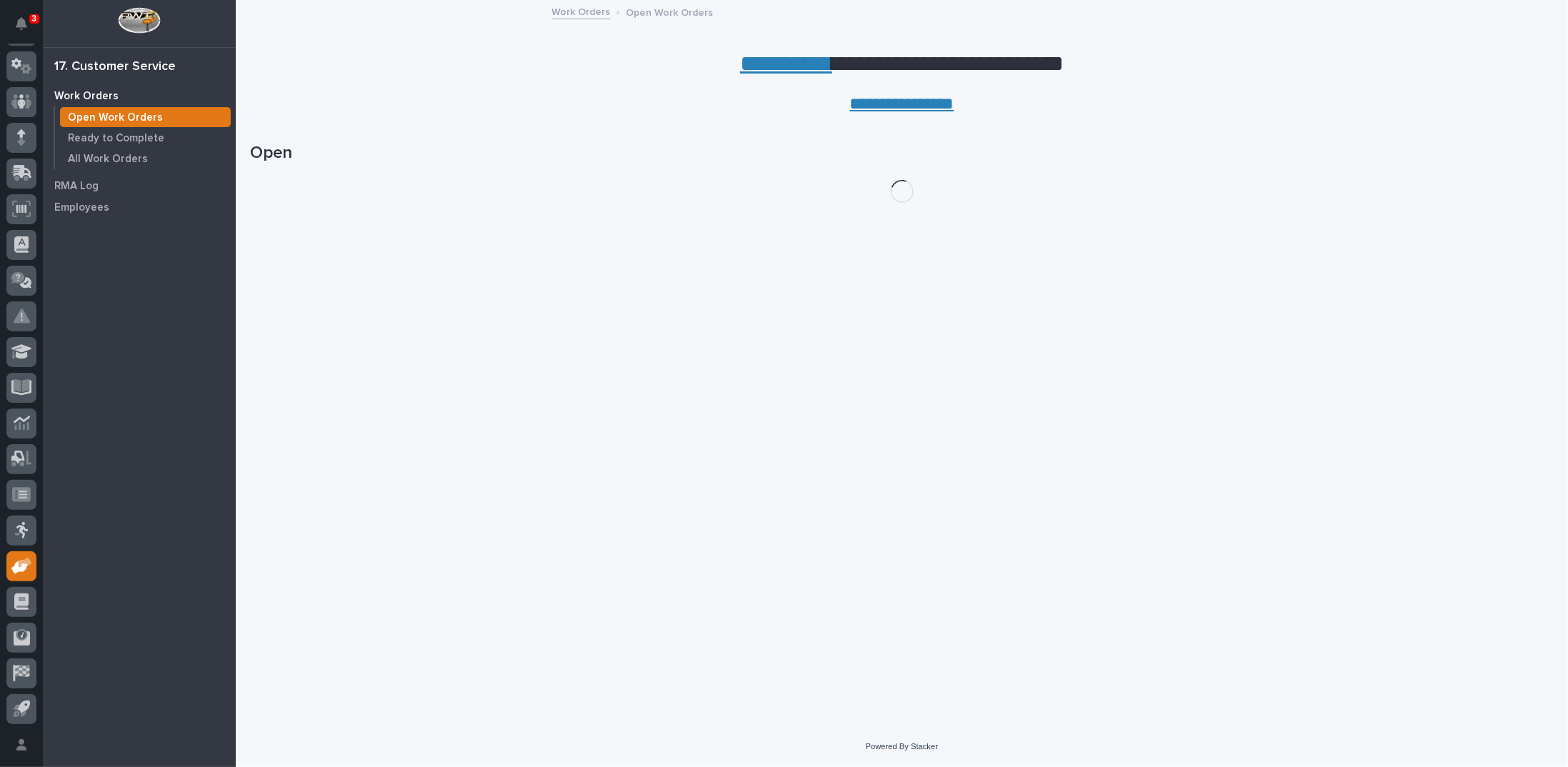
click at [755, 63] on link "**********" at bounding box center [786, 63] width 92 height 23
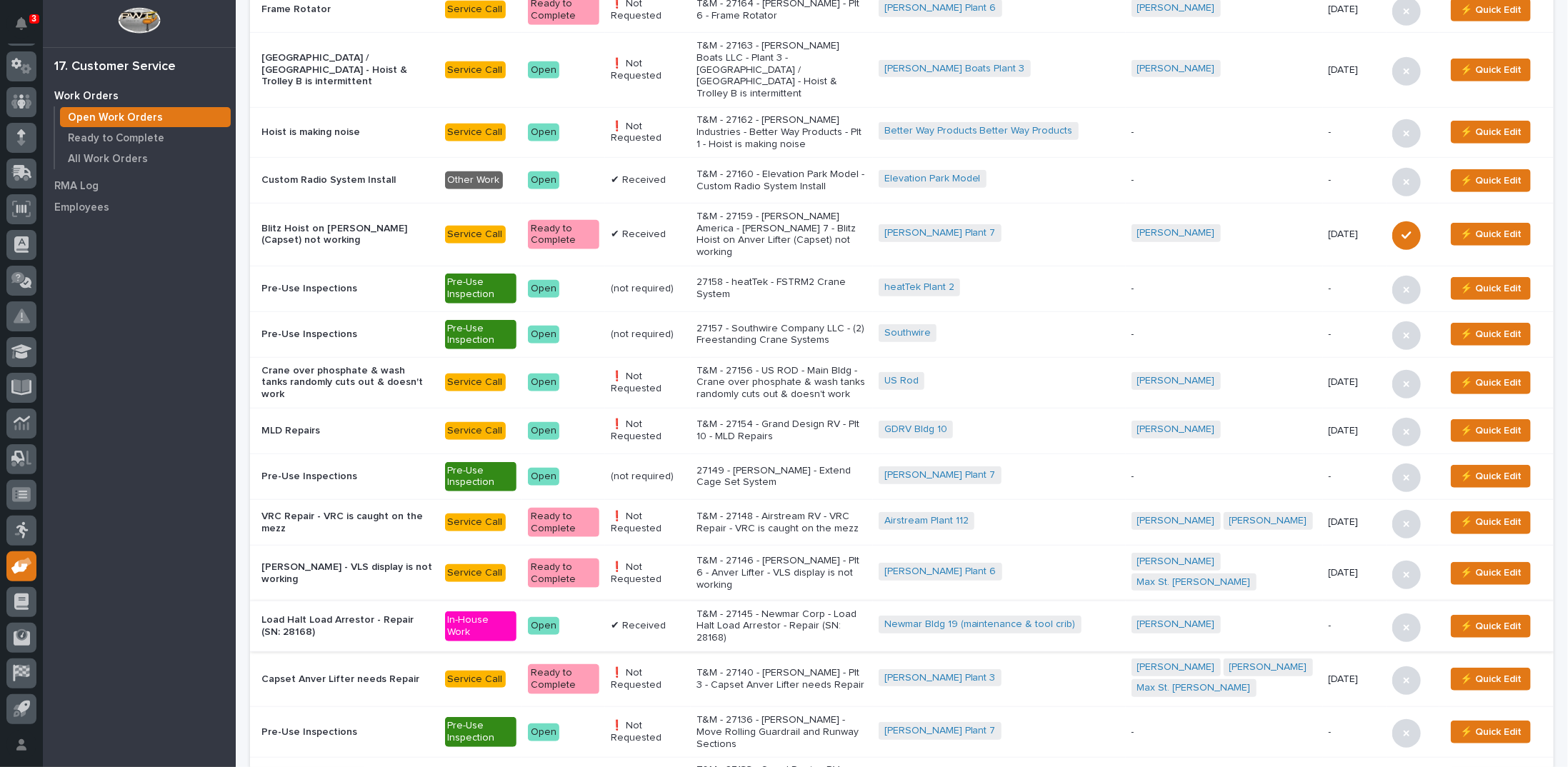
scroll to position [500, 0]
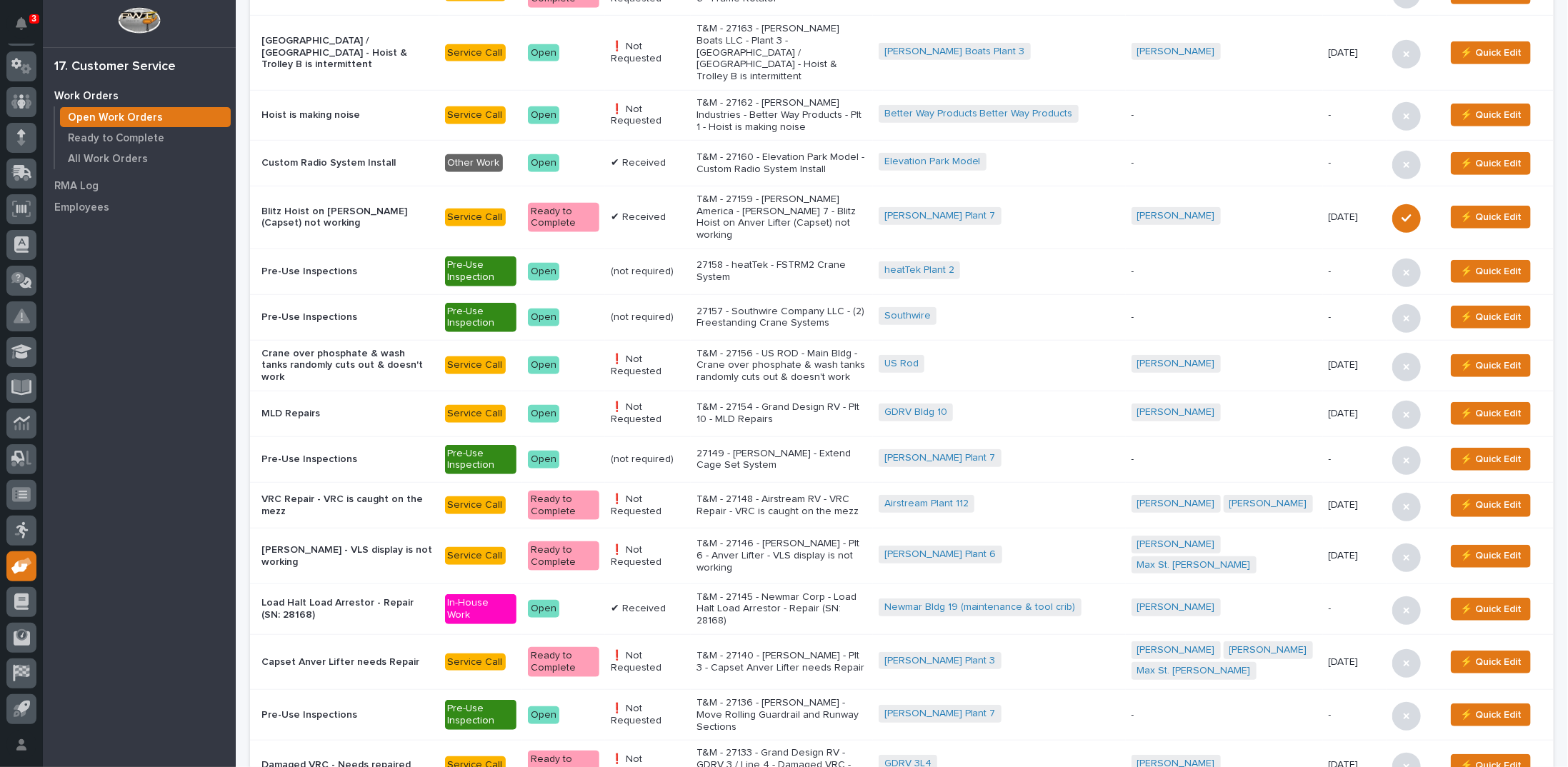
click at [810, 494] on p "T&M - 27148 - Airstream RV - VRC Repair - VRC is caught on the mezz" at bounding box center [782, 506] width 170 height 24
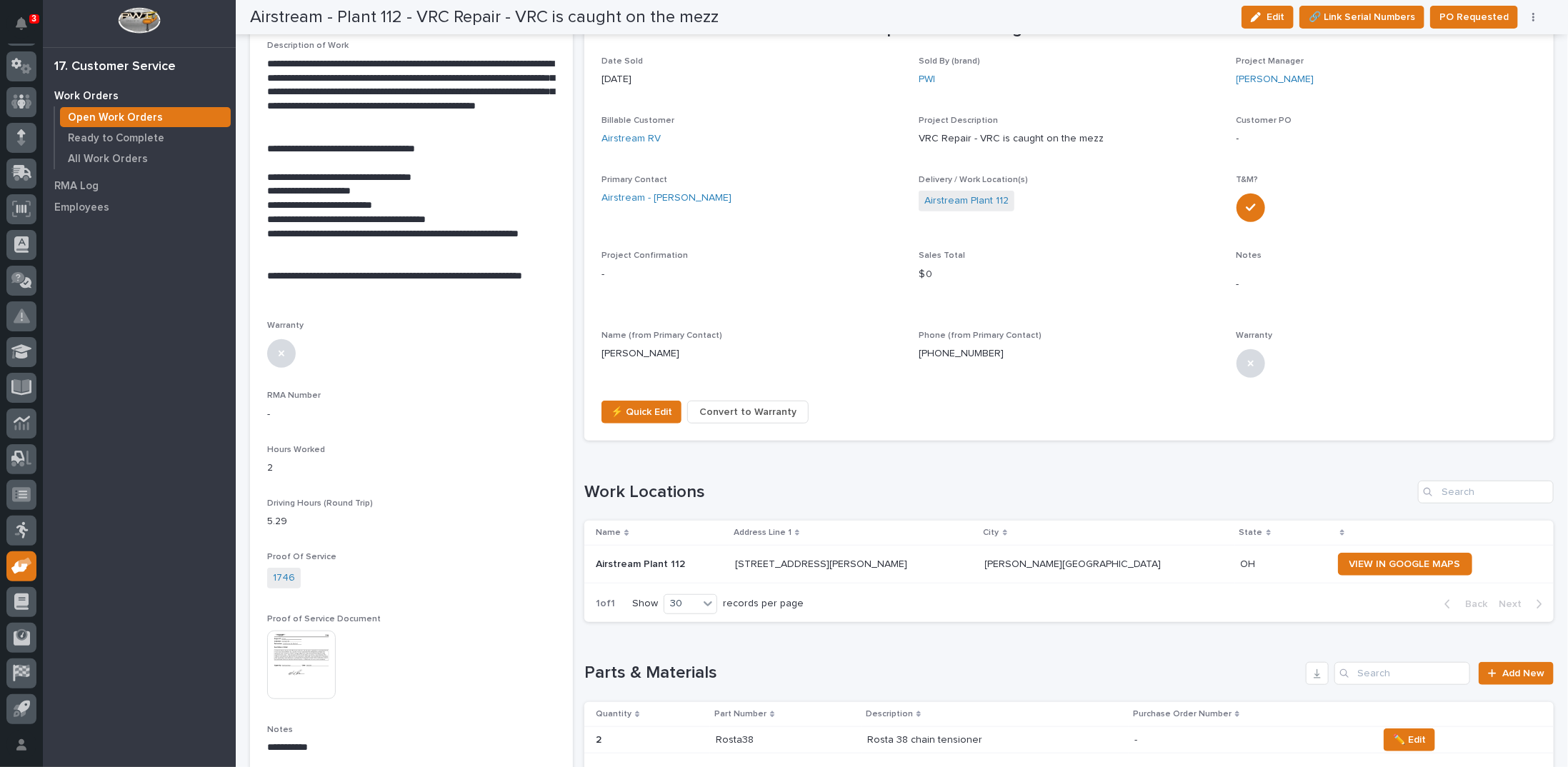
scroll to position [494, 0]
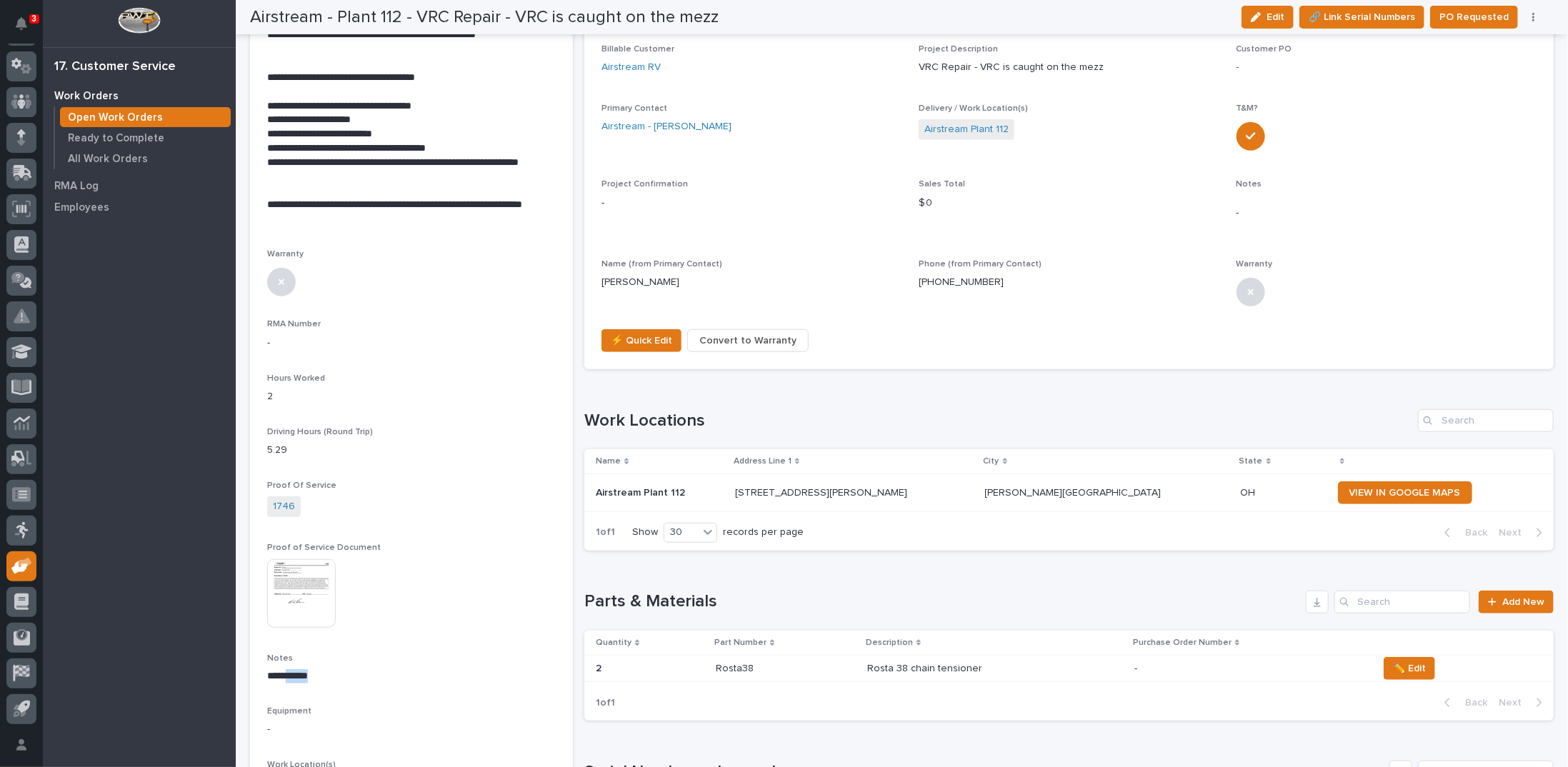
drag, startPoint x: 287, startPoint y: 672, endPoint x: 326, endPoint y: 674, distance: 39.1
click at [326, 674] on p "**********" at bounding box center [410, 676] width 286 height 14
copy p "******"
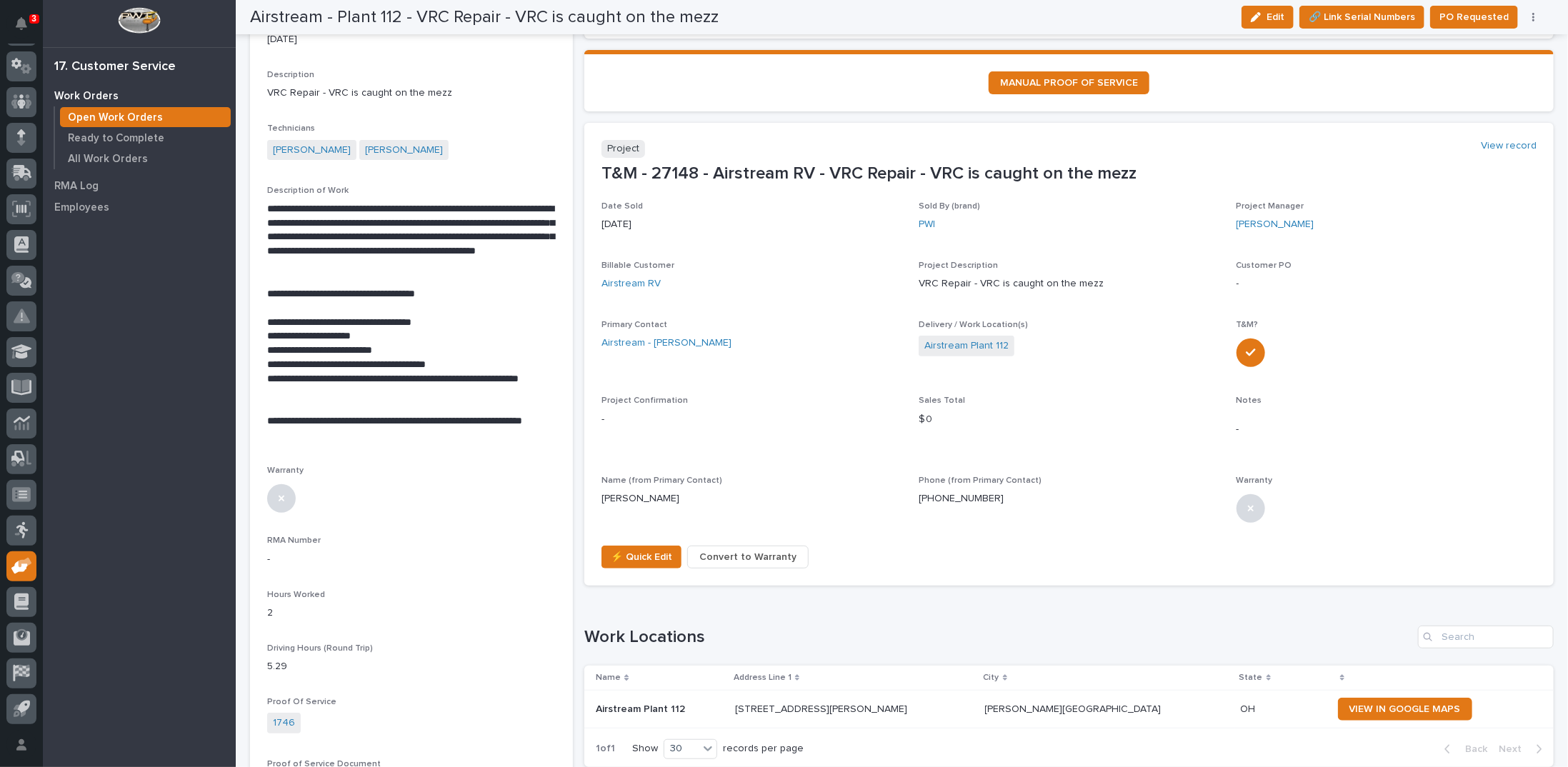
scroll to position [0, 0]
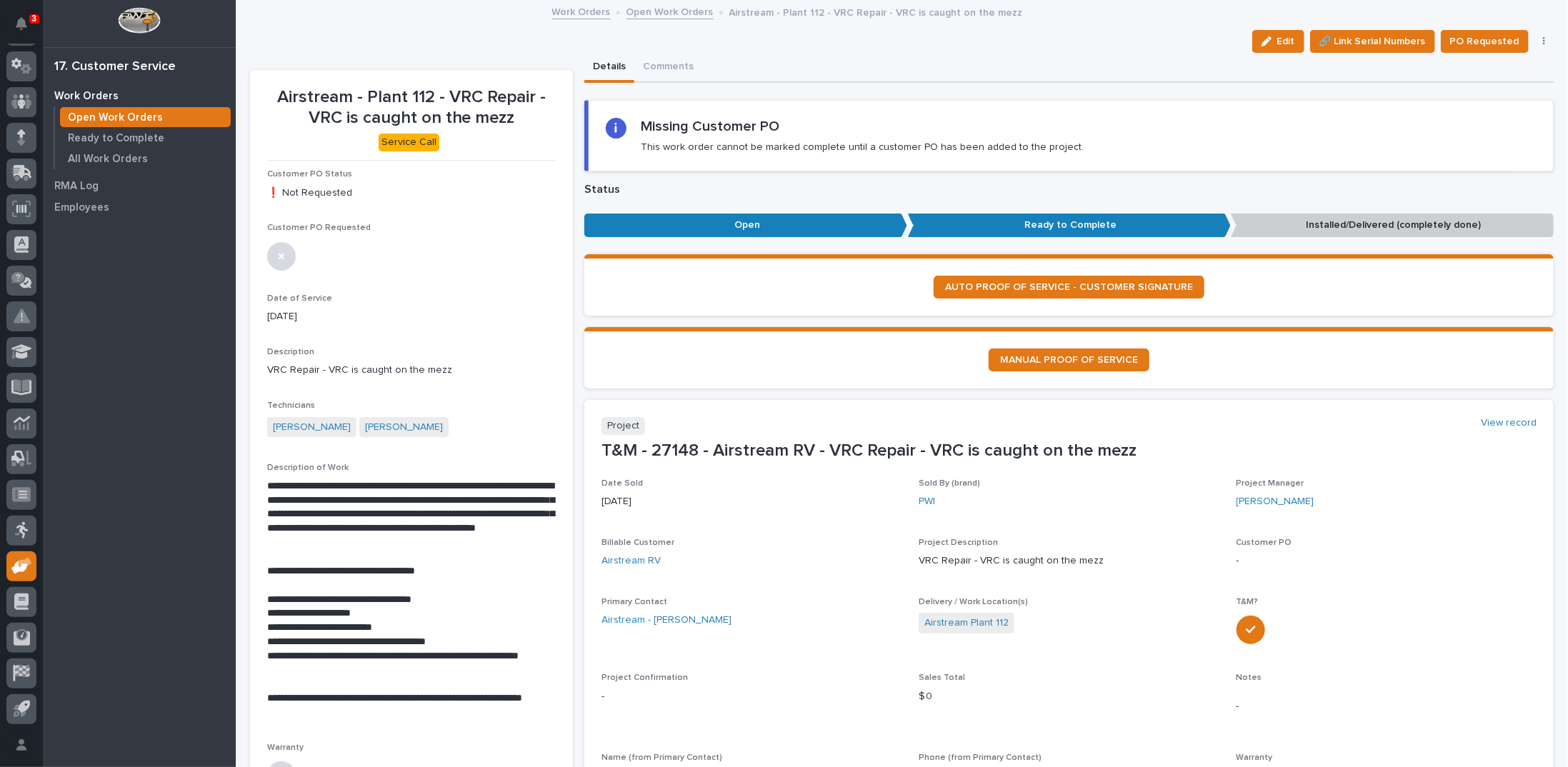
click at [669, 14] on link "Open Work Orders" at bounding box center [669, 11] width 87 height 16
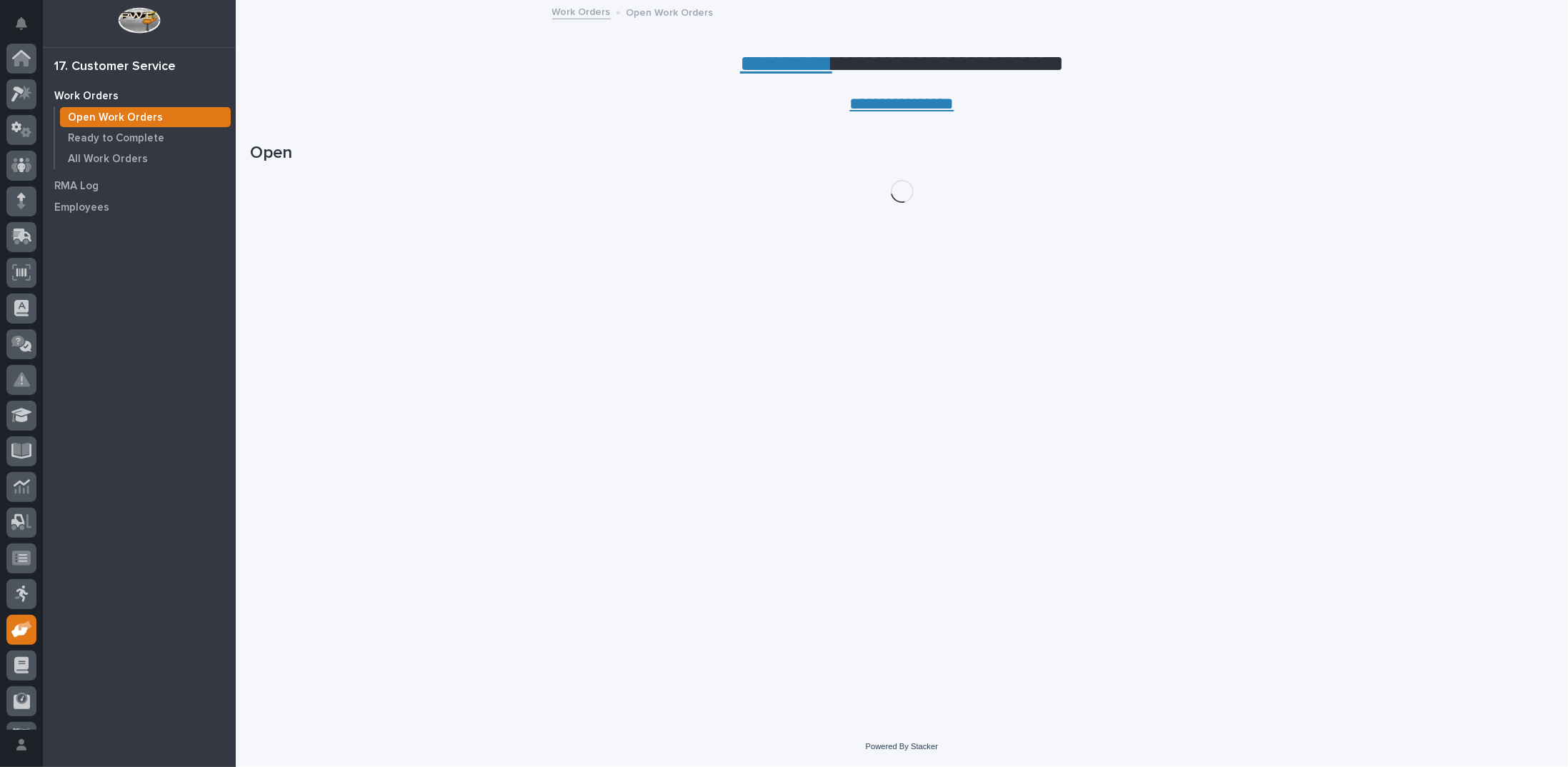
scroll to position [63, 0]
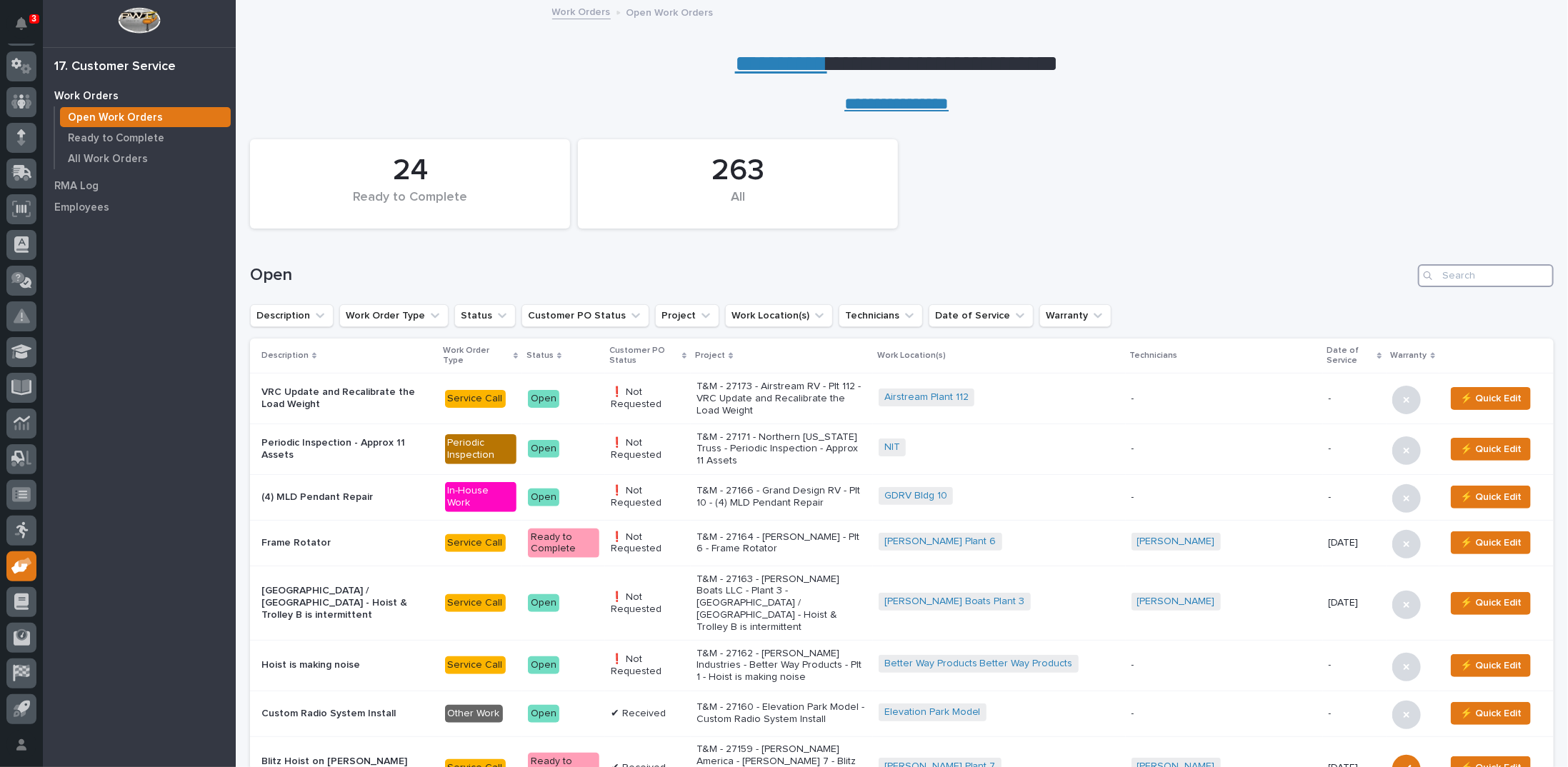
click at [1477, 272] on input "Search" at bounding box center [1486, 276] width 136 height 23
type input "26529"
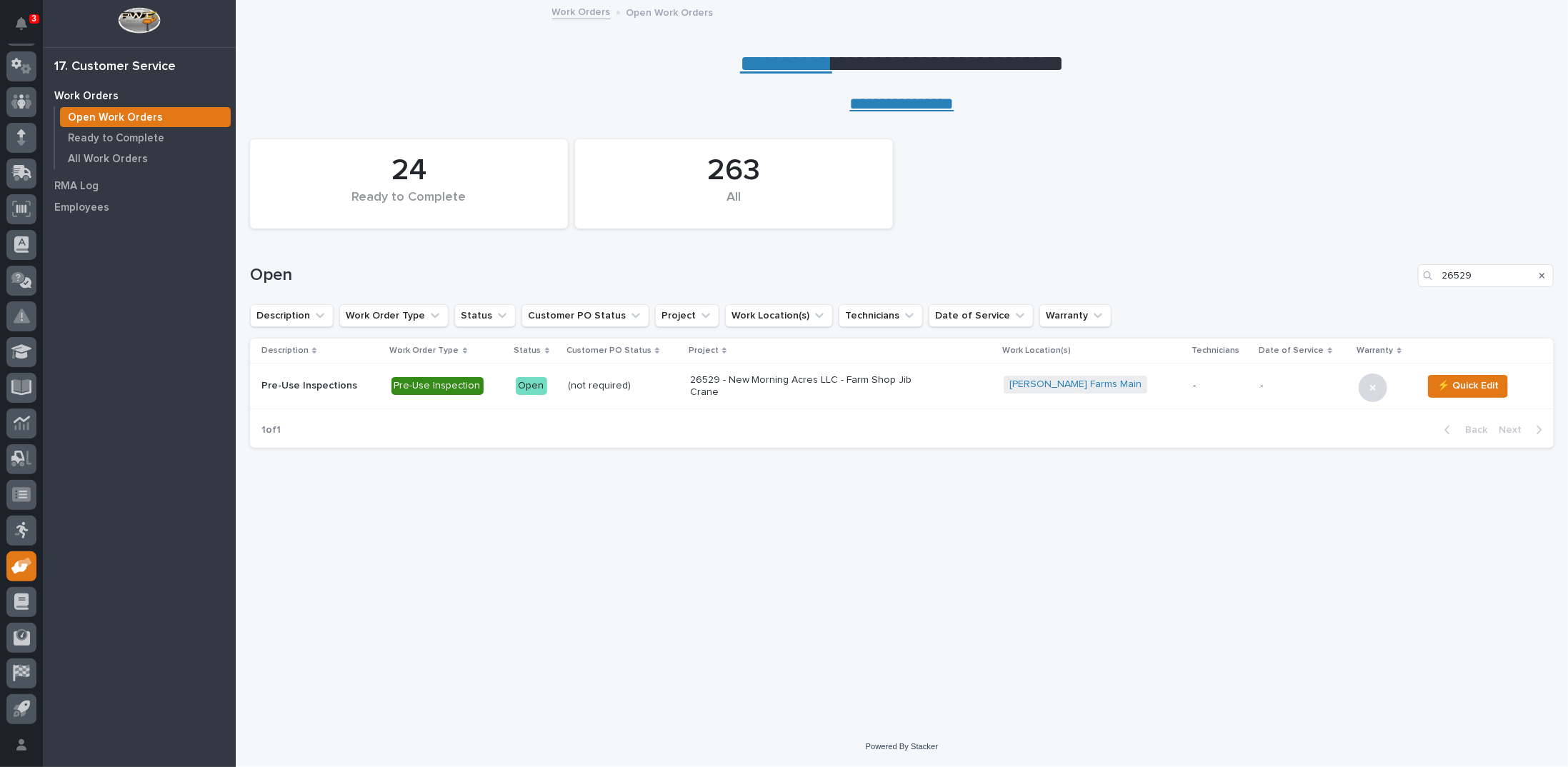
click at [736, 383] on p "26529 - New Morning Acres LLC - Farm Shop Jib Crane" at bounding box center [815, 386] width 250 height 24
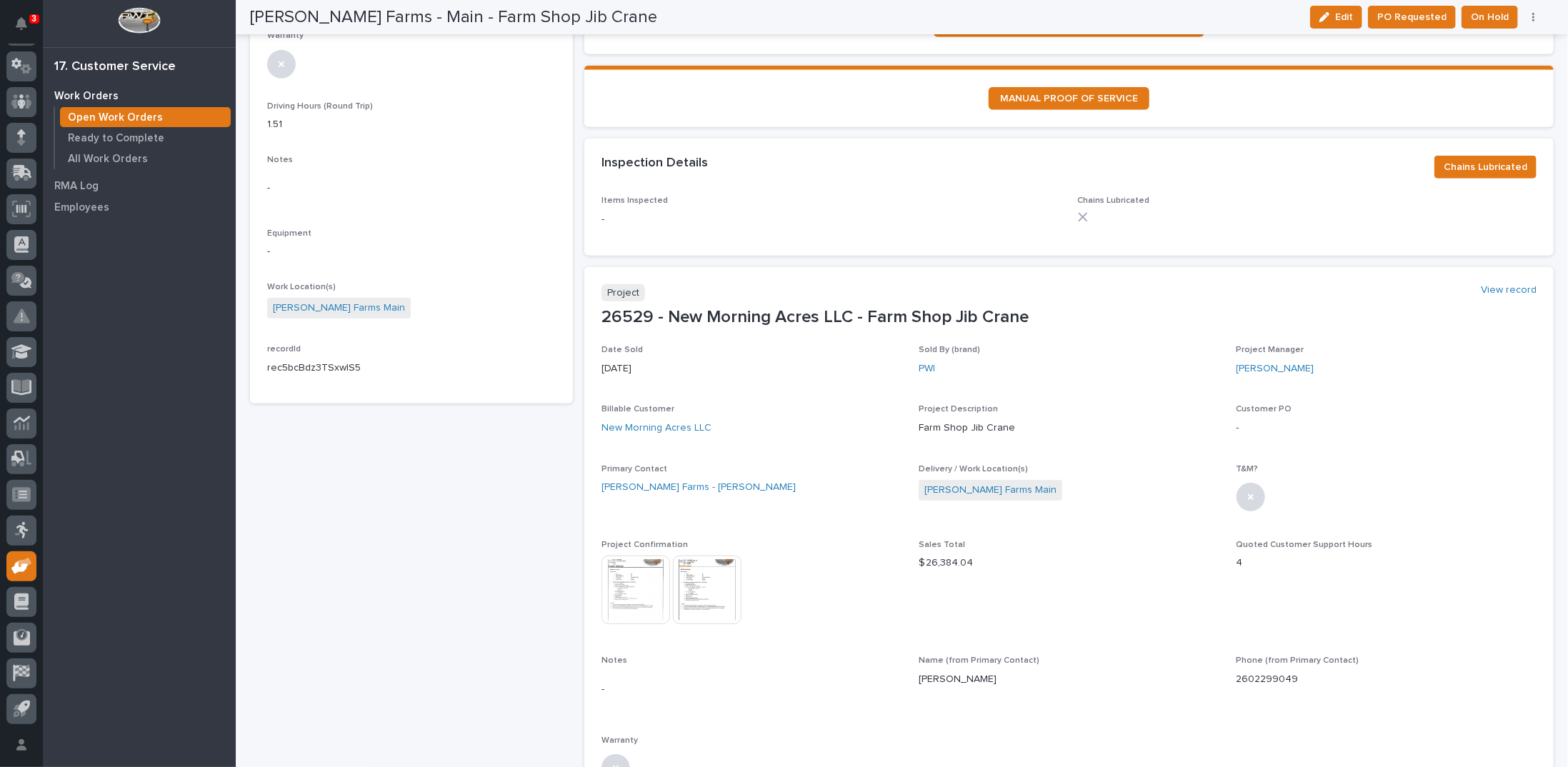
scroll to position [429, 0]
click at [716, 582] on img at bounding box center [707, 589] width 69 height 69
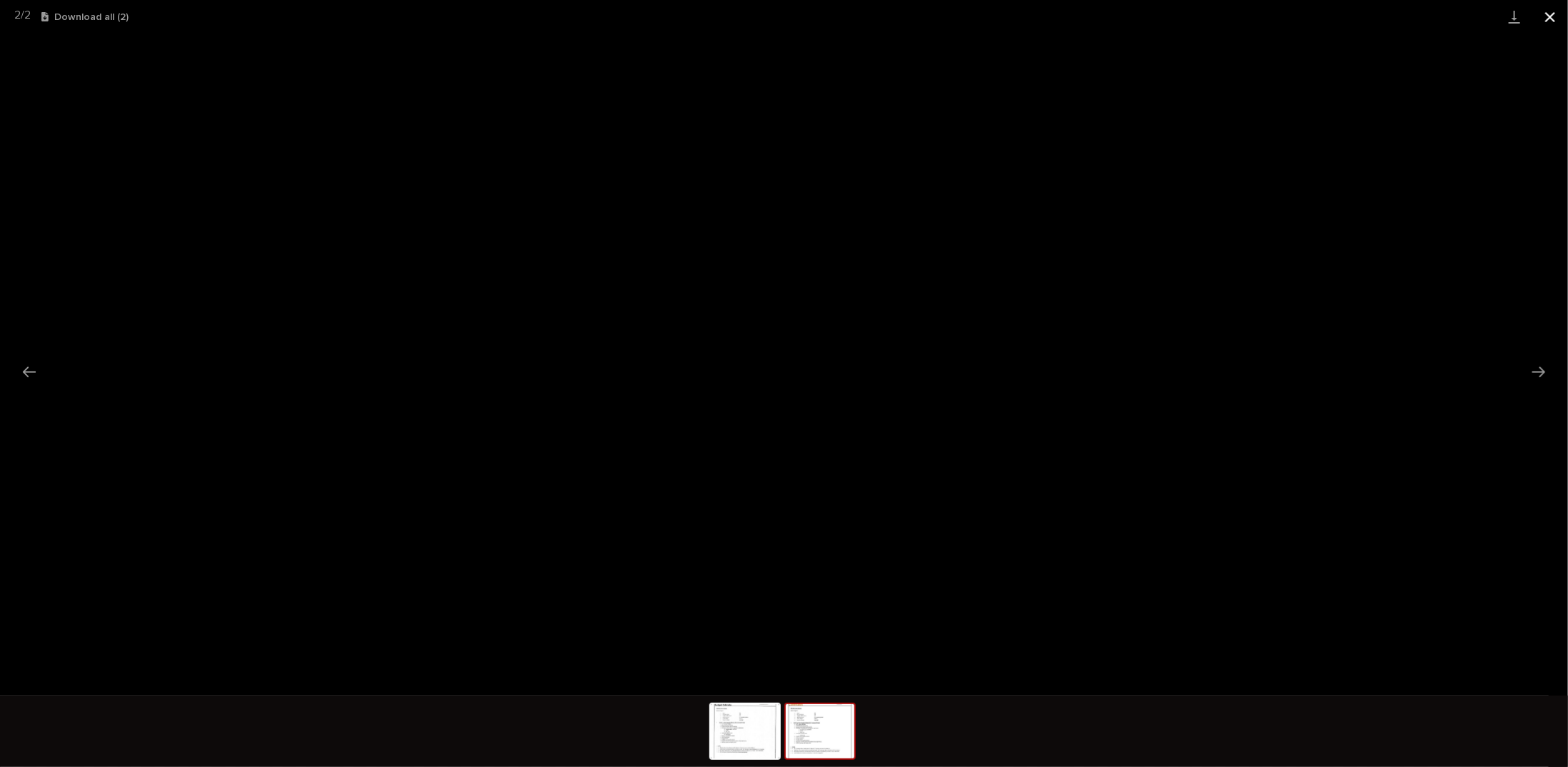
click at [1550, 16] on button "Close gallery" at bounding box center [1550, 16] width 35 height 34
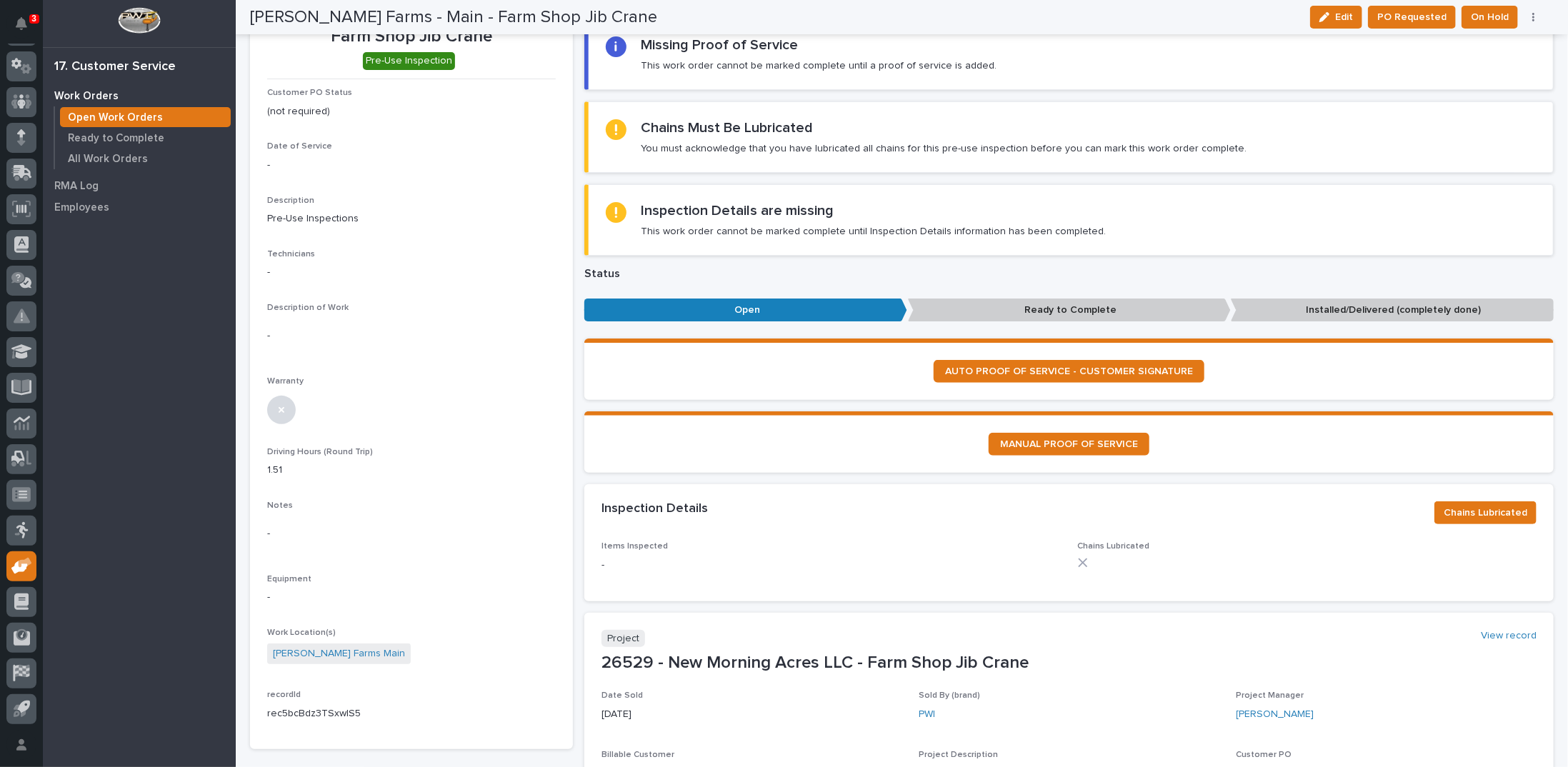
scroll to position [0, 0]
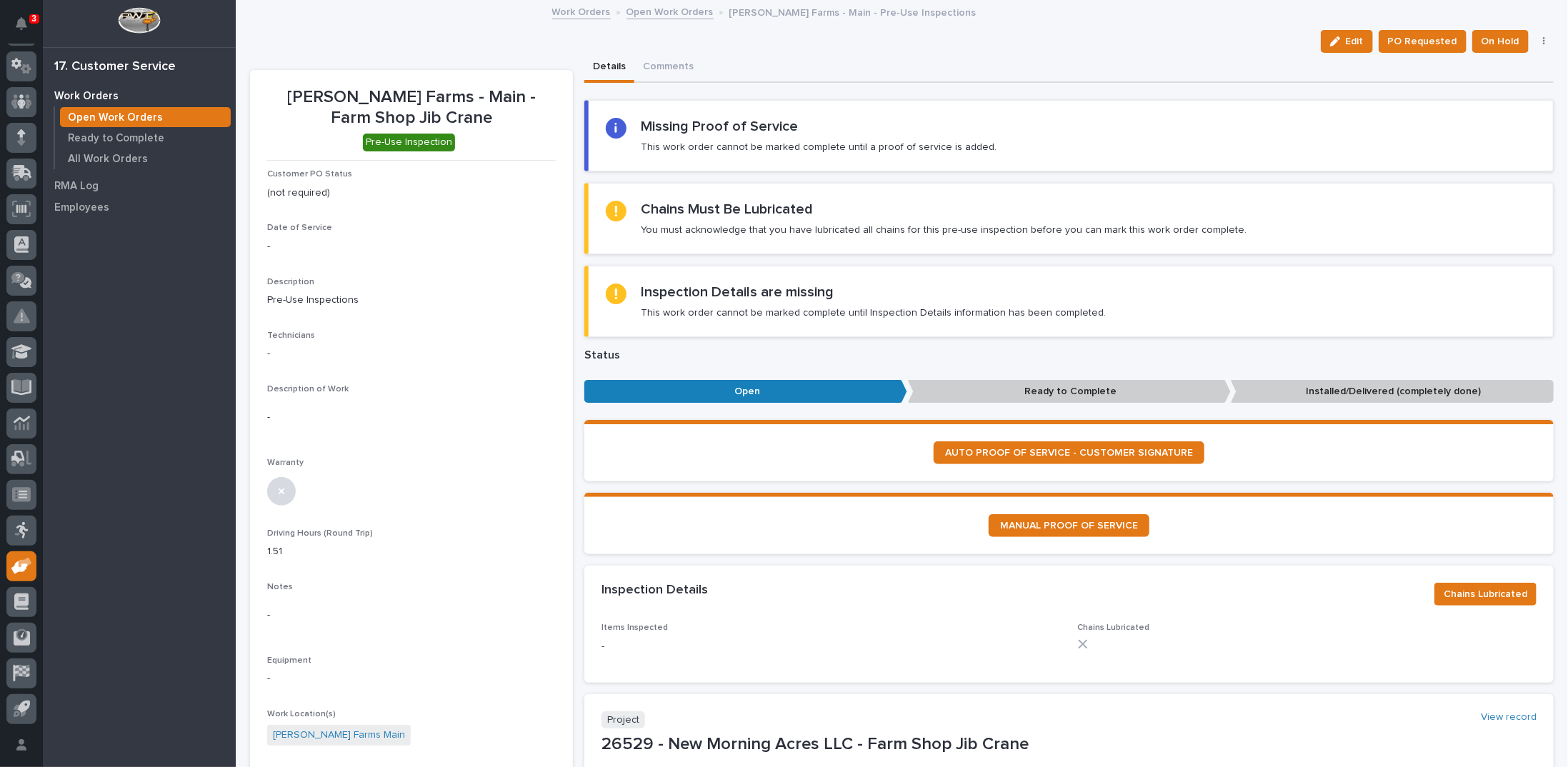
click at [658, 12] on link "Open Work Orders" at bounding box center [669, 11] width 87 height 16
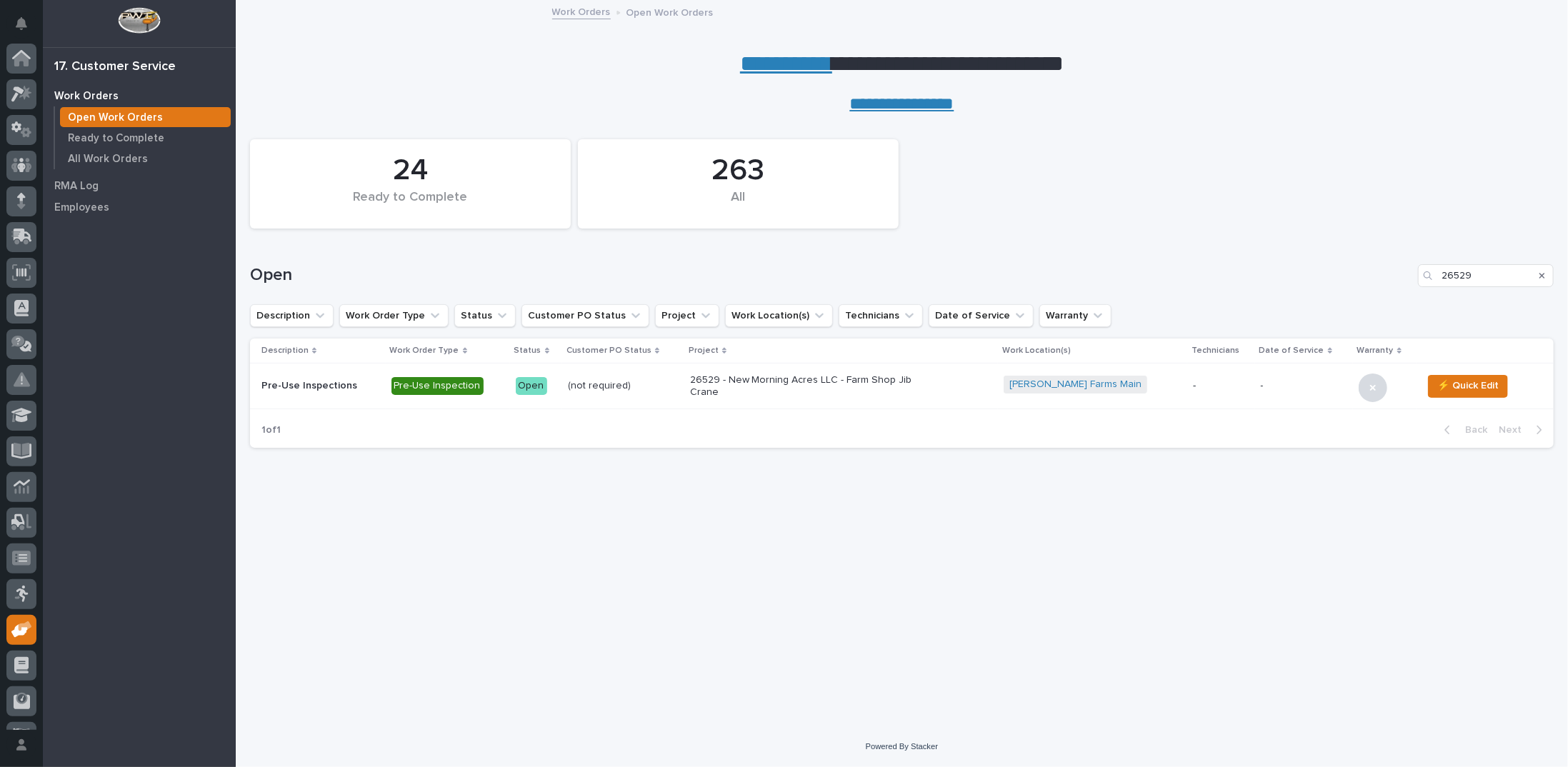
scroll to position [63, 0]
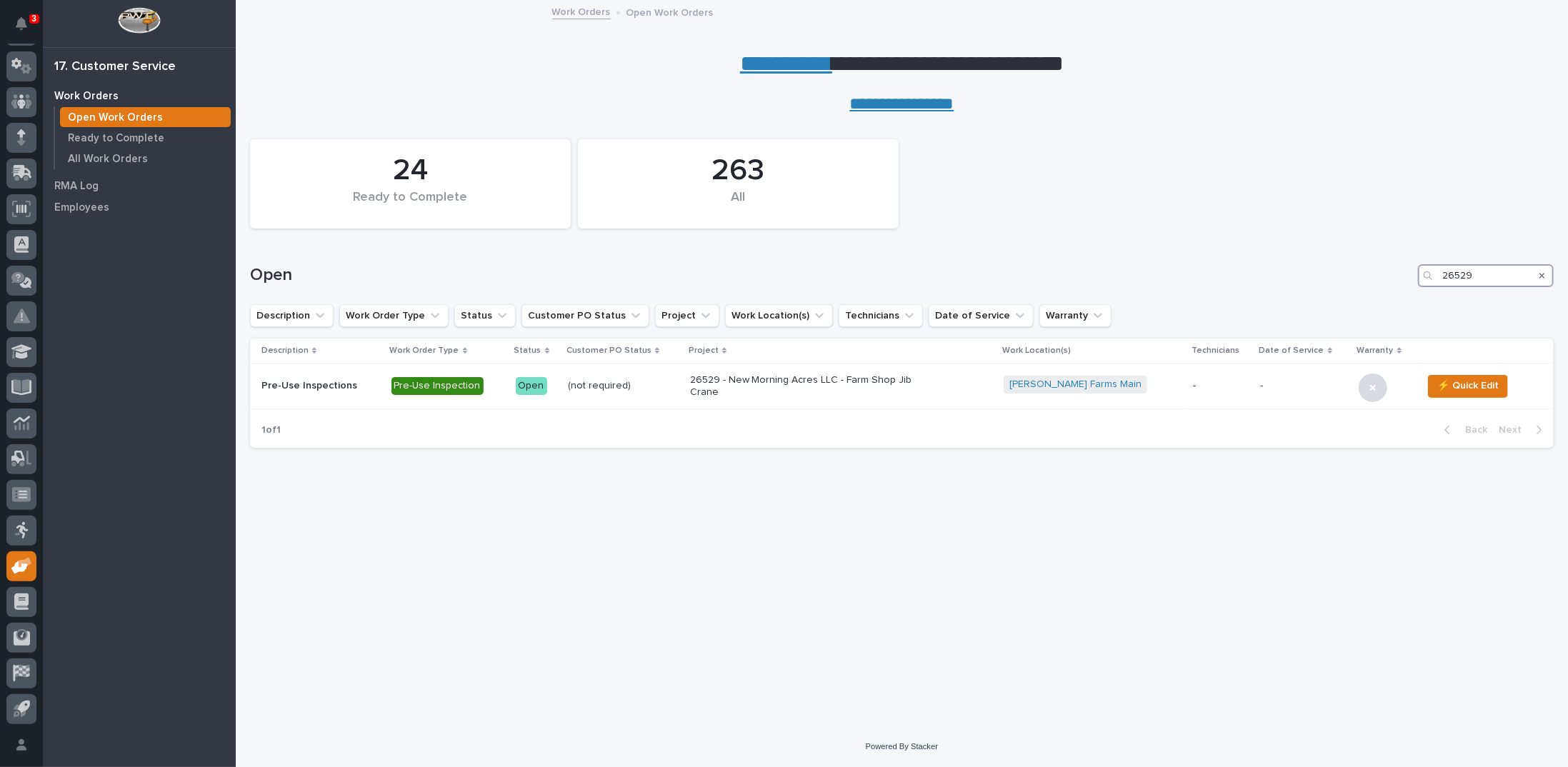
drag, startPoint x: 1484, startPoint y: 273, endPoint x: 1319, endPoint y: 270, distance: 165.0
click at [1319, 270] on div "Open 26529" at bounding box center [902, 276] width 1304 height 23
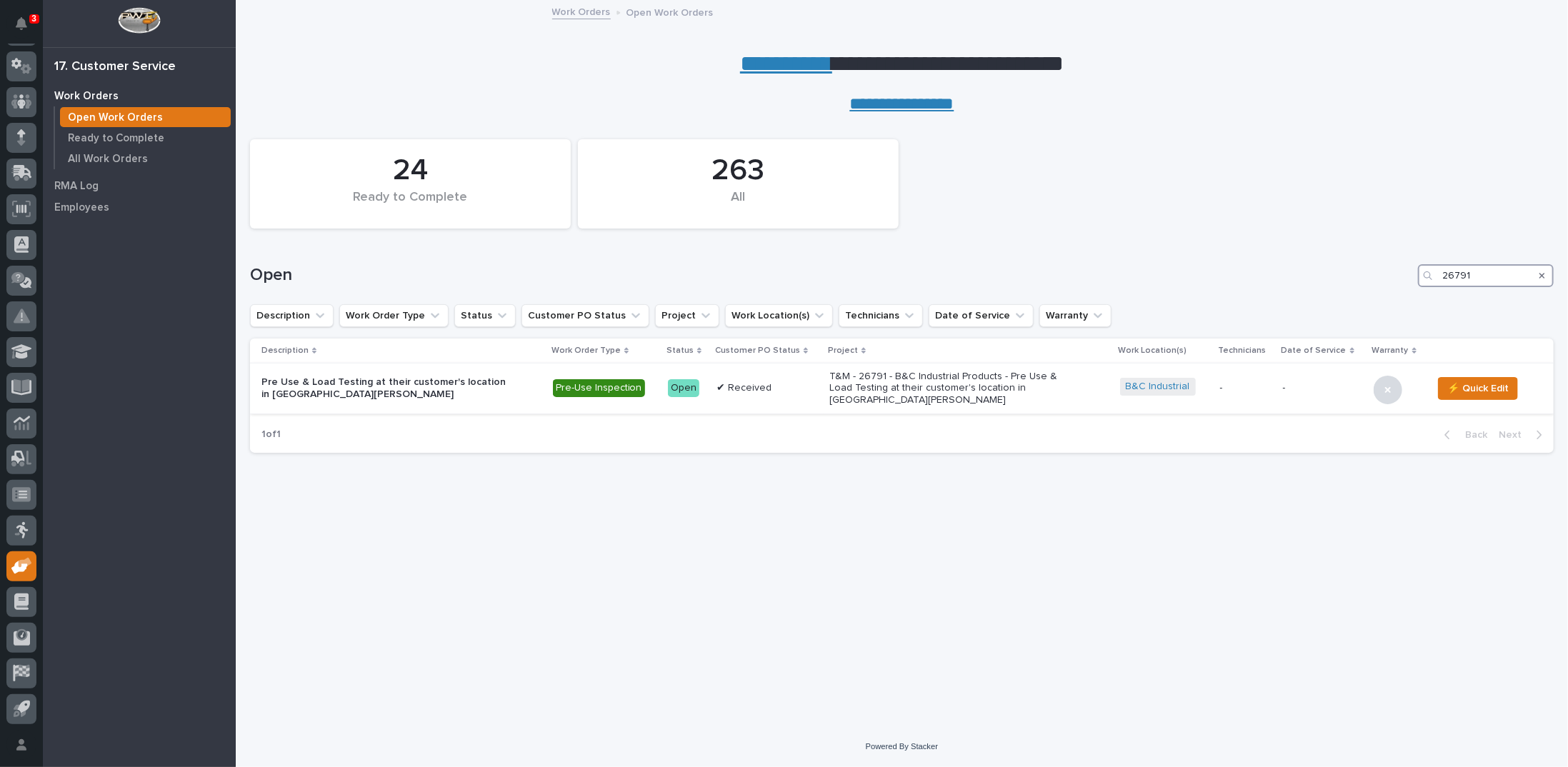
type input "26791"
click at [975, 384] on p "T&M - 26791 - B&C Industrial Products - Pre Use & Load Testing at their custome…" at bounding box center [953, 388] width 250 height 35
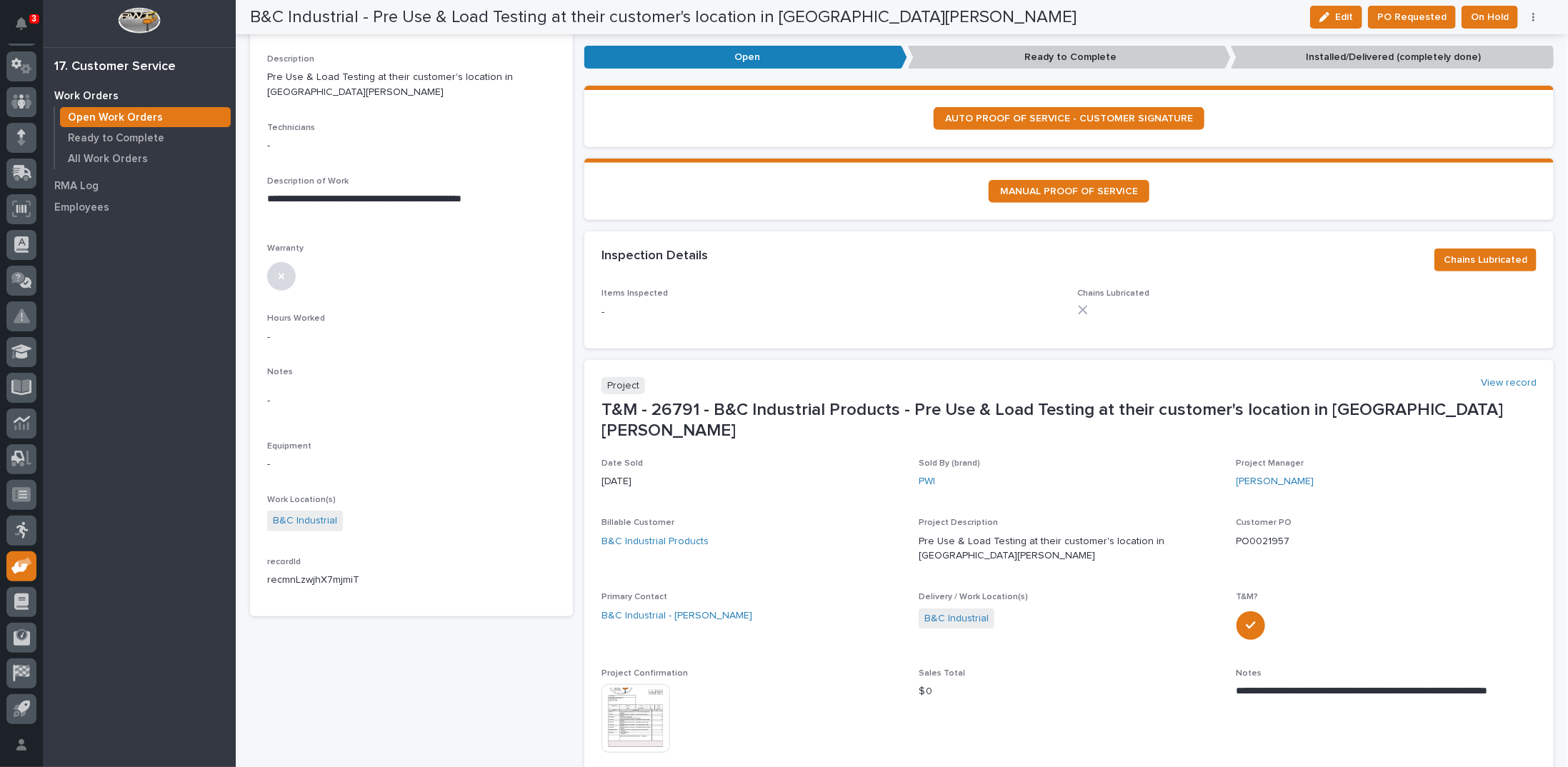
scroll to position [500, 0]
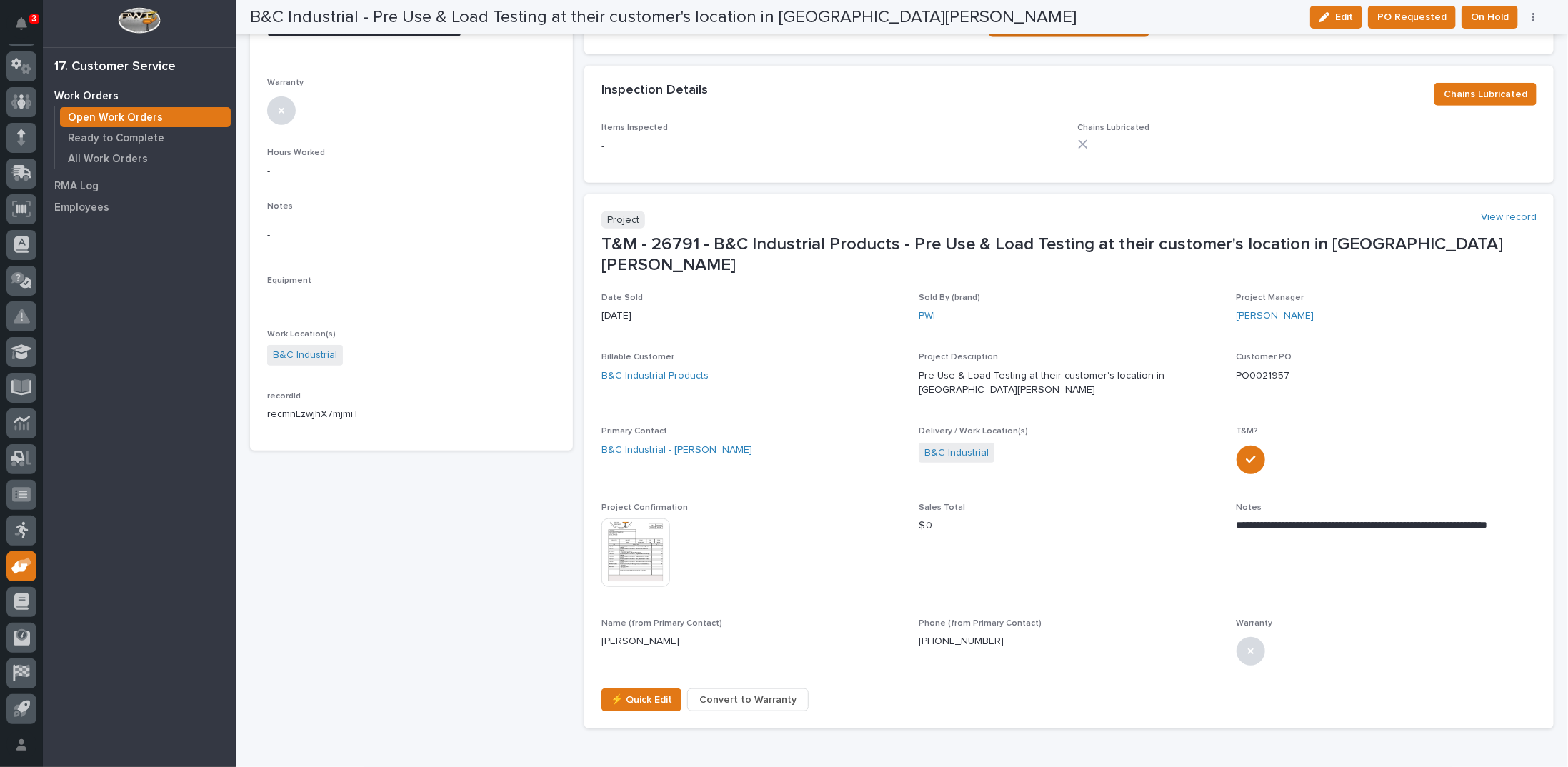
click at [626, 519] on img at bounding box center [636, 553] width 69 height 69
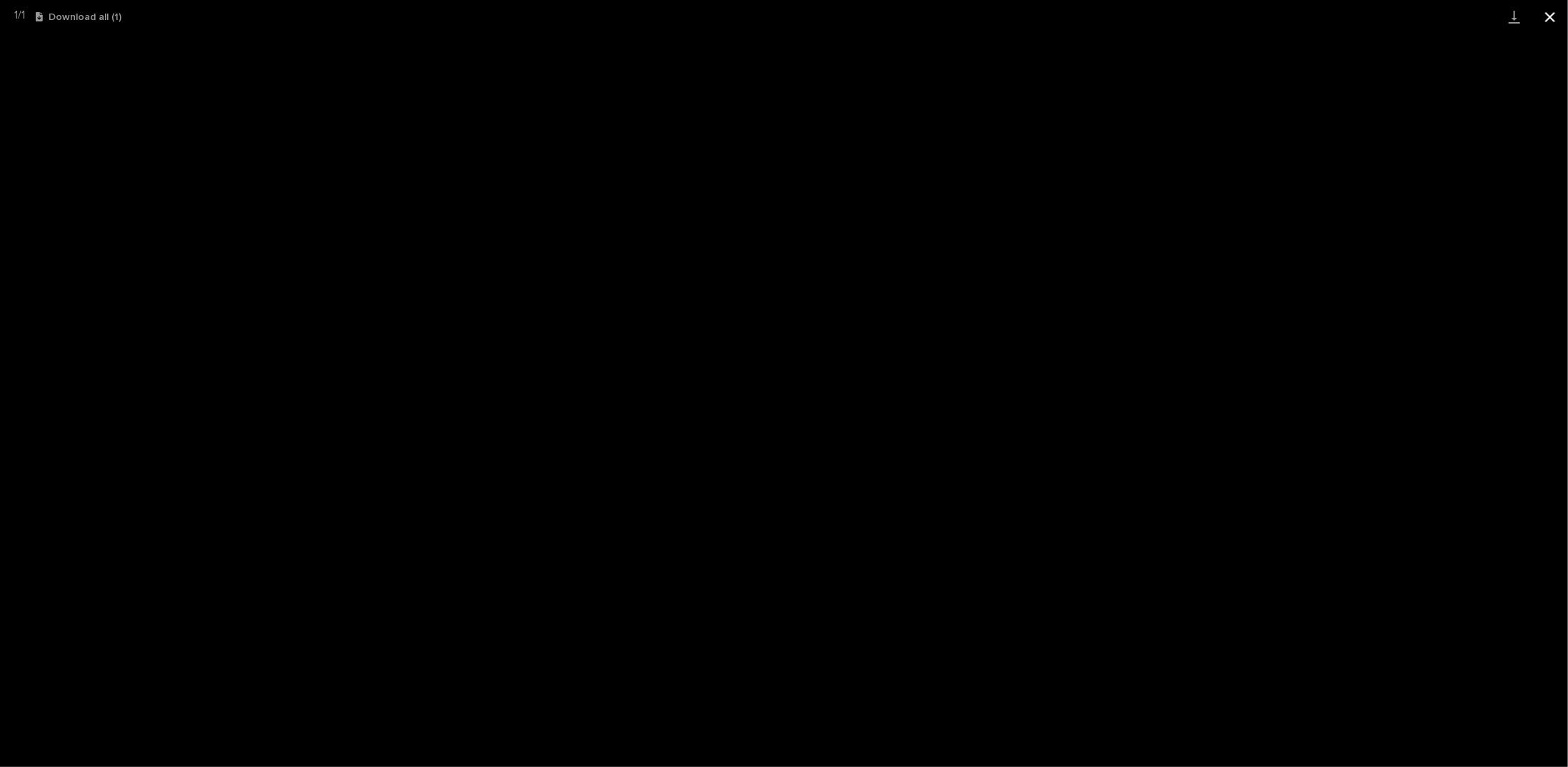
click at [1548, 16] on button "Close gallery" at bounding box center [1550, 16] width 35 height 34
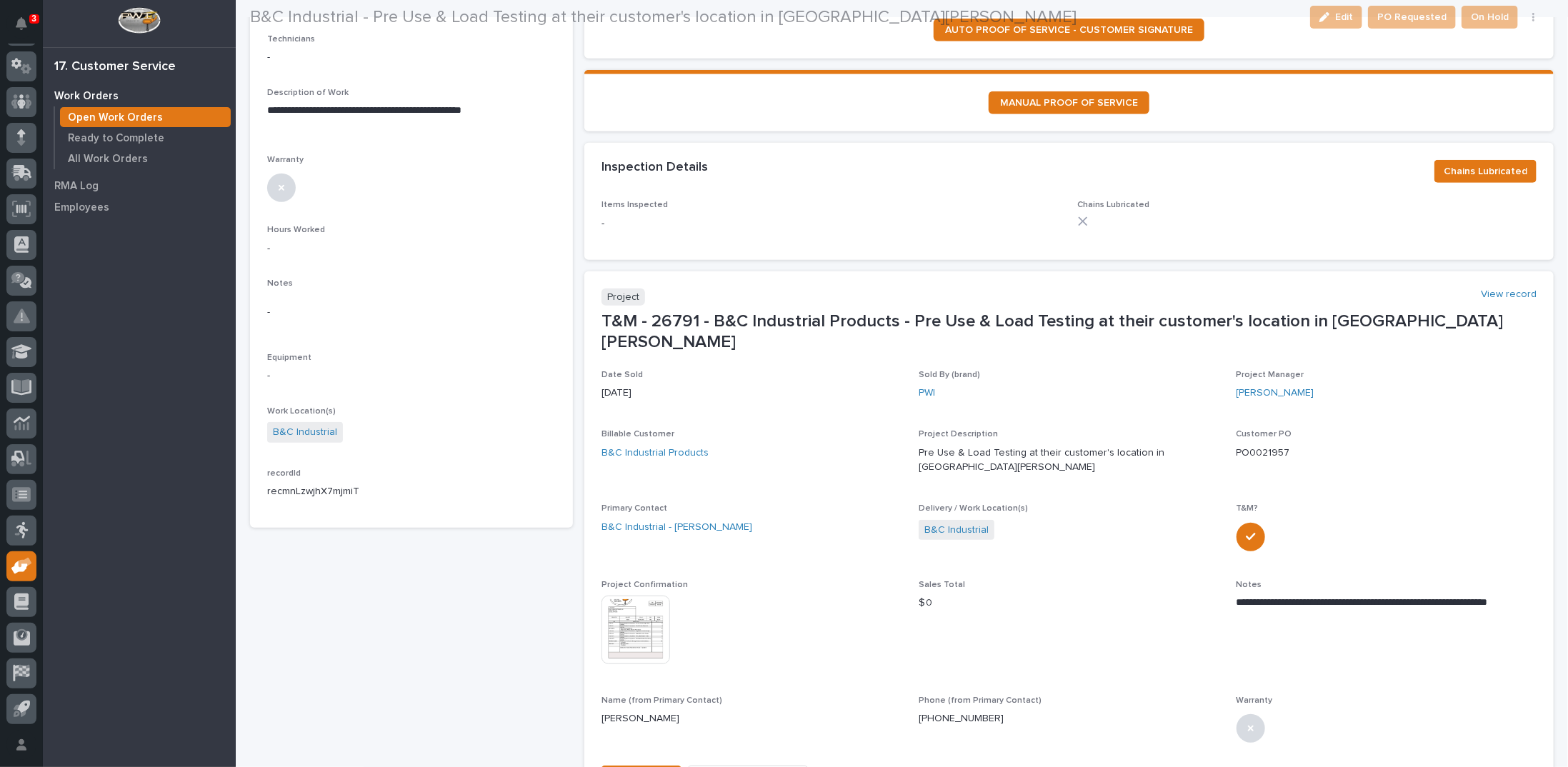
scroll to position [429, 0]
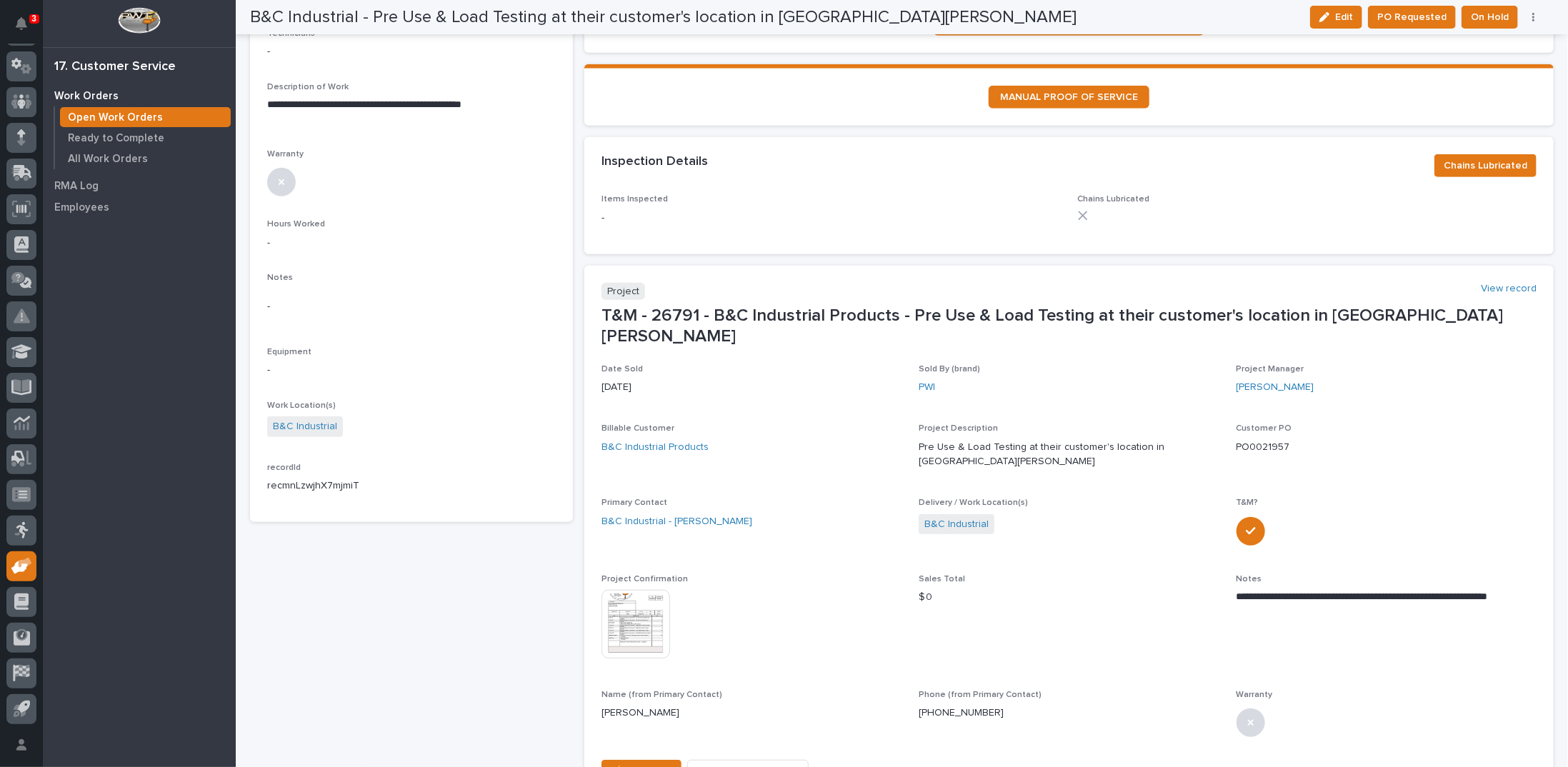
click at [632, 590] on img at bounding box center [636, 624] width 69 height 69
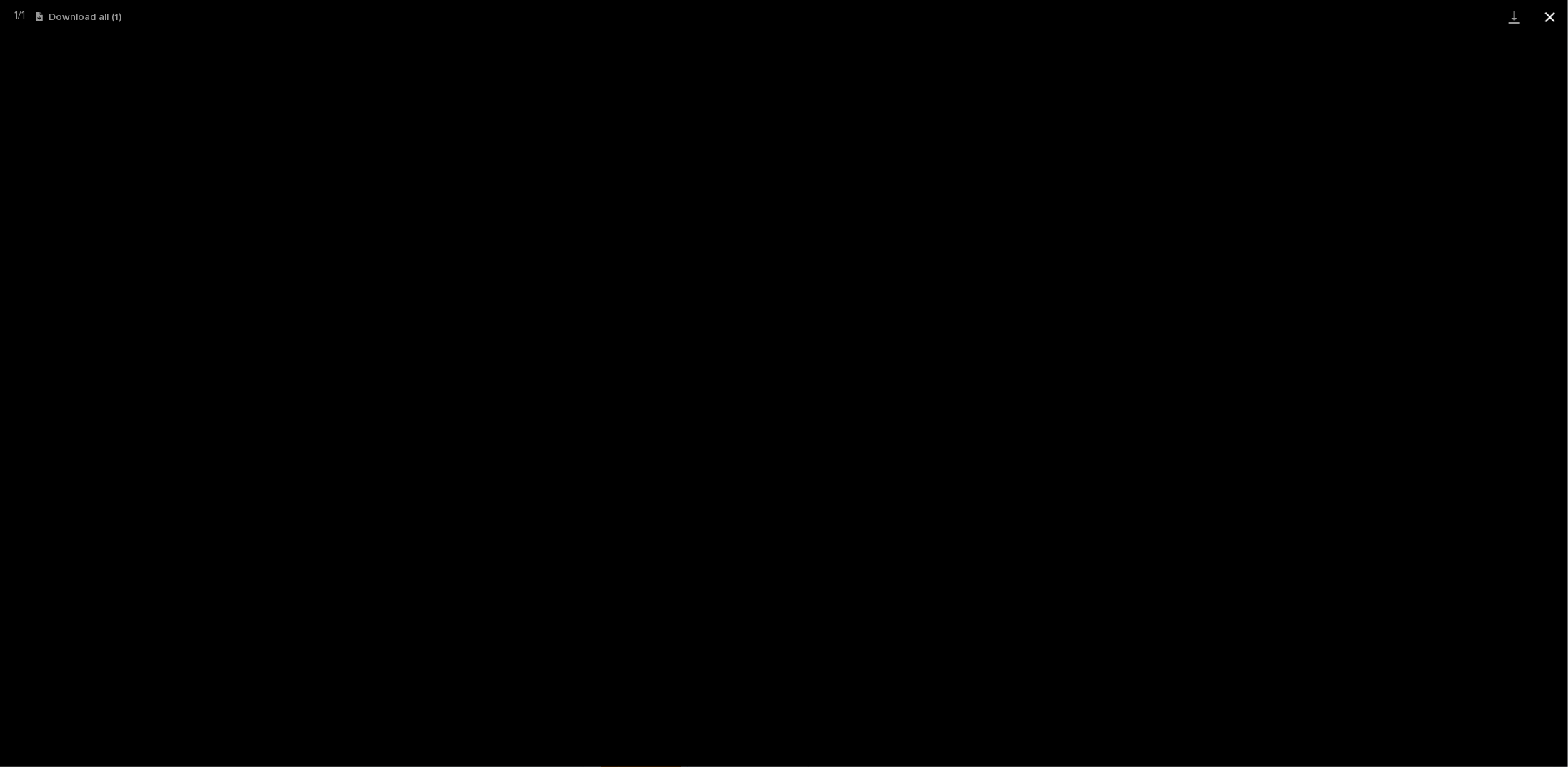
click at [1550, 16] on button "Close gallery" at bounding box center [1550, 16] width 35 height 34
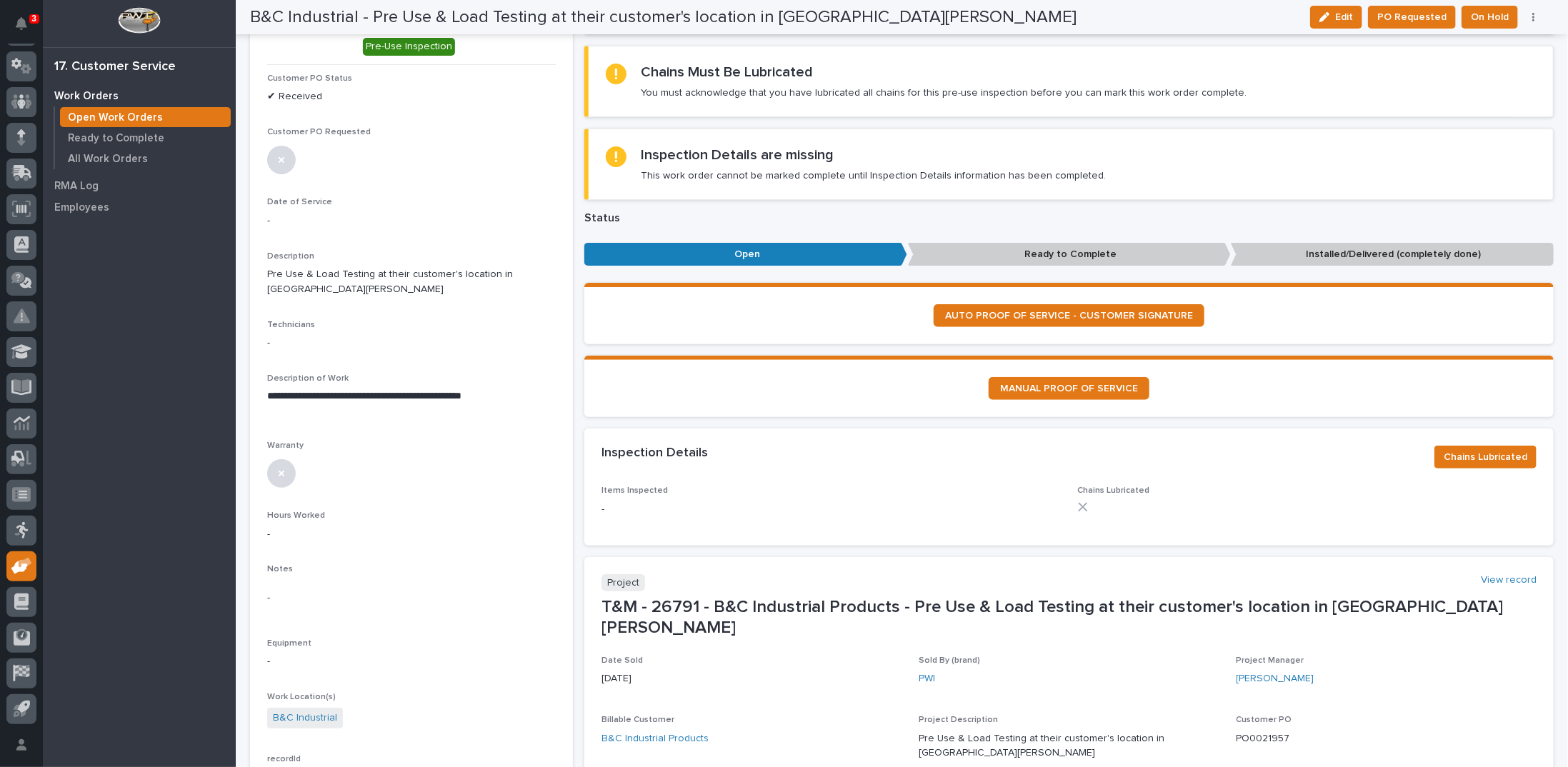
scroll to position [0, 0]
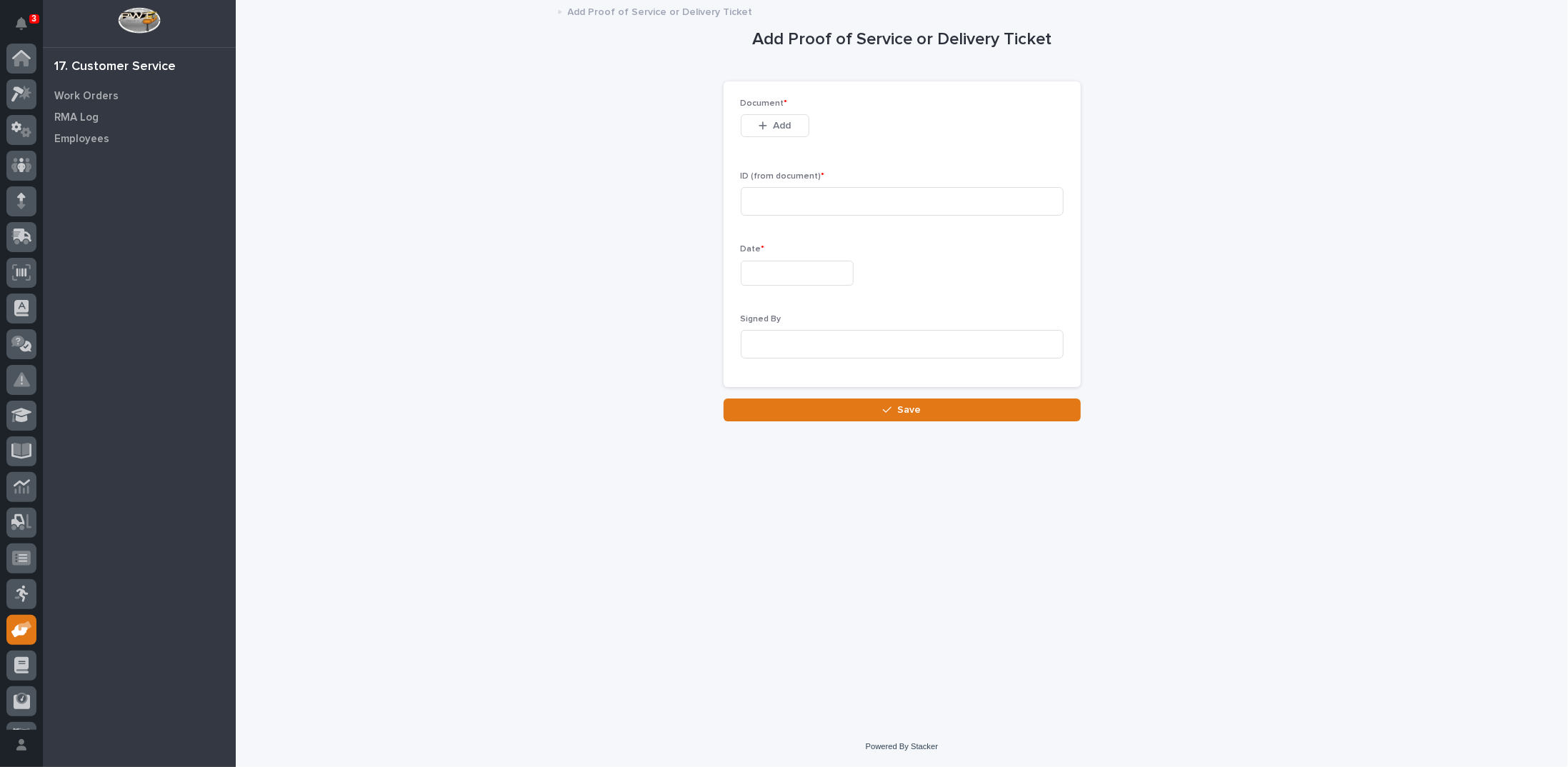
scroll to position [63, 0]
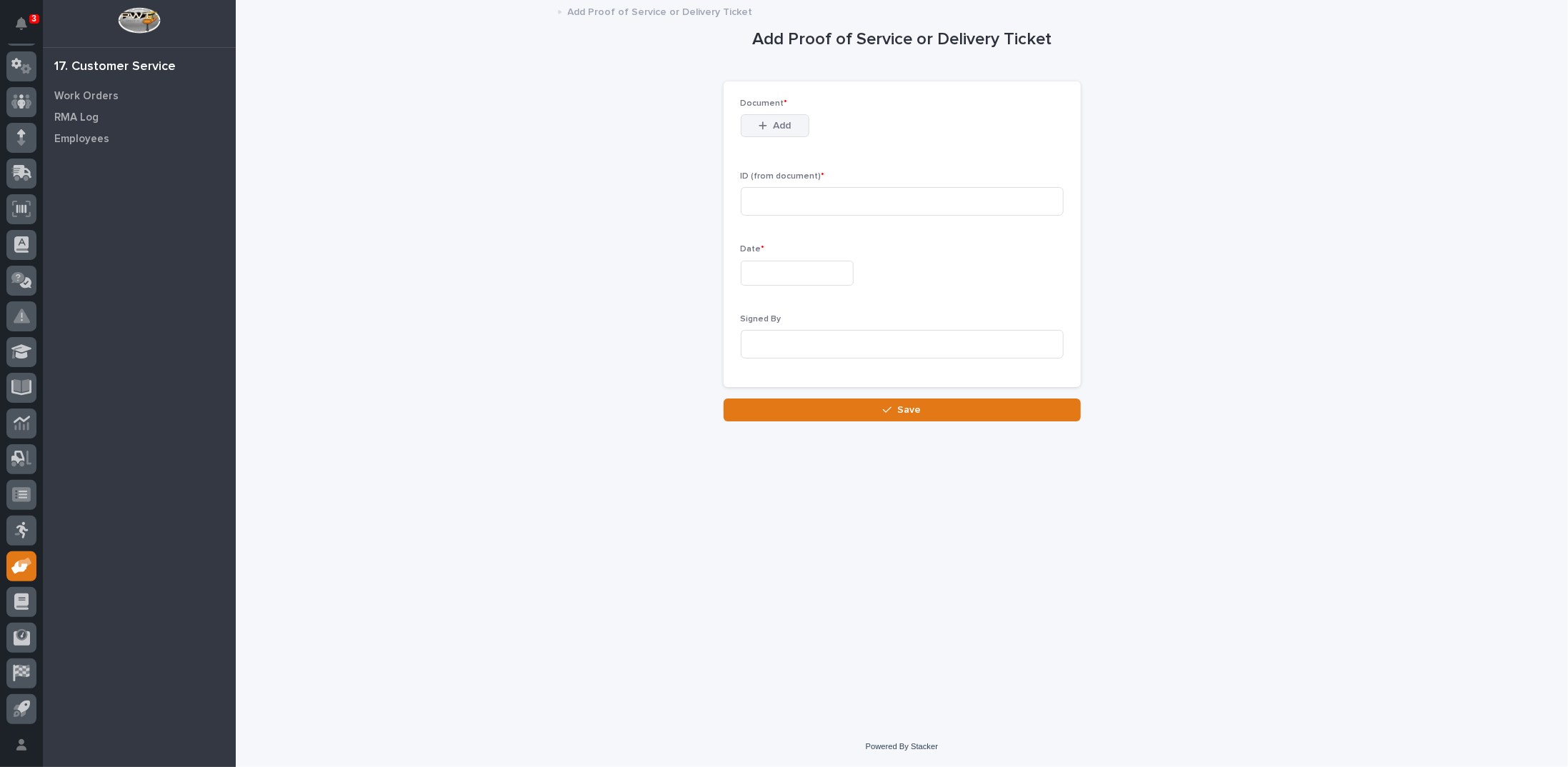
click at [759, 125] on icon "button" at bounding box center [763, 125] width 8 height 8
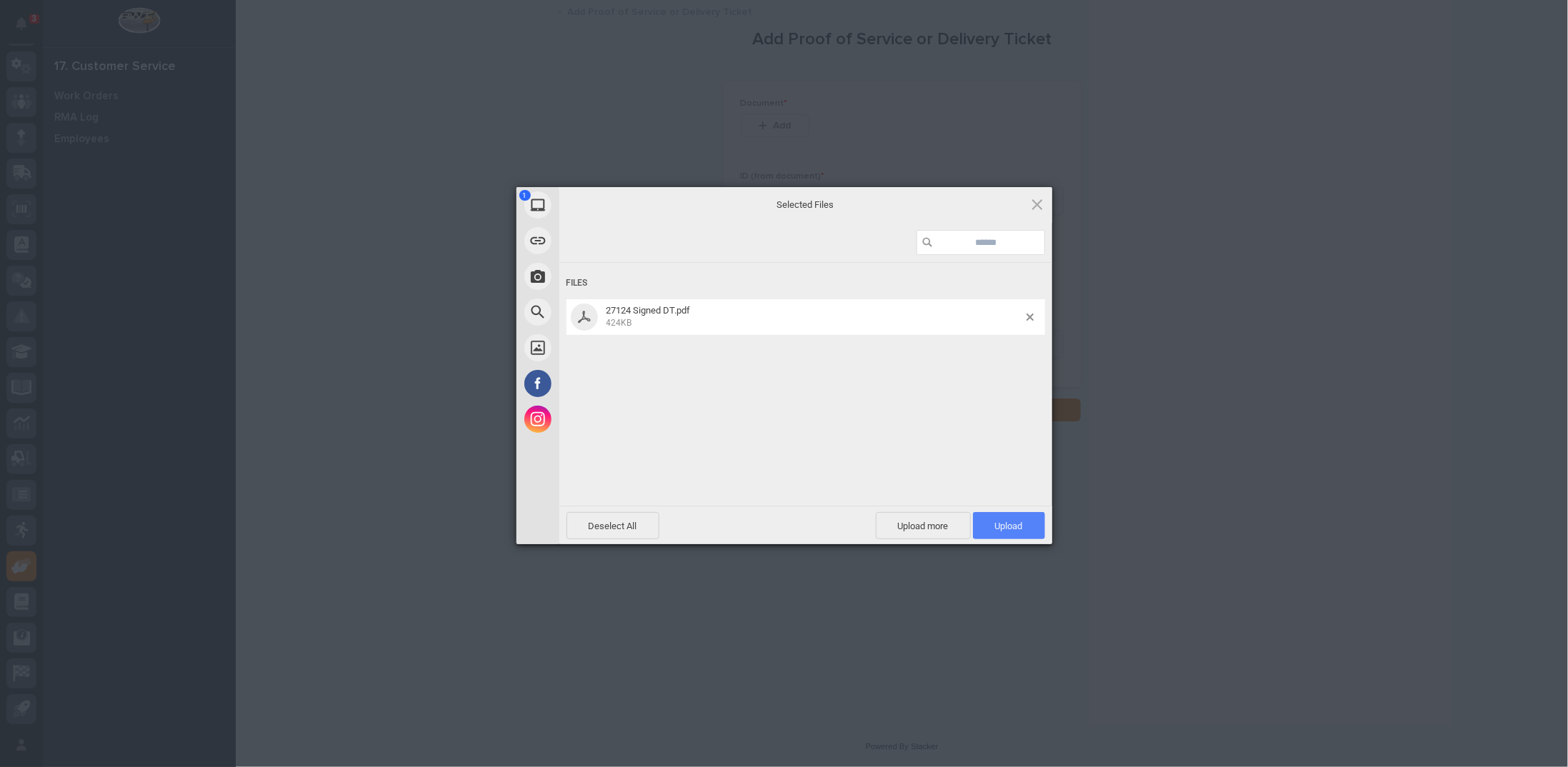
click at [1011, 528] on span "Upload 1" at bounding box center [1009, 526] width 28 height 11
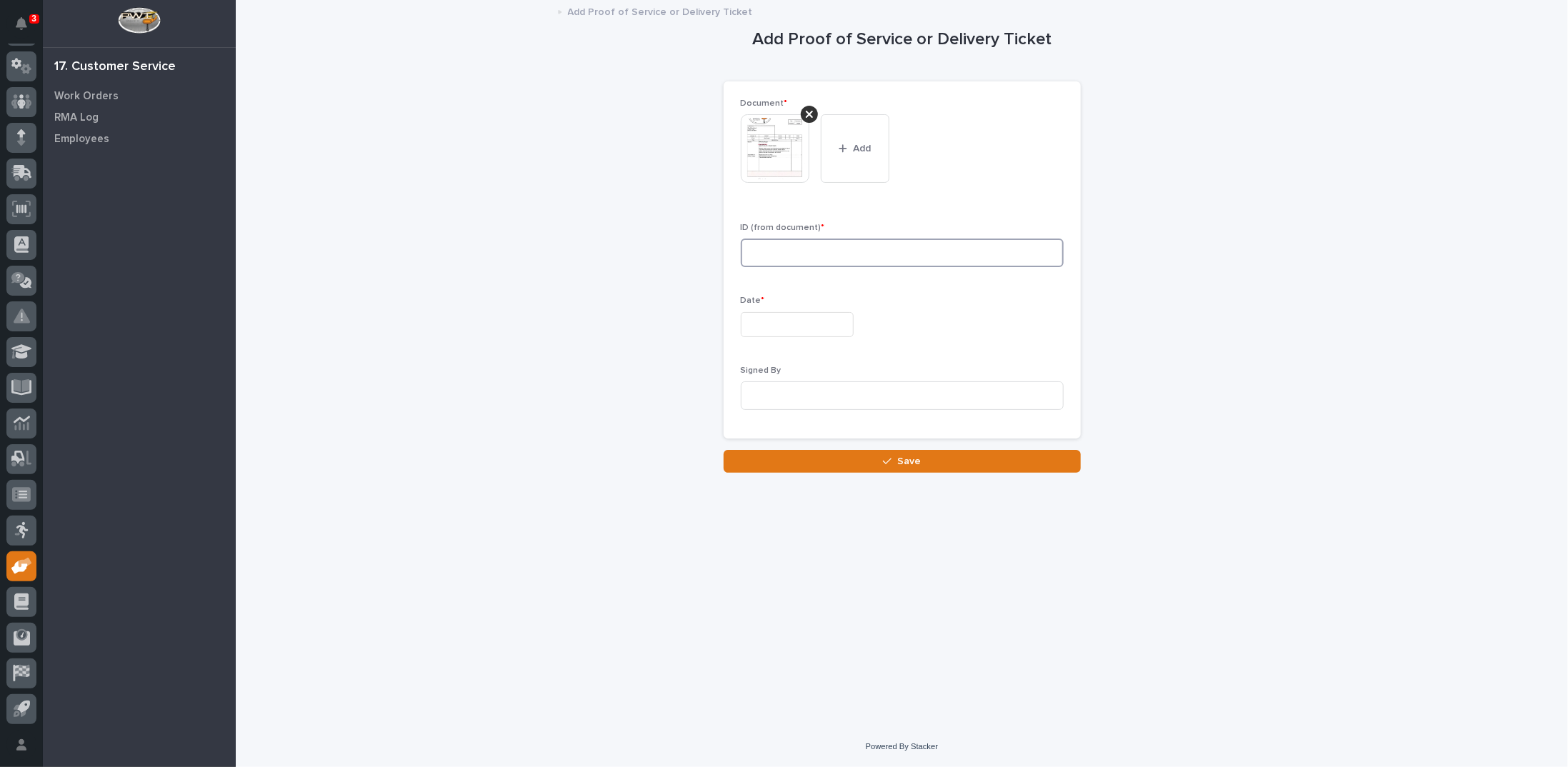
click at [816, 246] on input at bounding box center [902, 253] width 323 height 29
type input "27124"
click at [787, 165] on div "3" at bounding box center [788, 161] width 19 height 19
type input "**********"
click at [781, 390] on input at bounding box center [902, 396] width 323 height 29
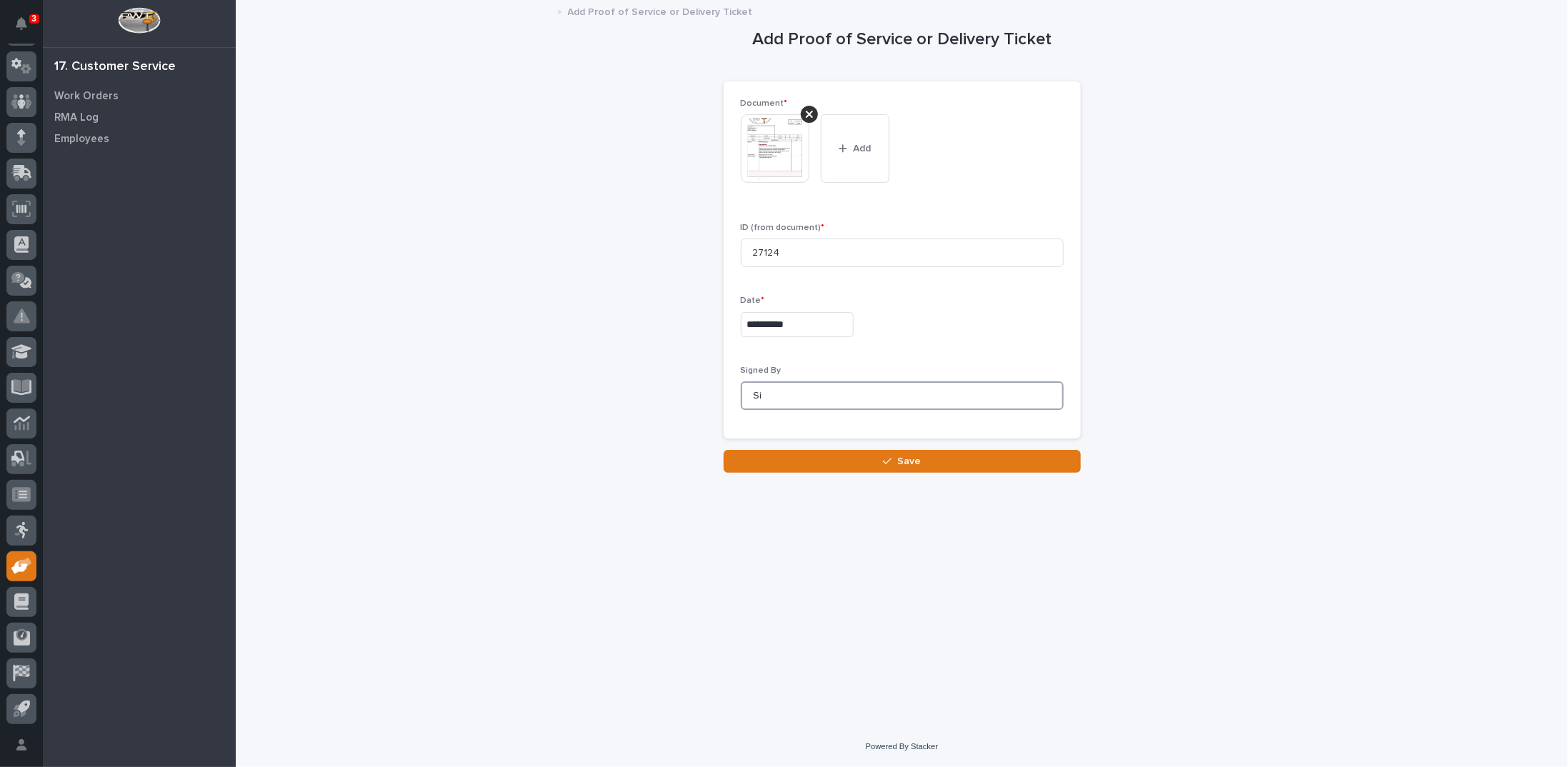
type input "S"
type input "Can't read signature"
click at [875, 462] on button "Save" at bounding box center [902, 462] width 357 height 23
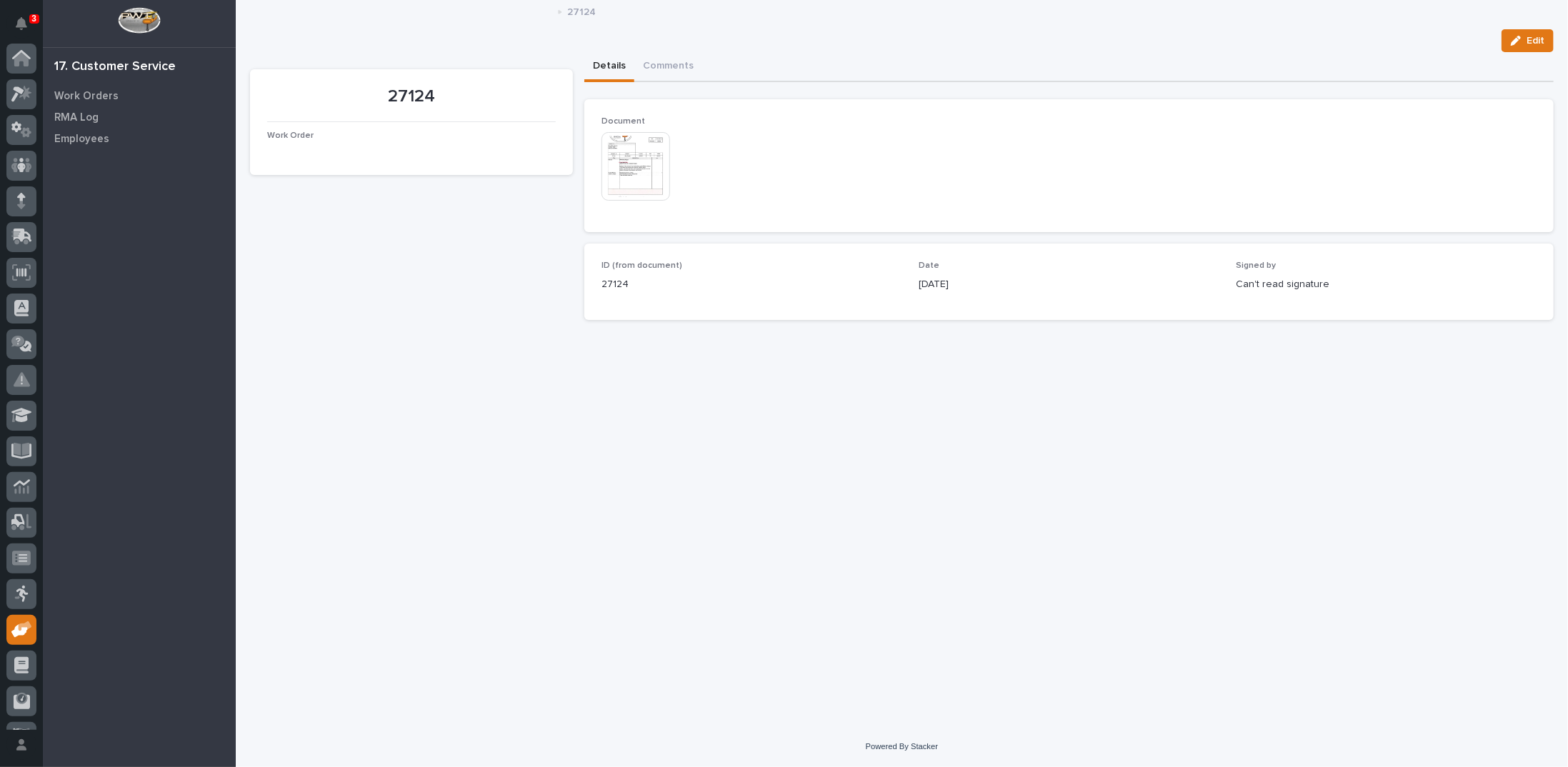
scroll to position [63, 0]
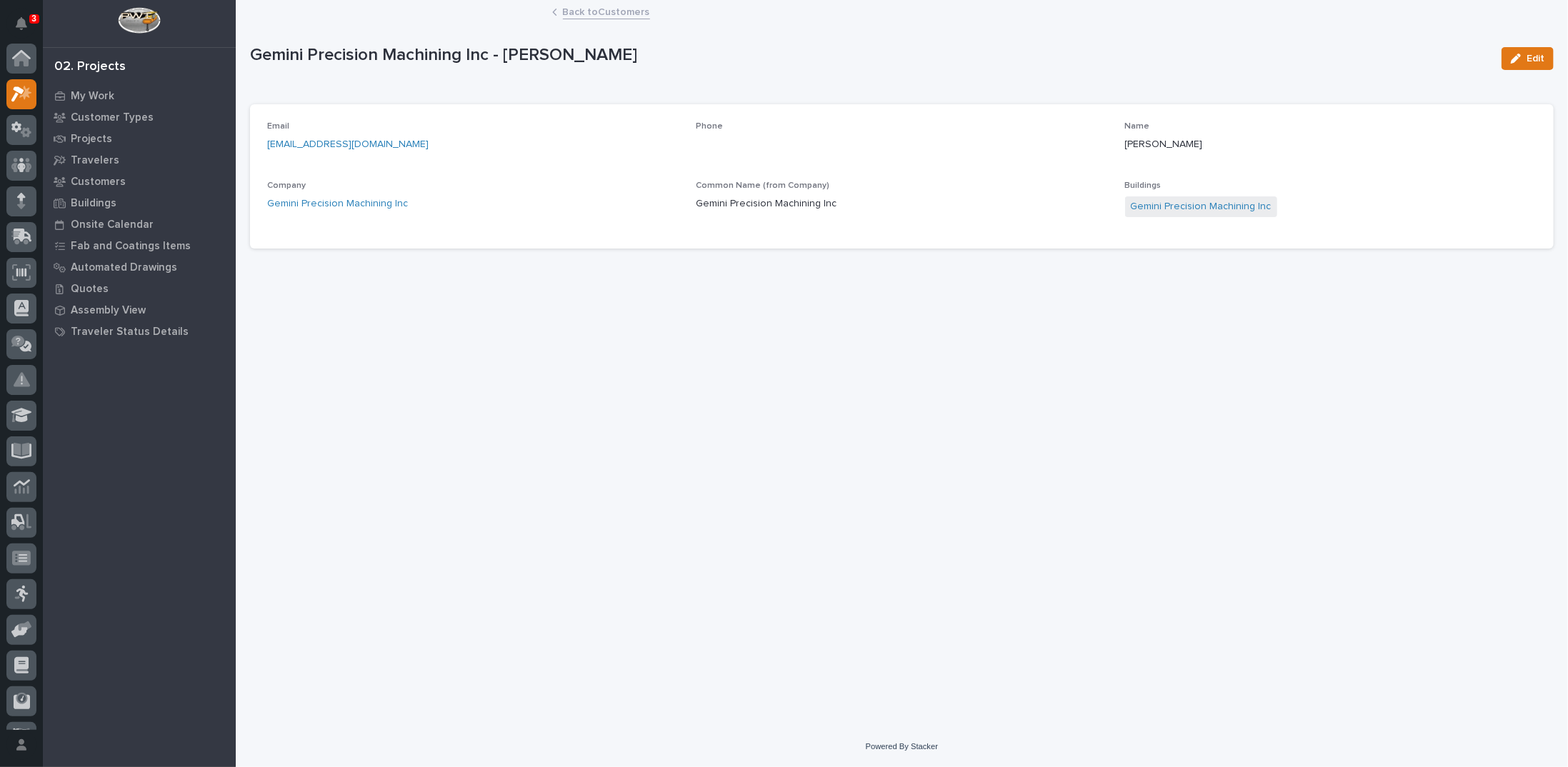
scroll to position [35, 0]
click at [17, 127] on icon at bounding box center [22, 129] width 21 height 16
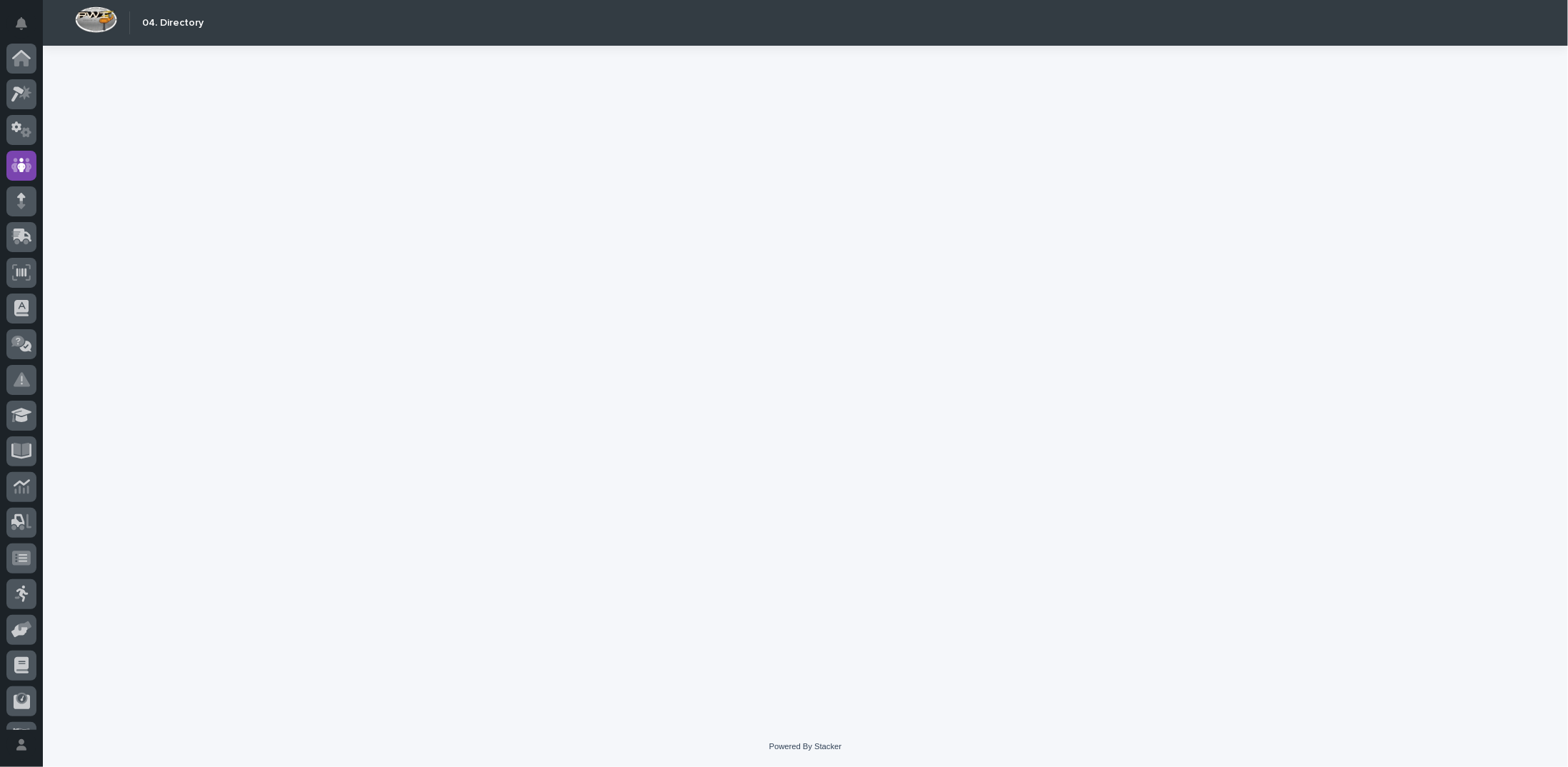
scroll to position [63, 0]
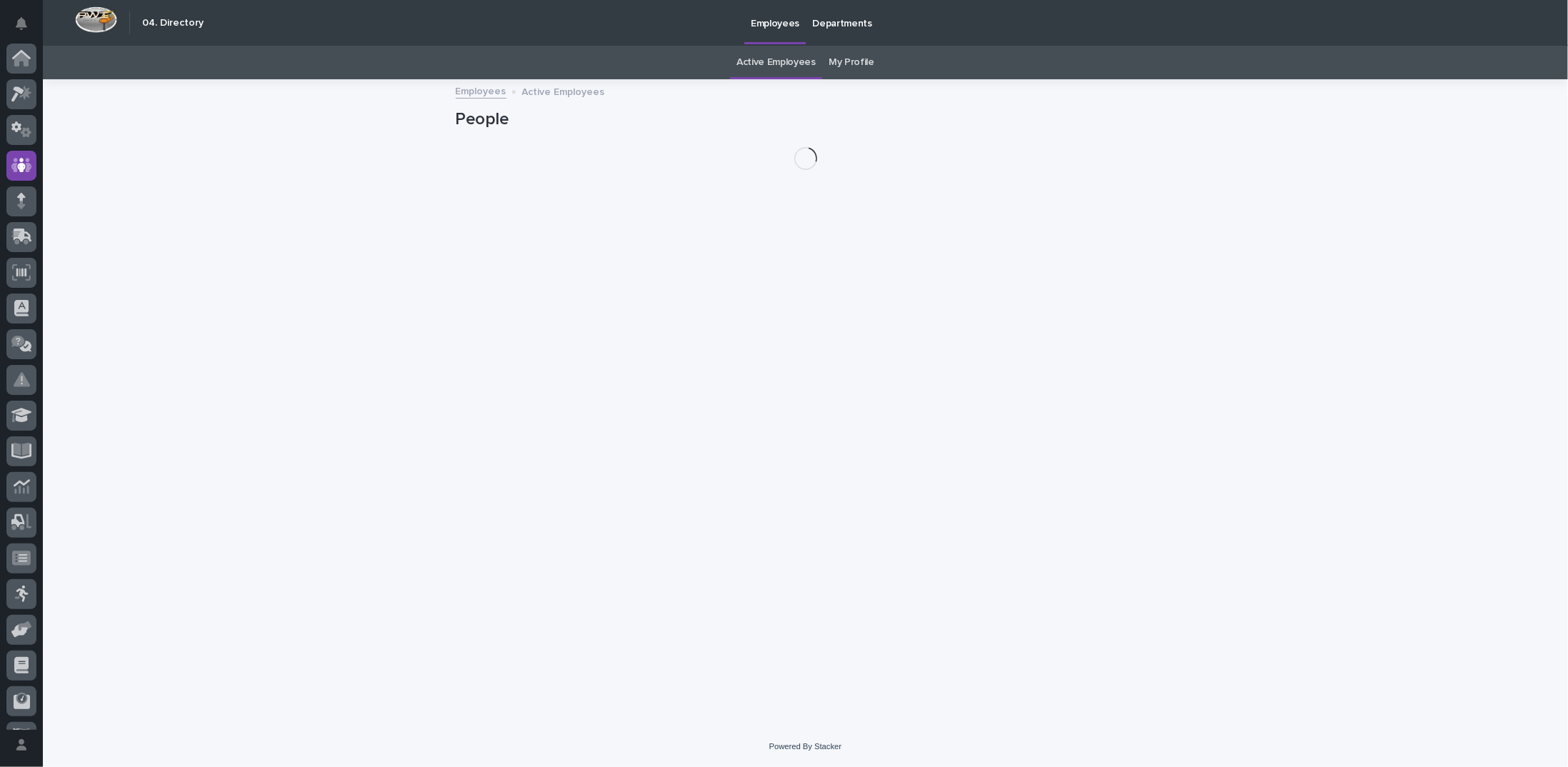
scroll to position [63, 0]
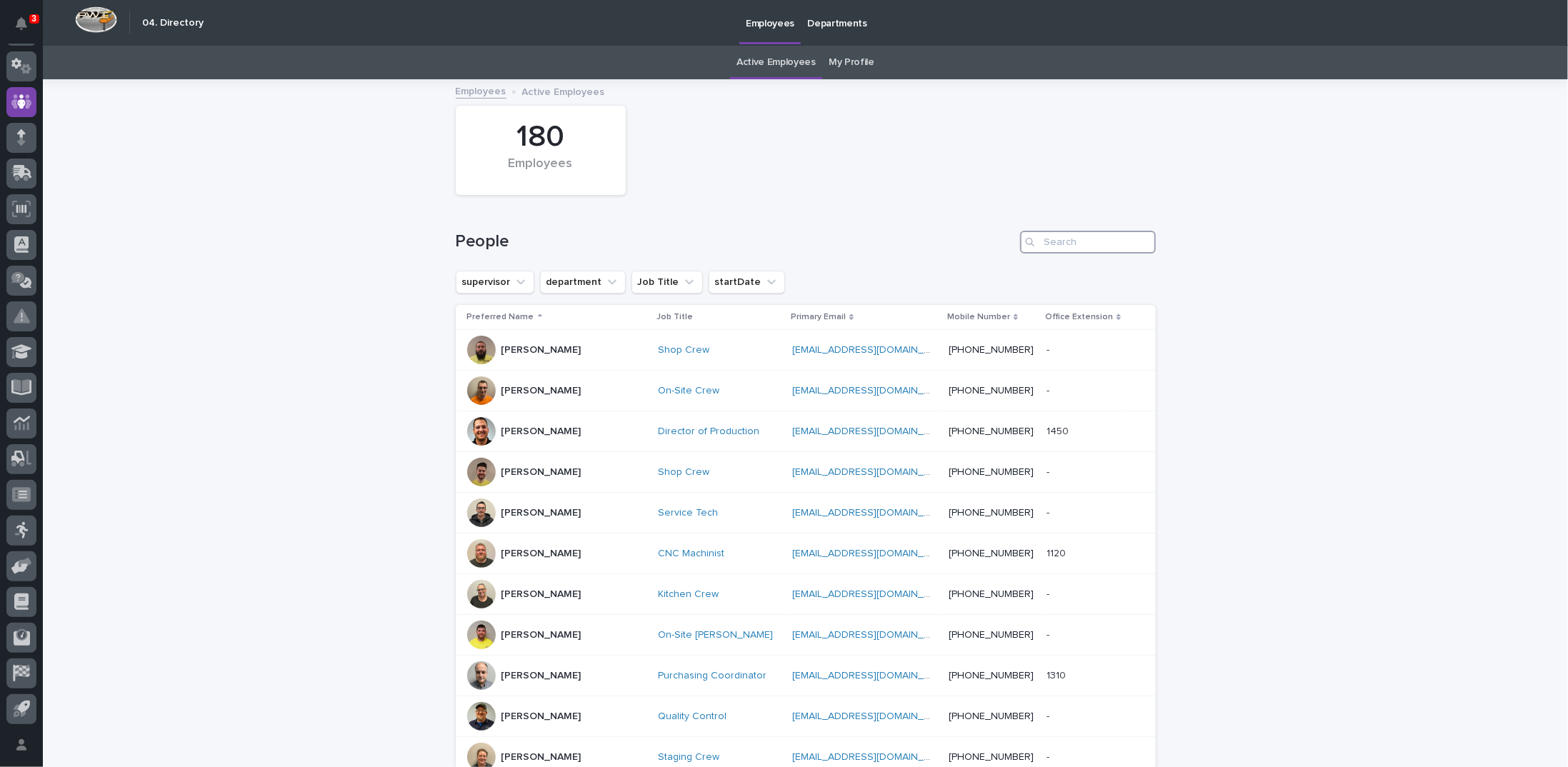
click at [1064, 237] on input "Search" at bounding box center [1088, 242] width 136 height 23
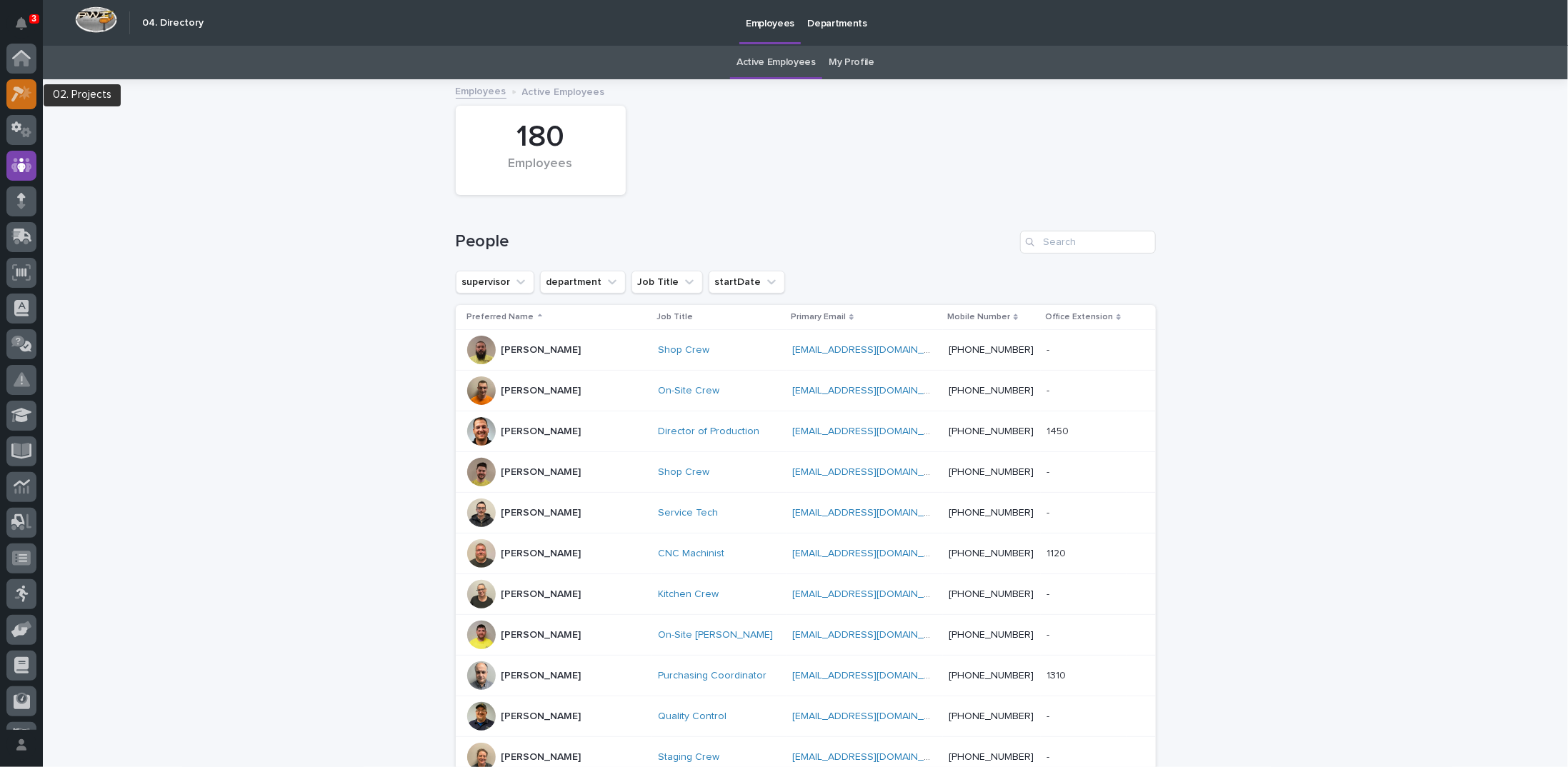
click at [21, 99] on icon at bounding box center [22, 94] width 21 height 16
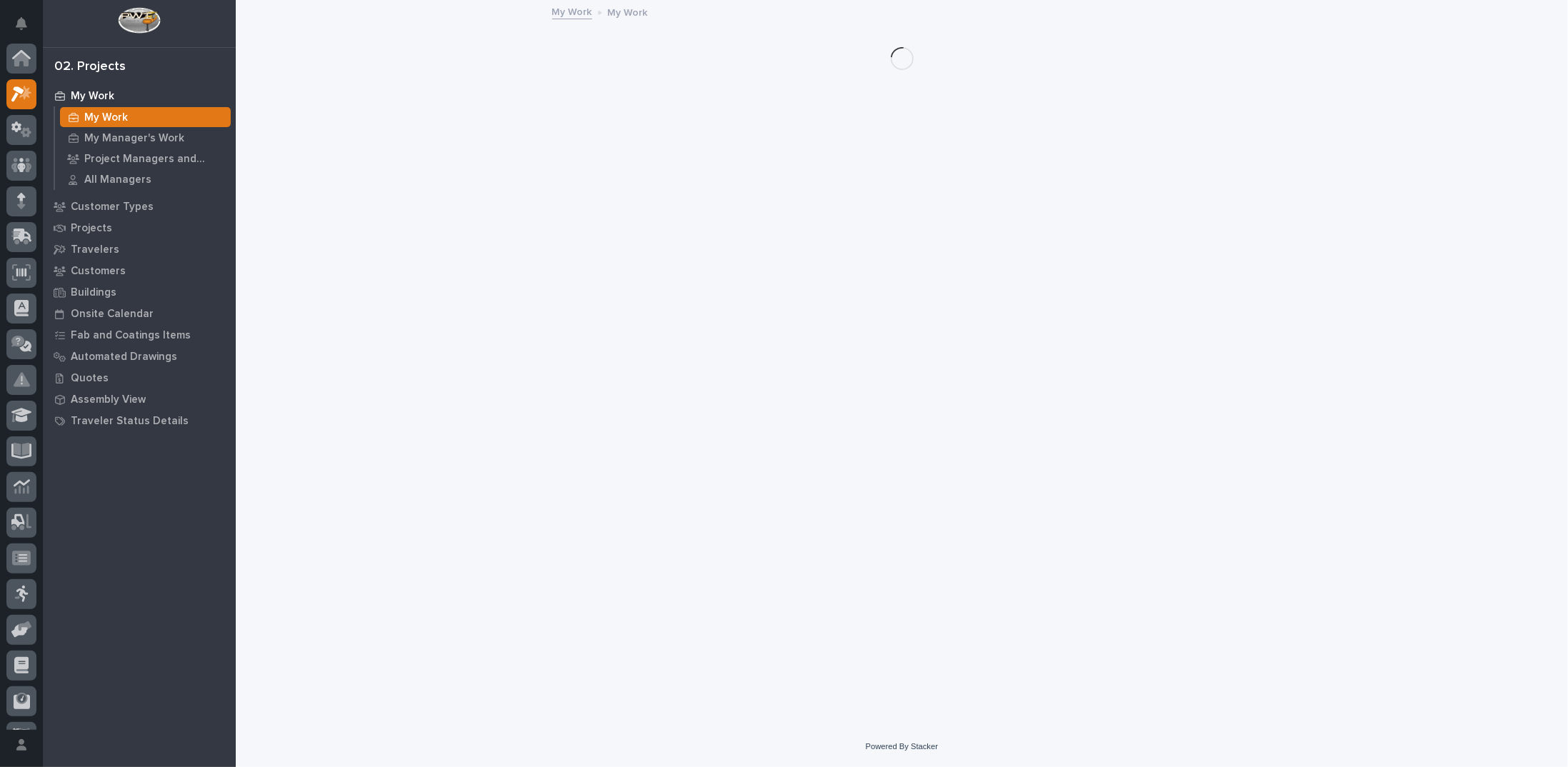
scroll to position [35, 0]
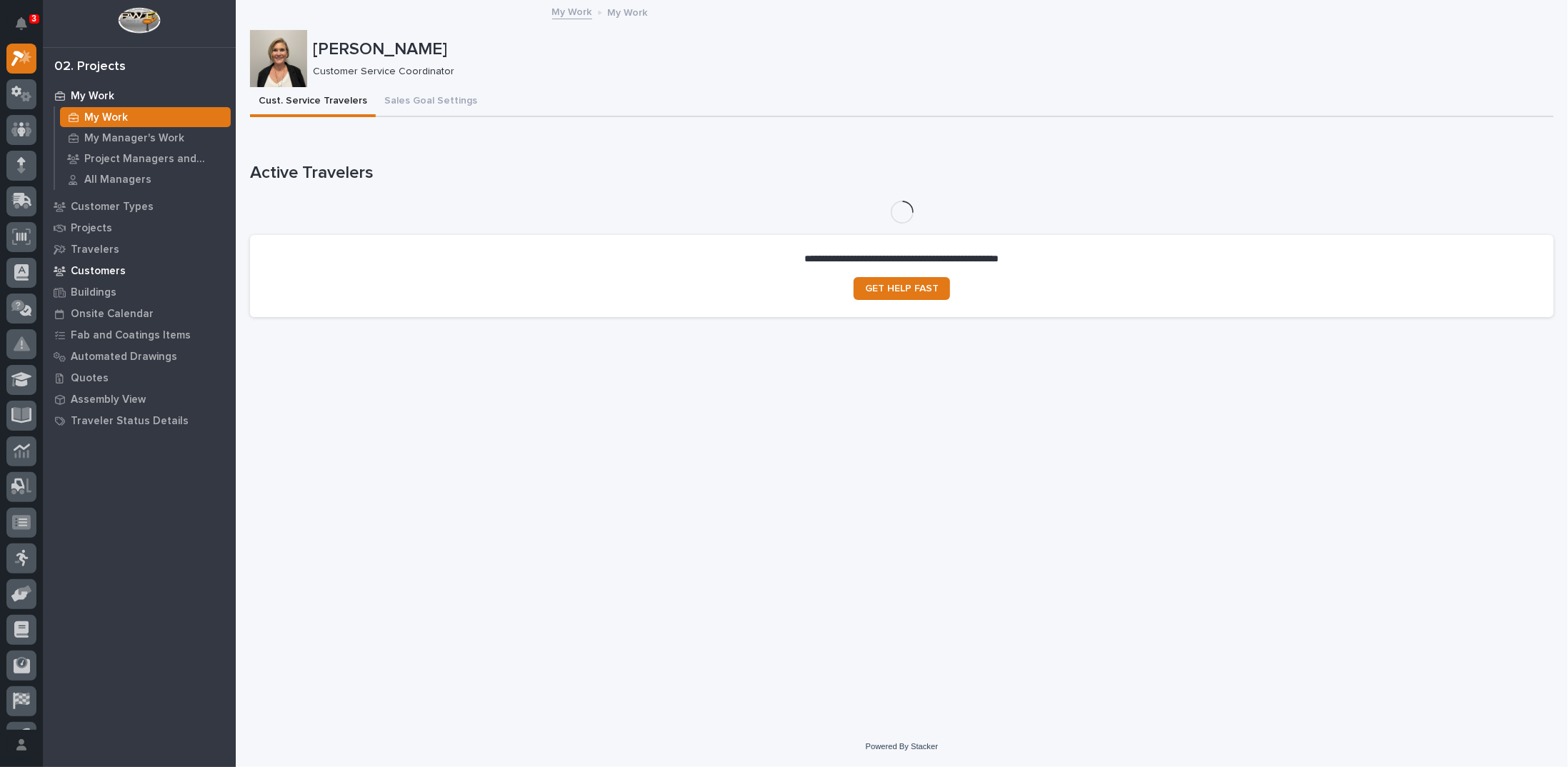
click at [111, 270] on p "Customers" at bounding box center [98, 271] width 55 height 12
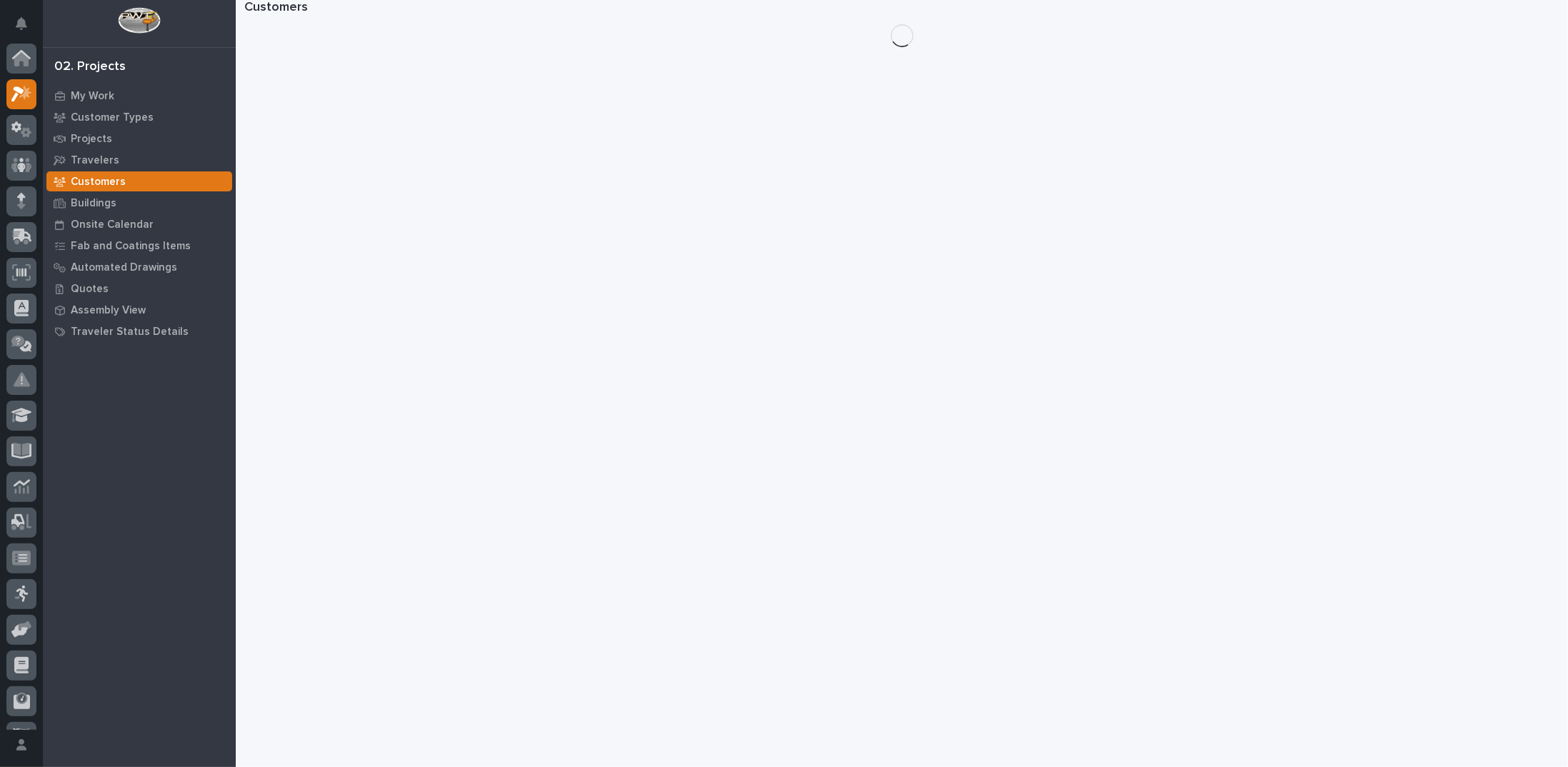
scroll to position [35, 0]
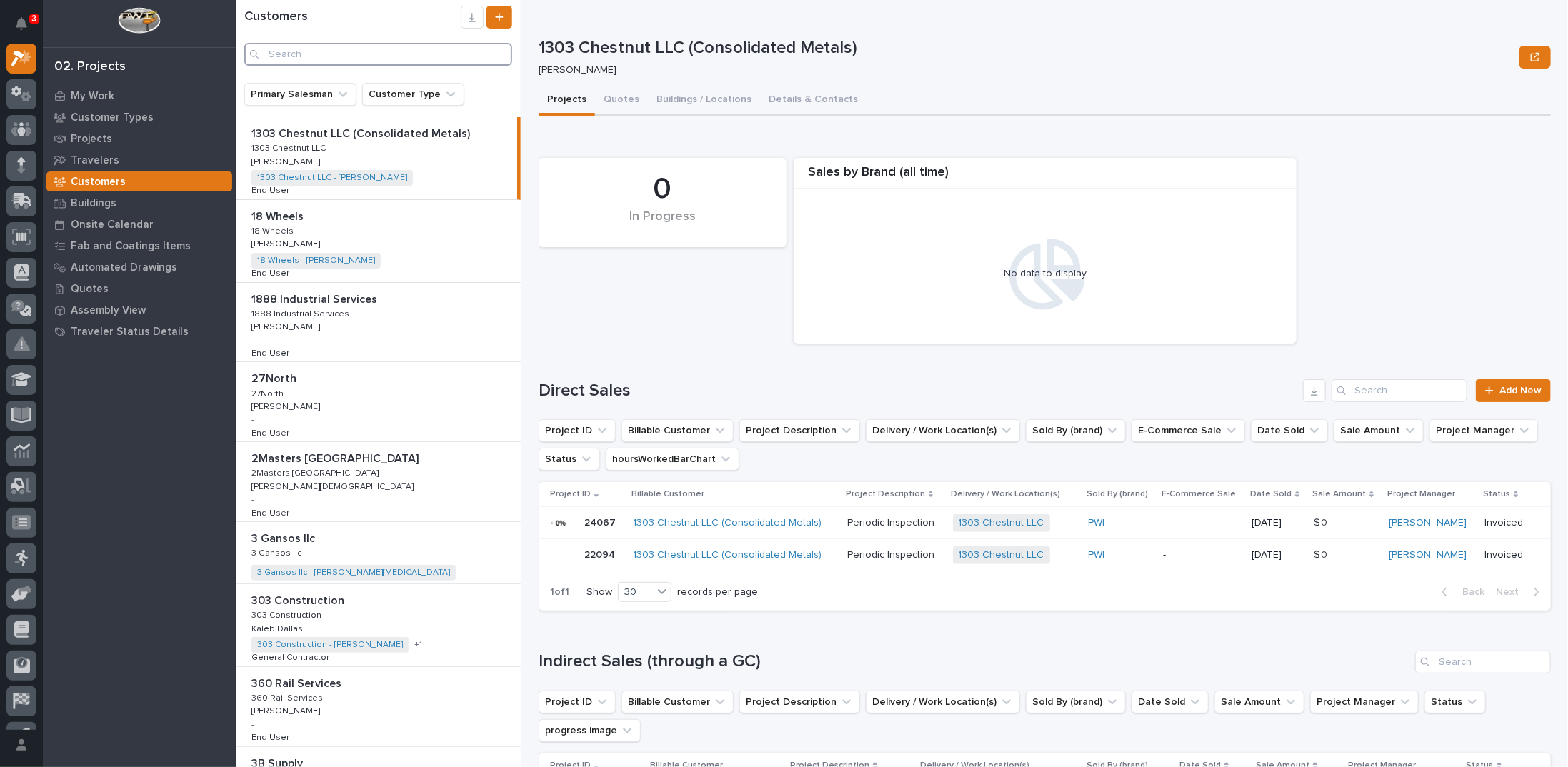
click at [297, 57] on input "Search" at bounding box center [378, 55] width 268 height 23
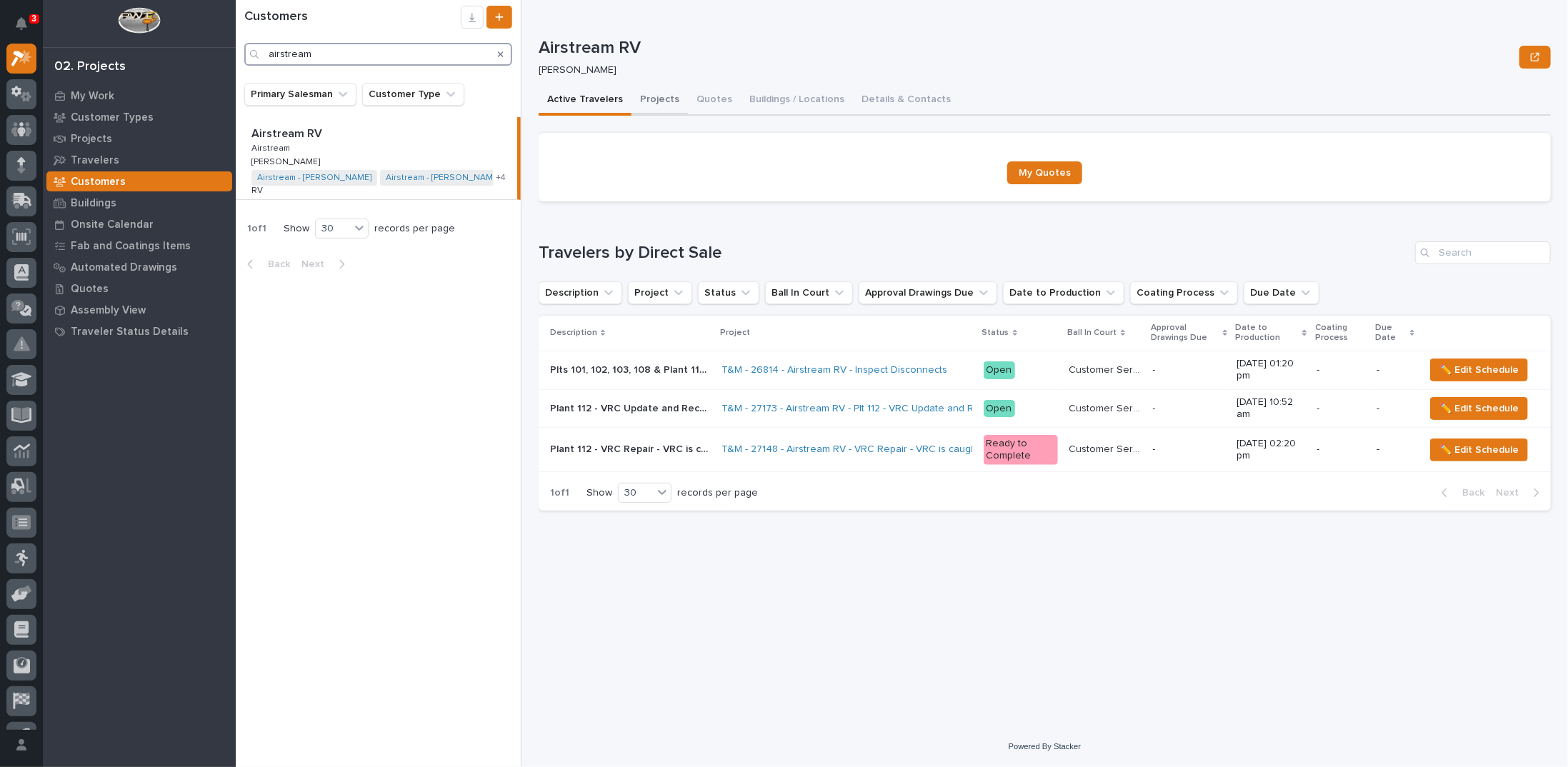
type input "airstream"
click at [643, 102] on button "Projects" at bounding box center [660, 101] width 56 height 30
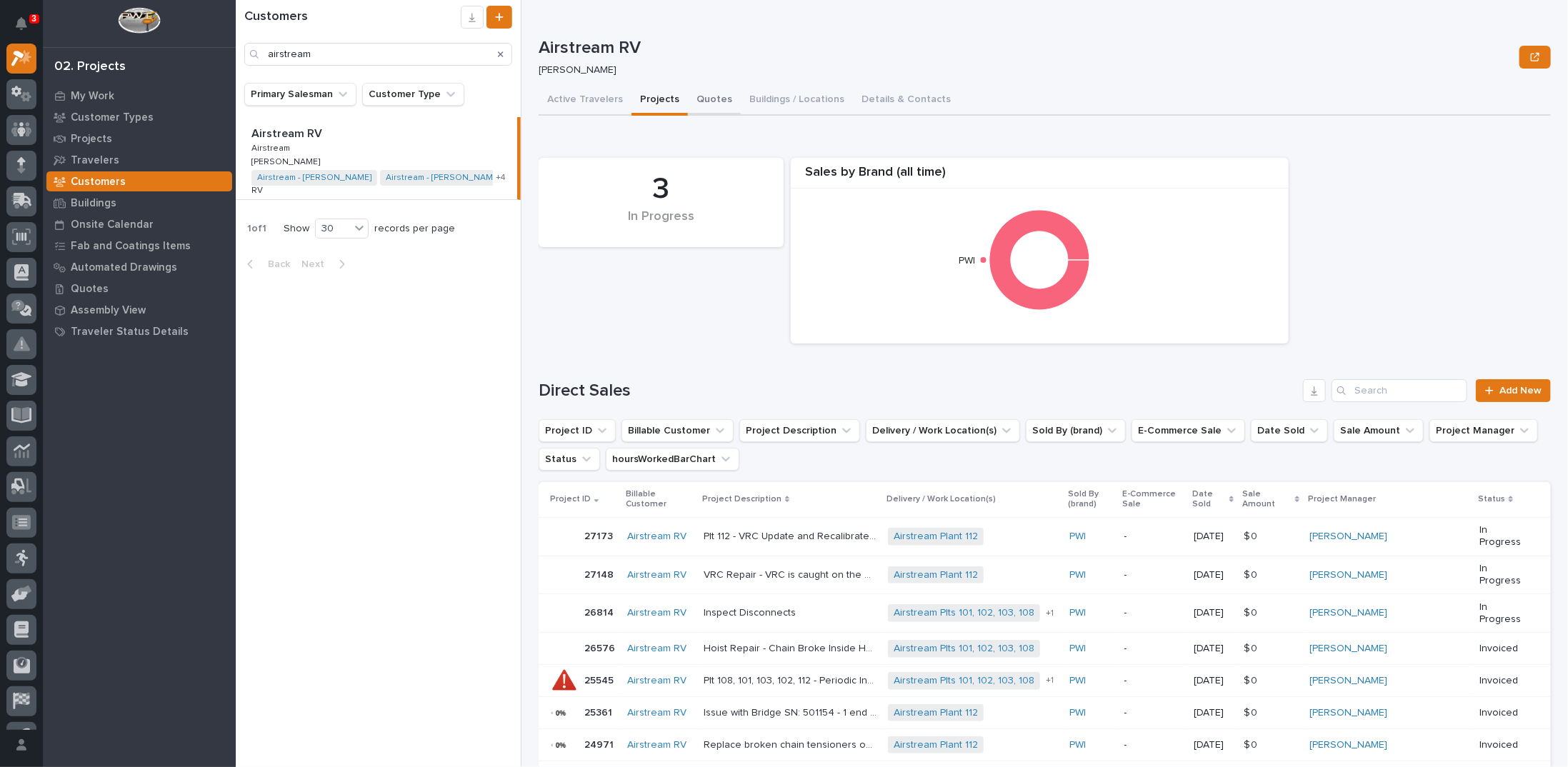
click at [713, 98] on button "Quotes" at bounding box center [714, 101] width 53 height 30
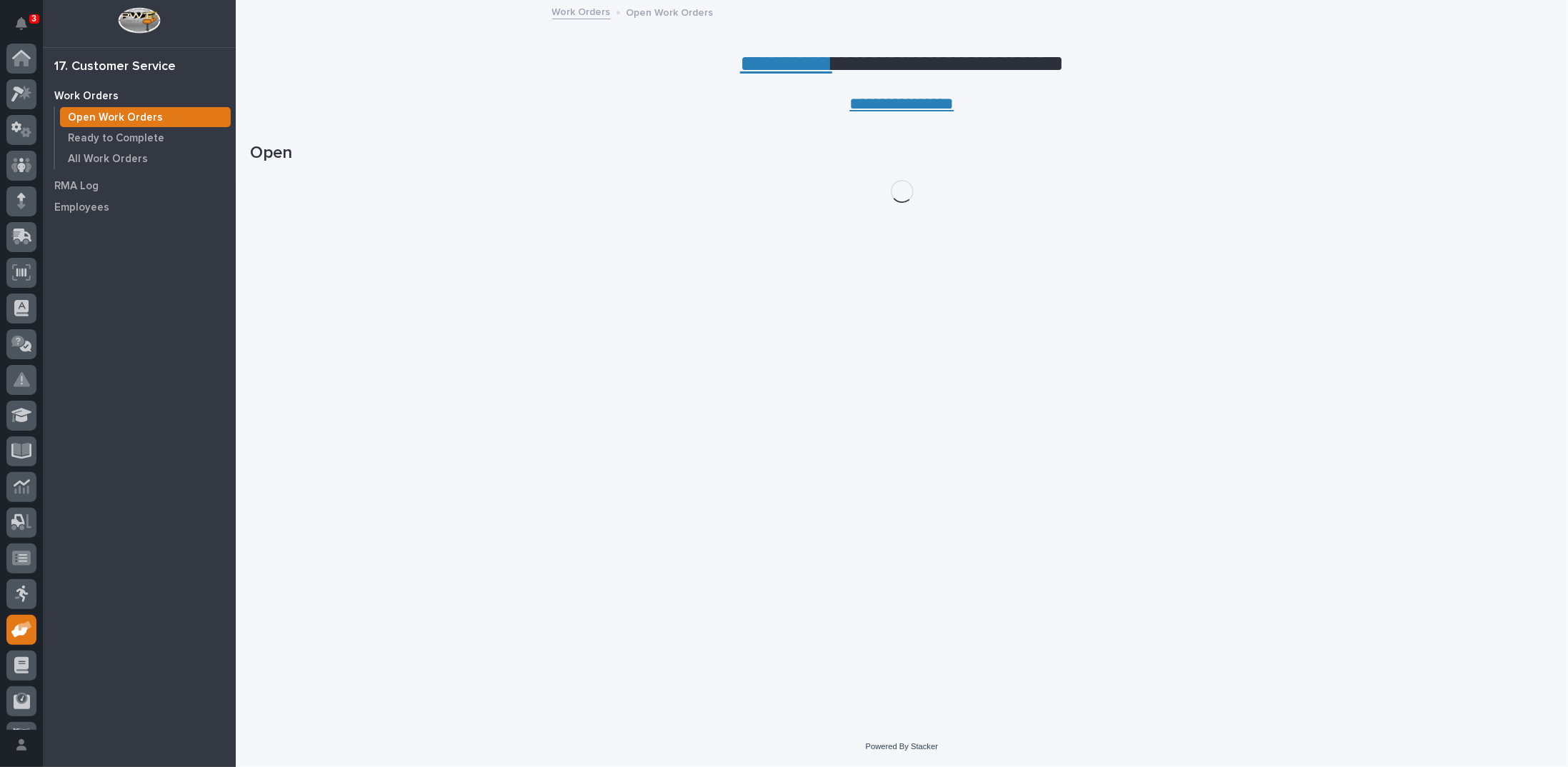
scroll to position [63, 0]
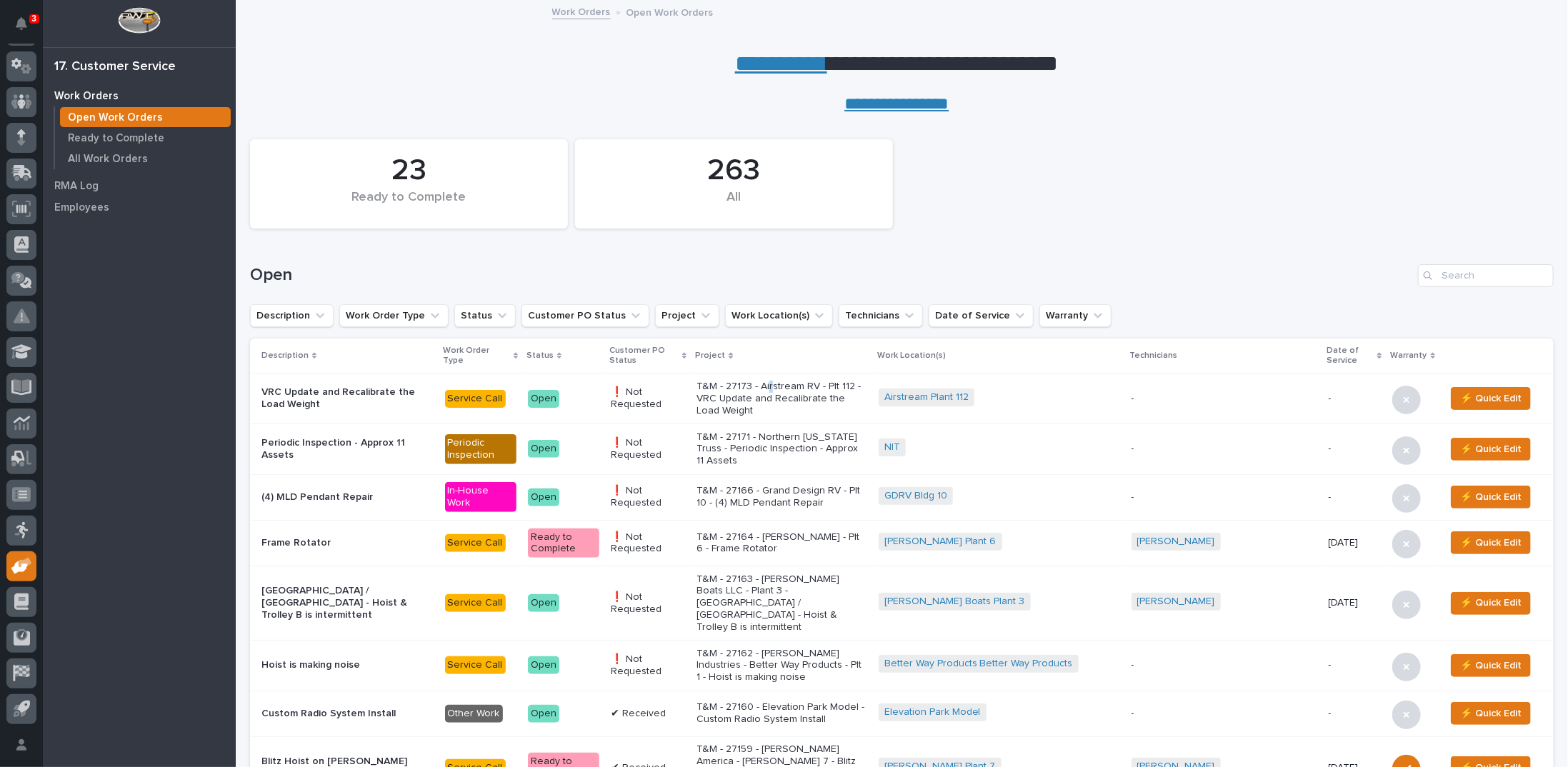
click at [795, 395] on p "T&M - 27173 - Airstream RV - Plt 112 - VRC Update and Recalibrate the Load Weig…" at bounding box center [782, 398] width 170 height 35
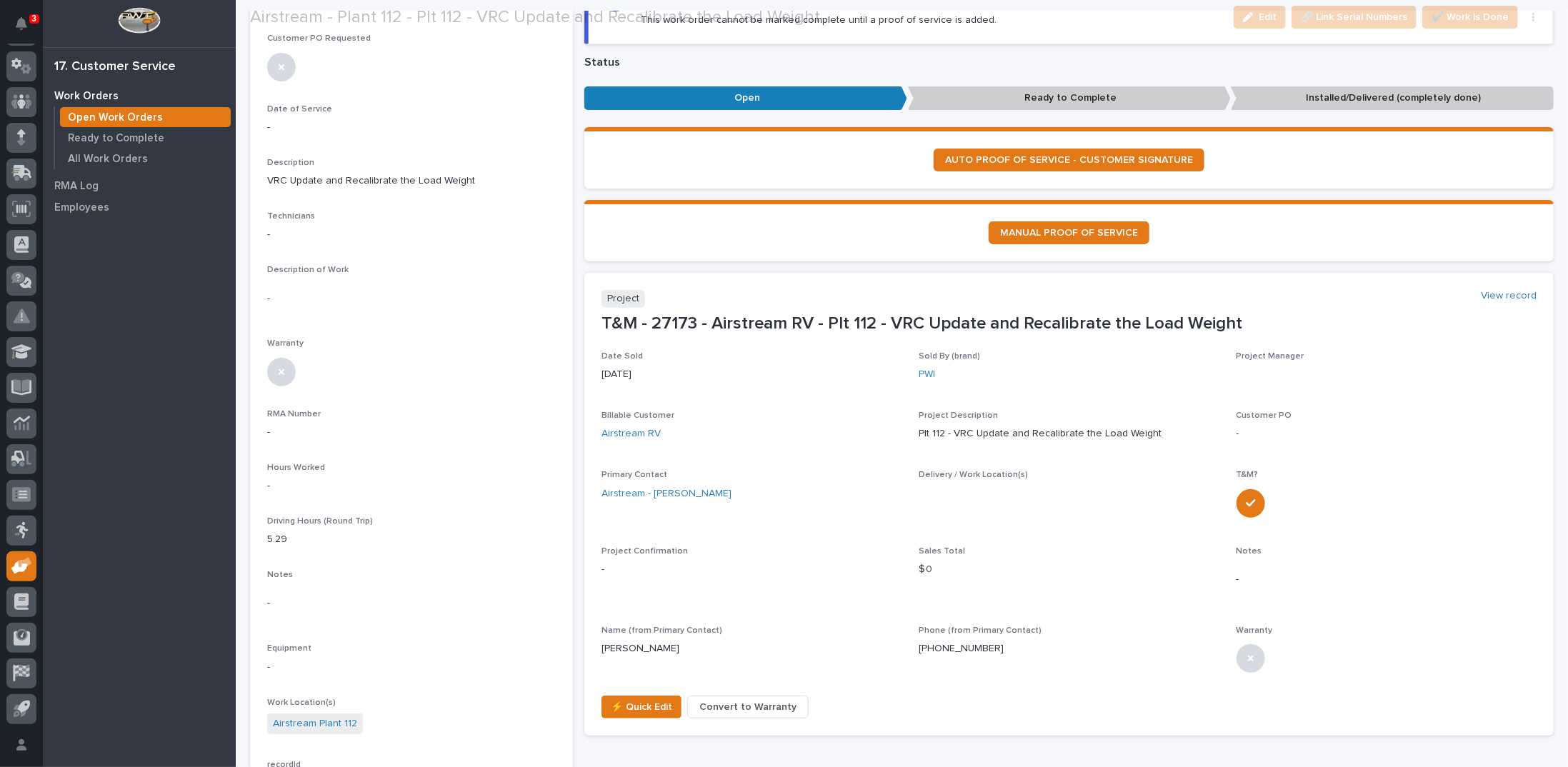
scroll to position [214, 0]
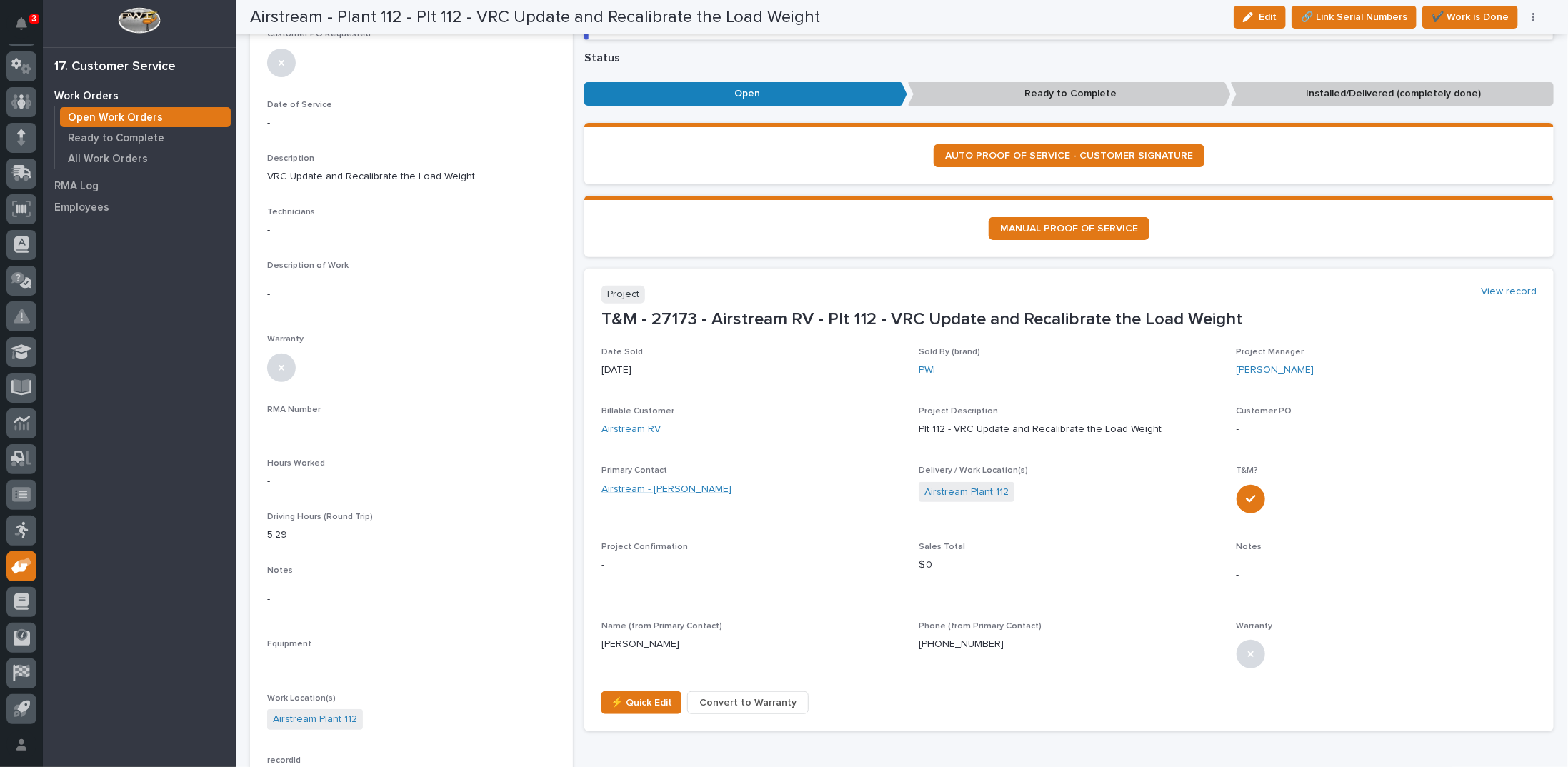
click at [681, 486] on link "Airstream - [PERSON_NAME]" at bounding box center [666, 490] width 130 height 15
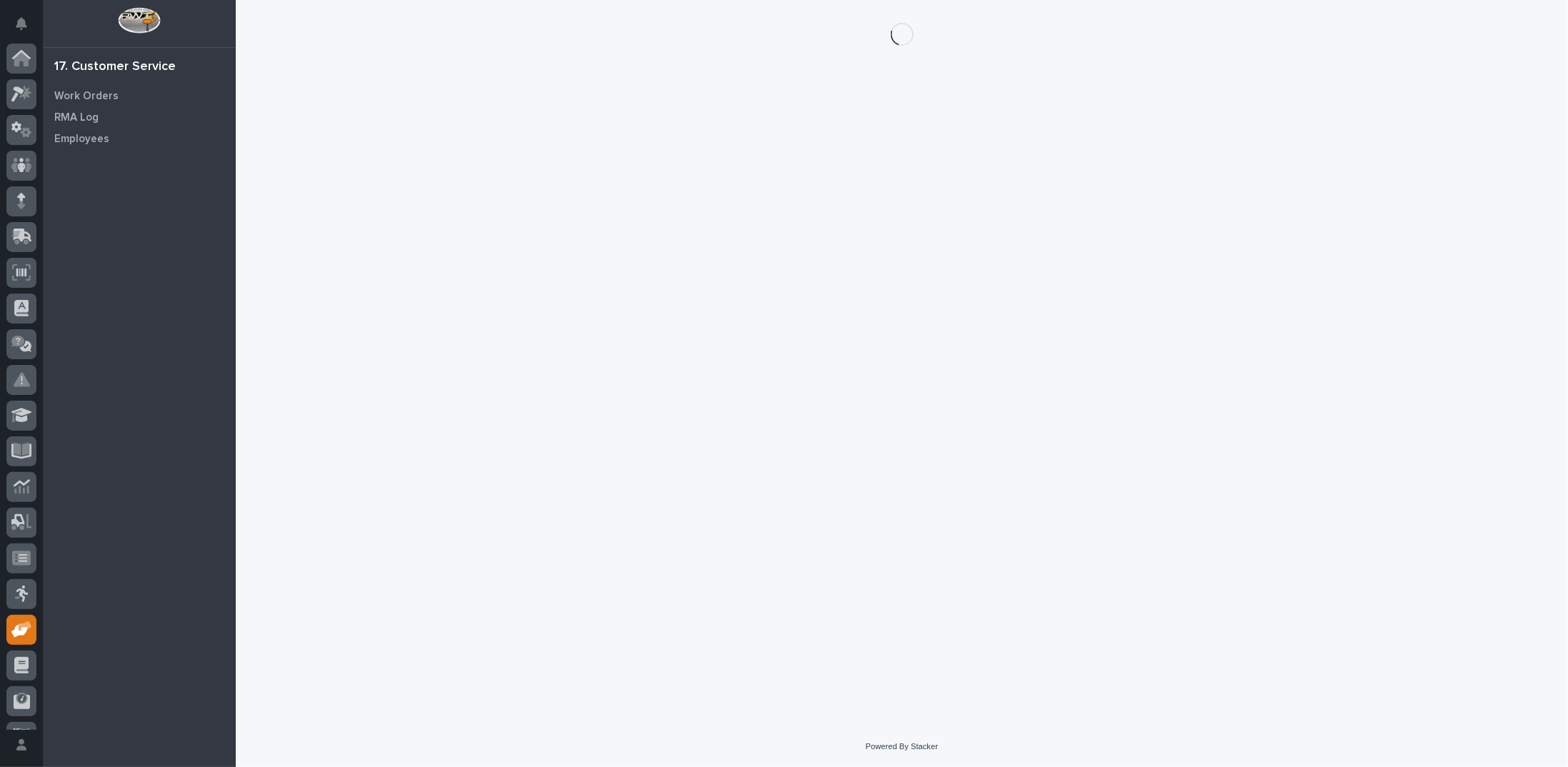
scroll to position [63, 0]
